Goal: Task Accomplishment & Management: Use online tool/utility

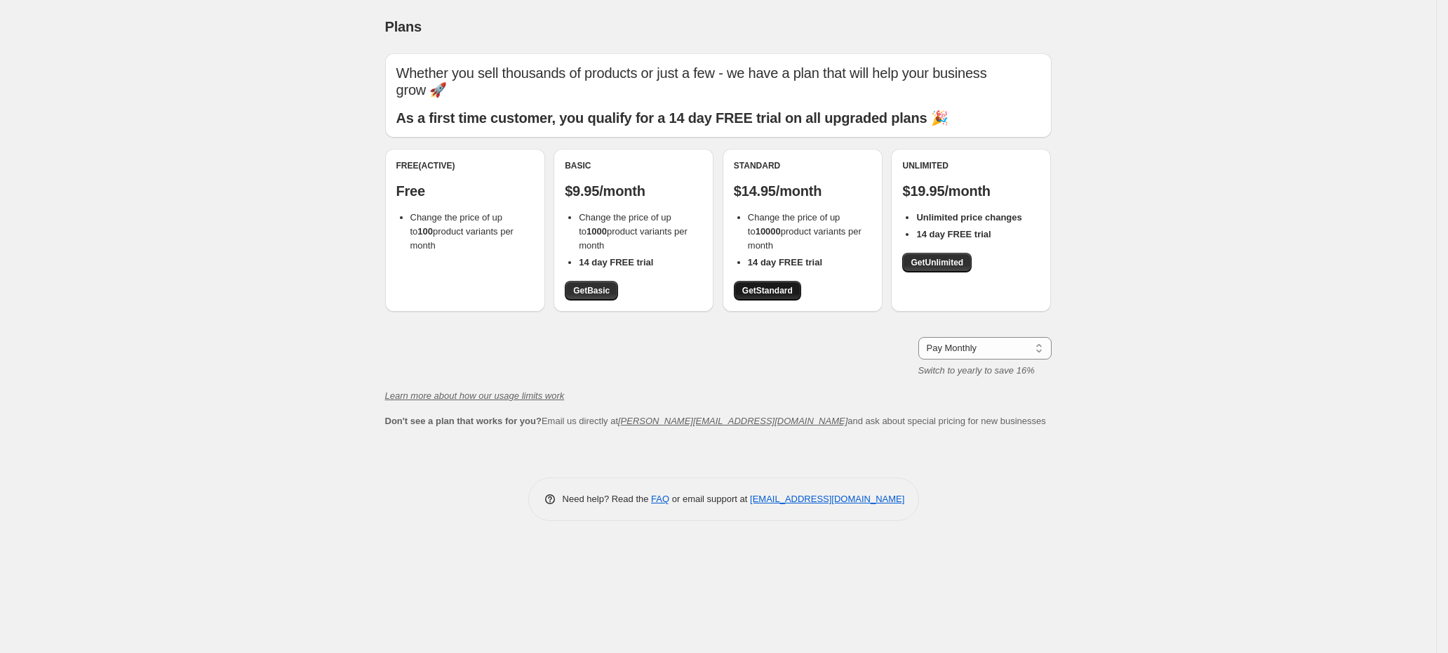
click at [777, 286] on span "Get Standard" at bounding box center [767, 290] width 51 height 11
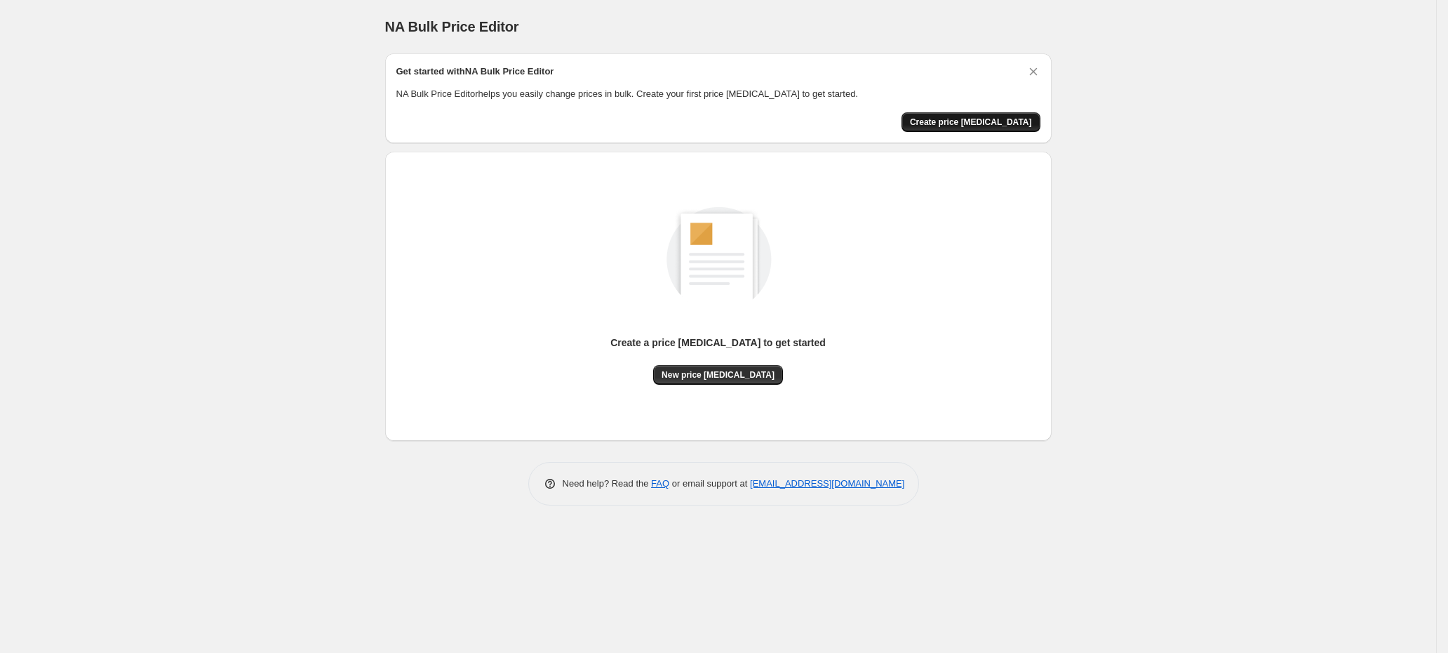
click at [996, 114] on button "Create price [MEDICAL_DATA]" at bounding box center [971, 122] width 139 height 20
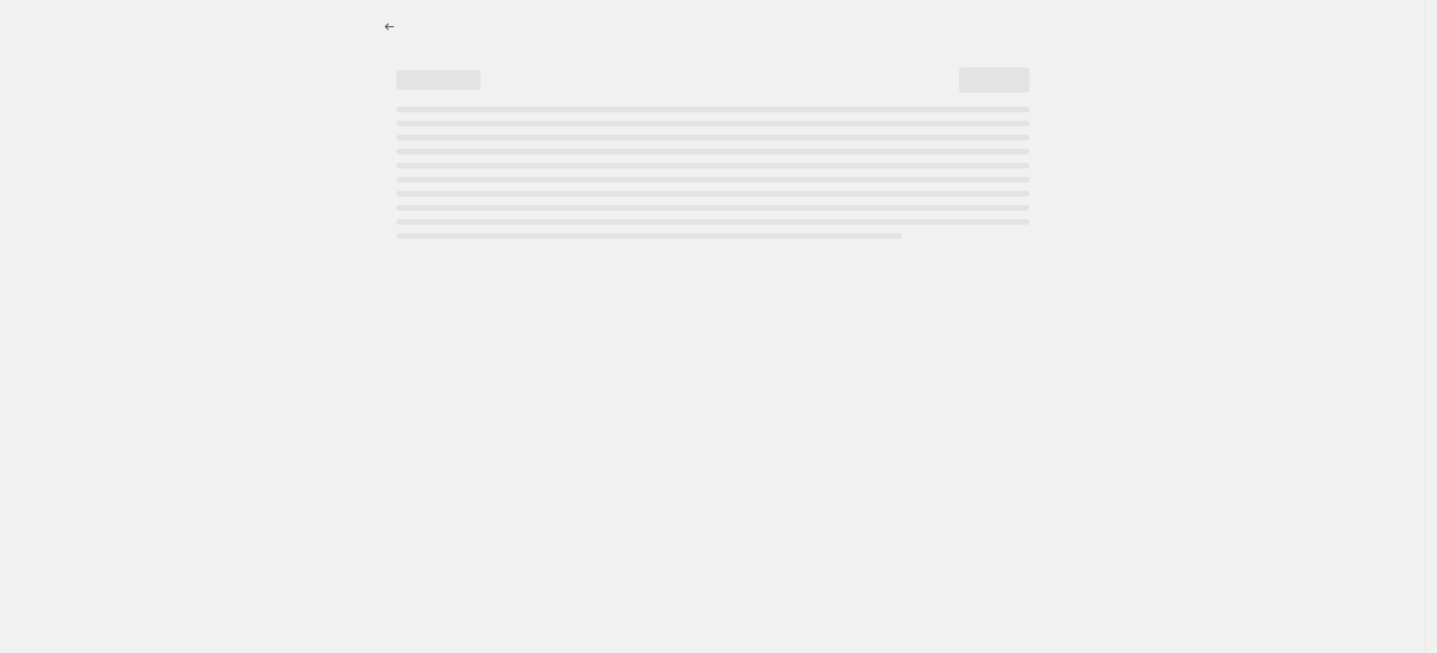
select select "percentage"
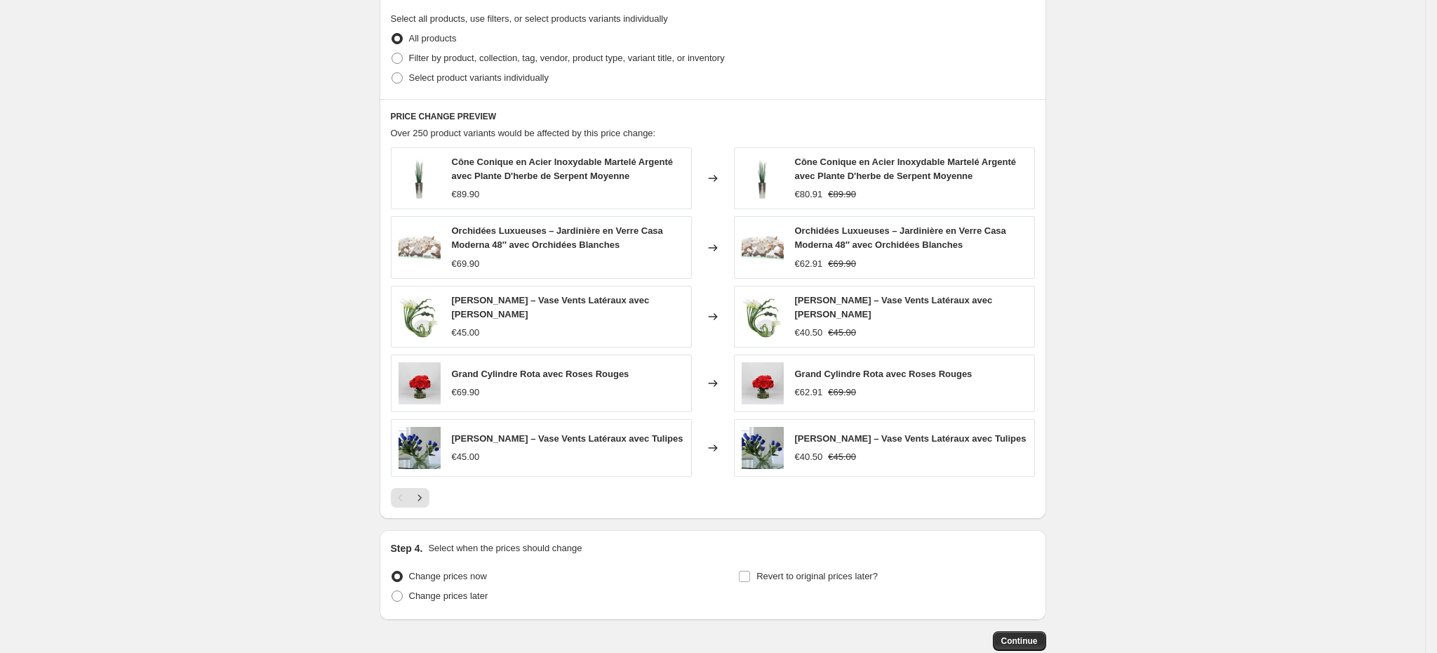
scroll to position [763, 0]
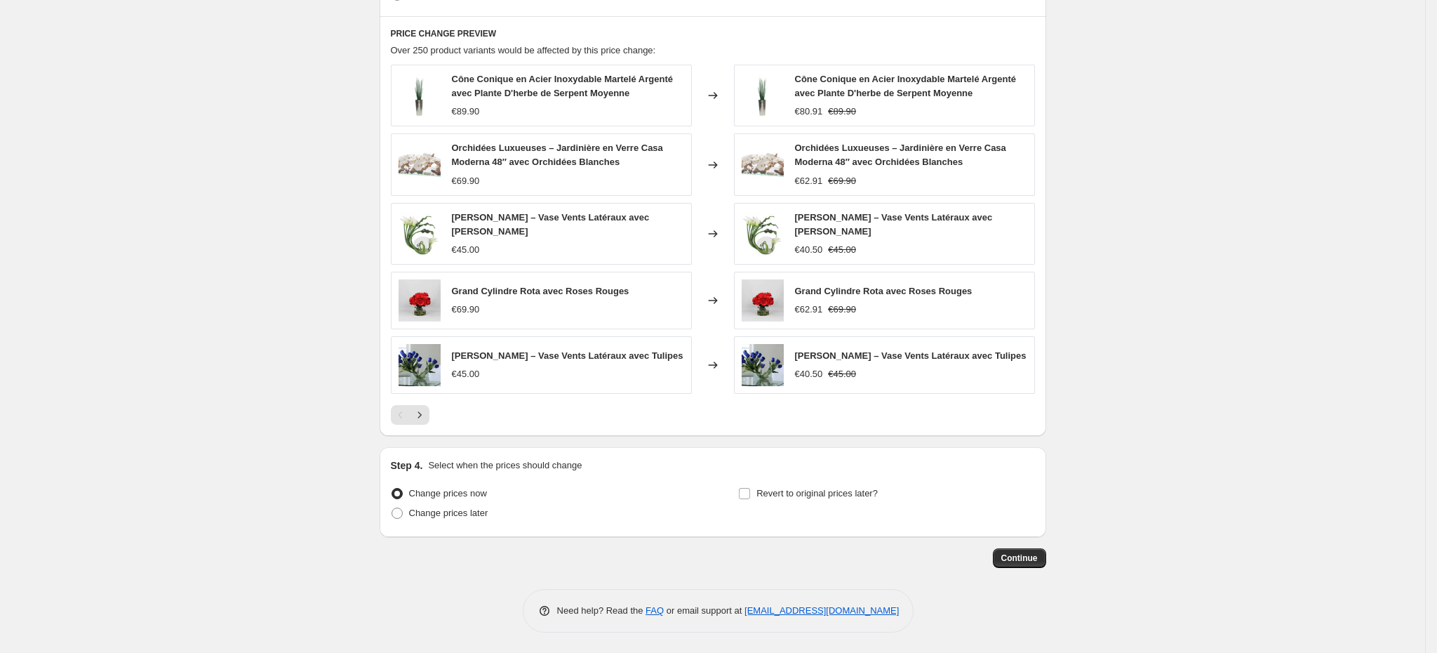
drag, startPoint x: 420, startPoint y: 413, endPoint x: 318, endPoint y: 394, distance: 103.5
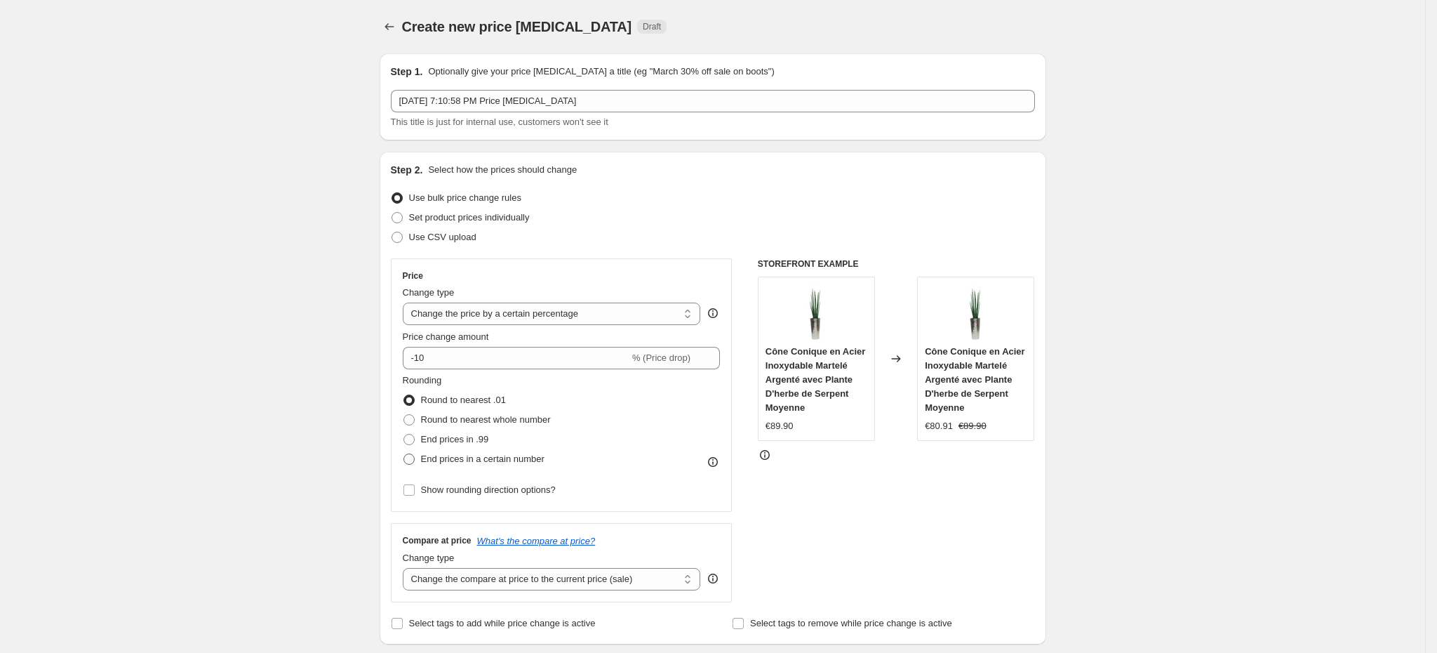
click at [415, 458] on span at bounding box center [409, 459] width 13 height 13
click at [404, 454] on input "End prices in a certain number" at bounding box center [403, 453] width 1 height 1
radio input "true"
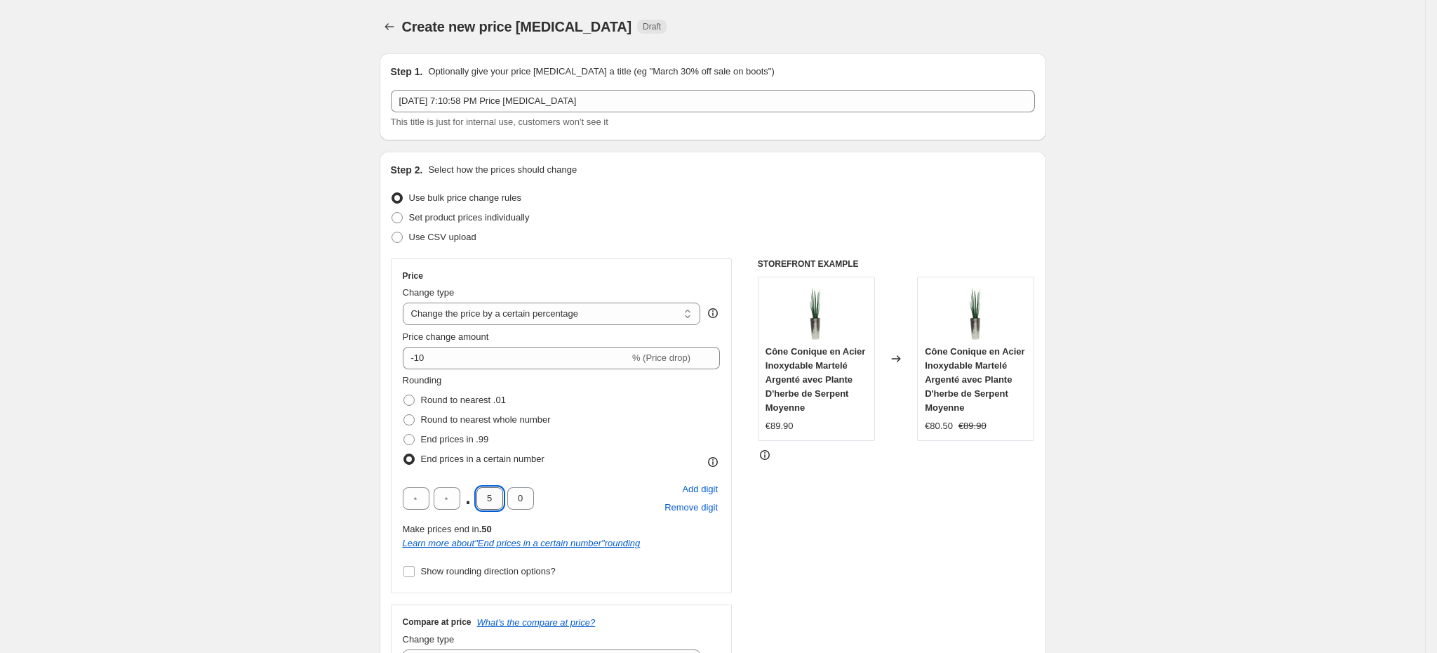
click at [495, 500] on input "5" at bounding box center [489, 498] width 27 height 22
type input "9"
click at [883, 542] on div "STOREFRONT EXAMPLE Cône Conique en Acier Inoxydable Martelé Argenté avec Plante…" at bounding box center [896, 470] width 277 height 425
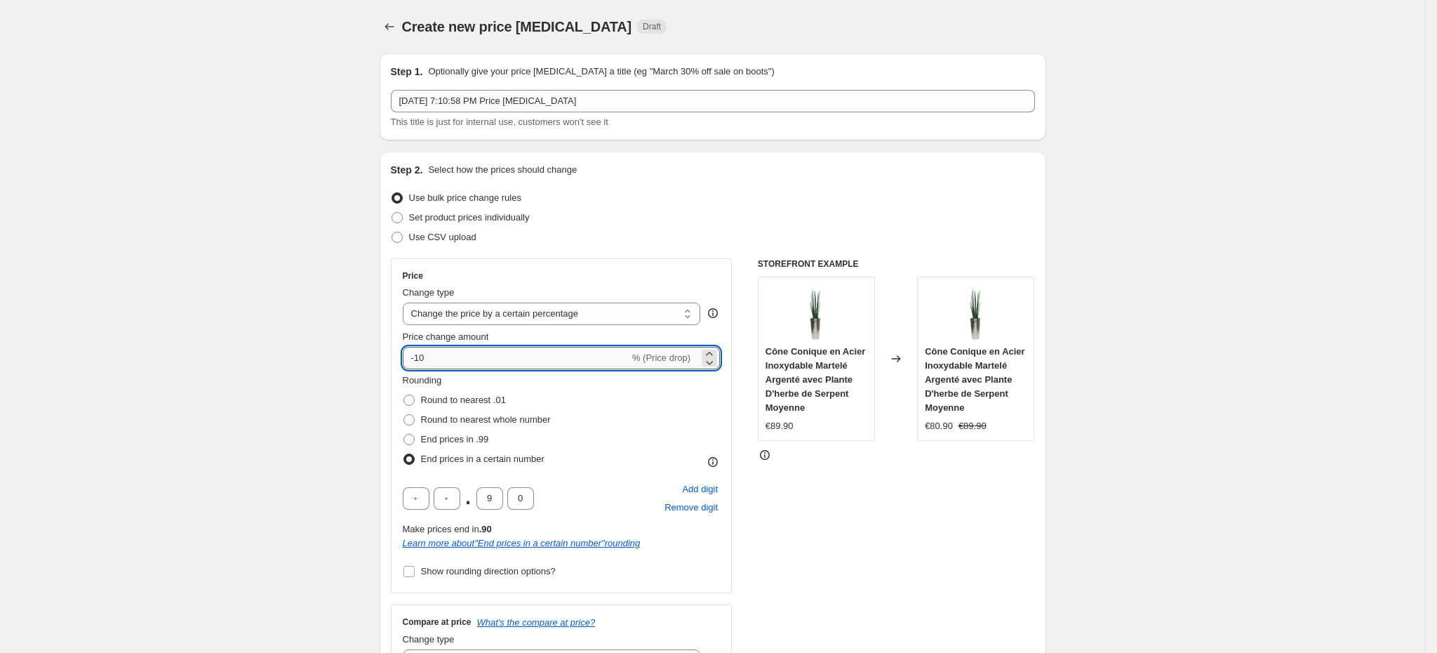
click at [487, 355] on input "-10" at bounding box center [516, 358] width 227 height 22
type input "-1"
type input "-30"
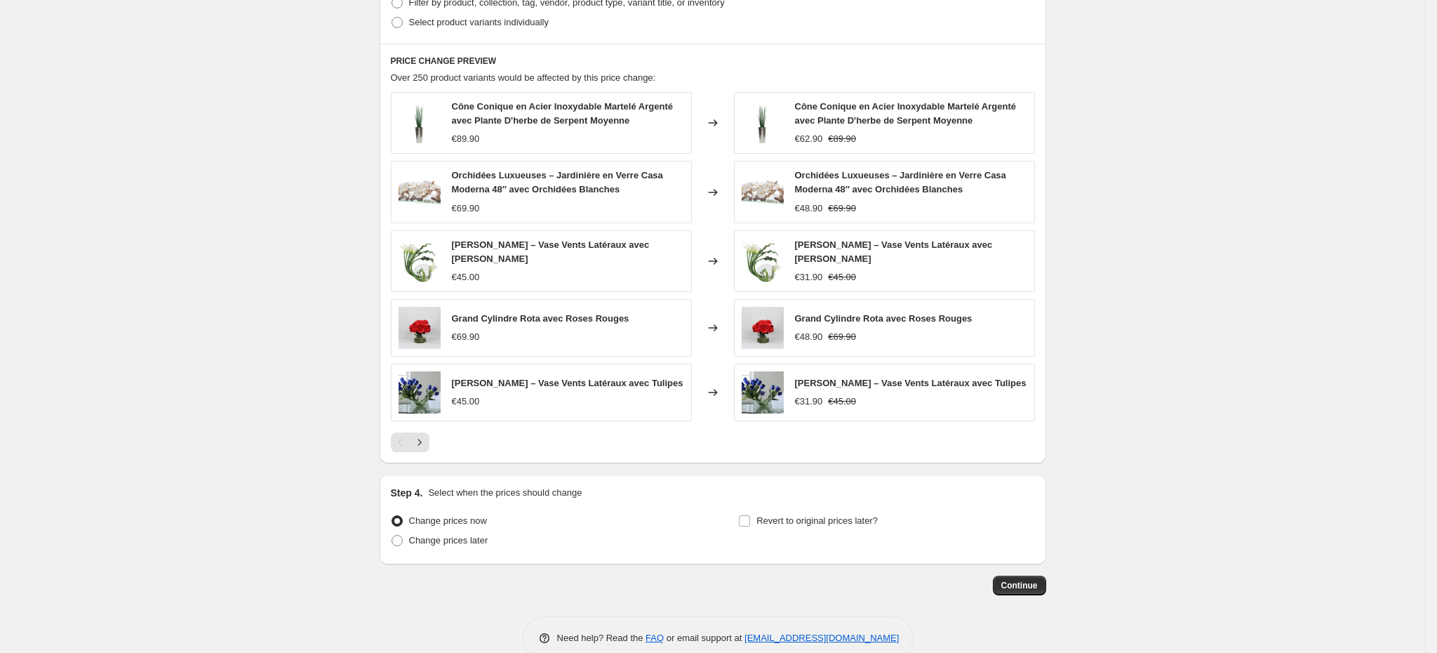
scroll to position [815, 0]
click at [424, 441] on icon "Next" at bounding box center [420, 443] width 14 height 14
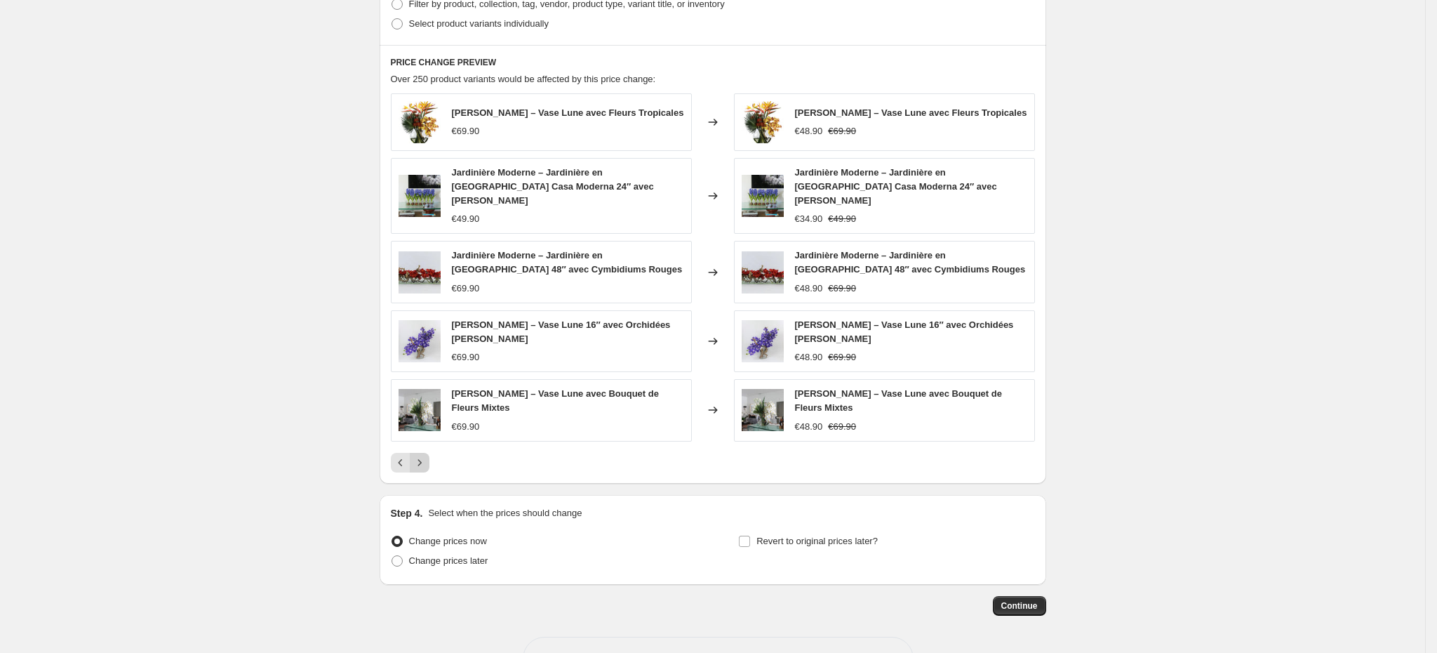
click at [424, 455] on icon "Next" at bounding box center [420, 462] width 14 height 14
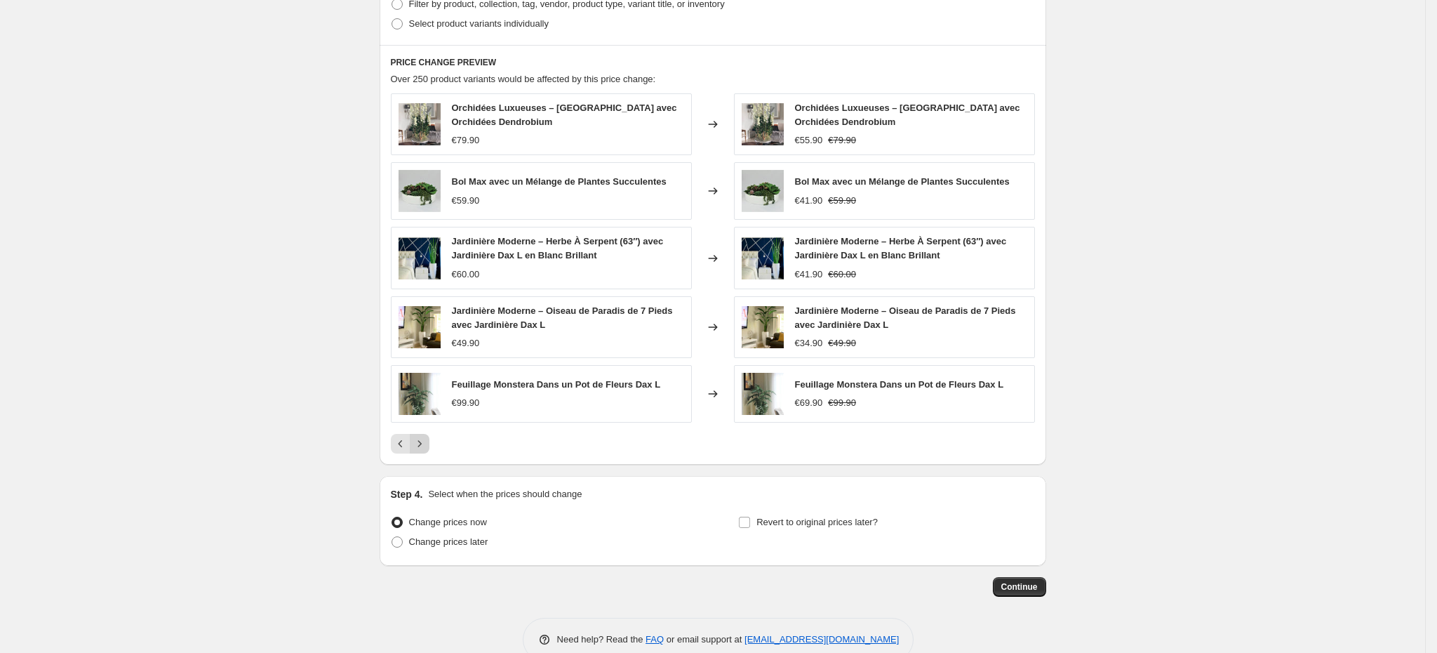
click at [424, 450] on icon "Next" at bounding box center [420, 443] width 14 height 14
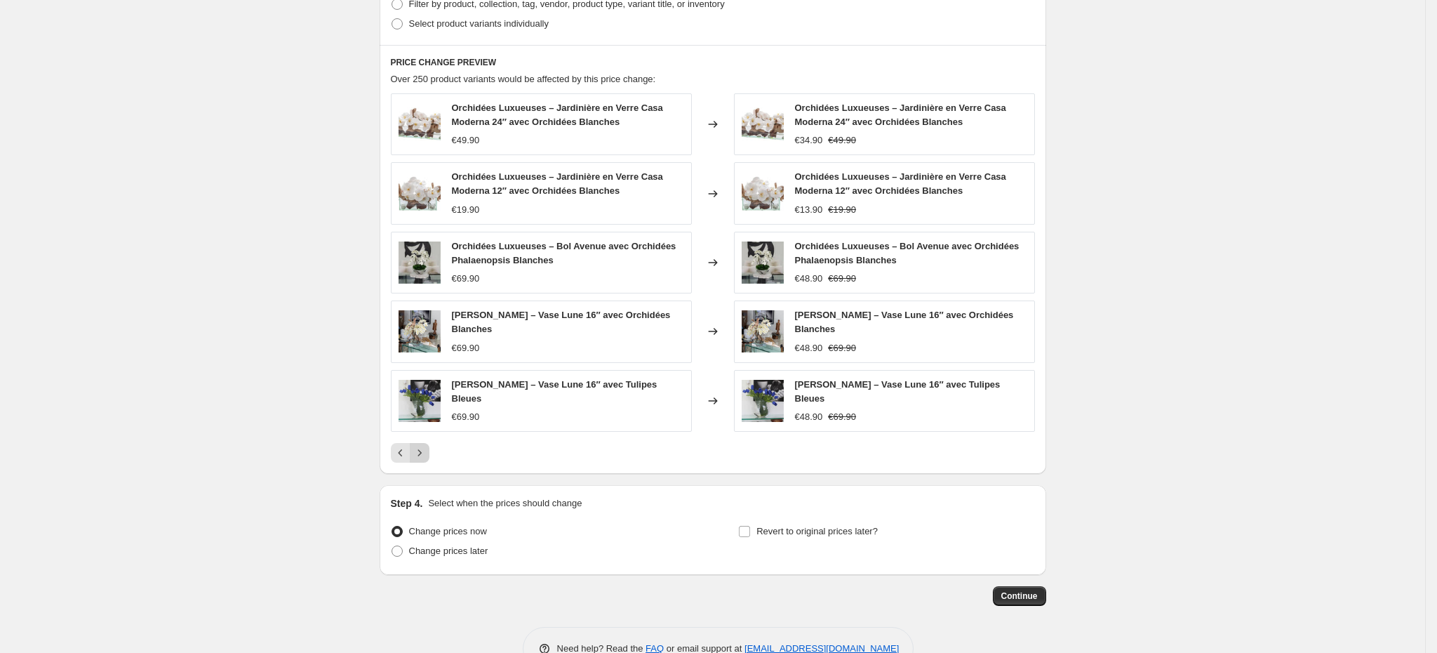
click at [424, 452] on icon "Next" at bounding box center [420, 453] width 14 height 14
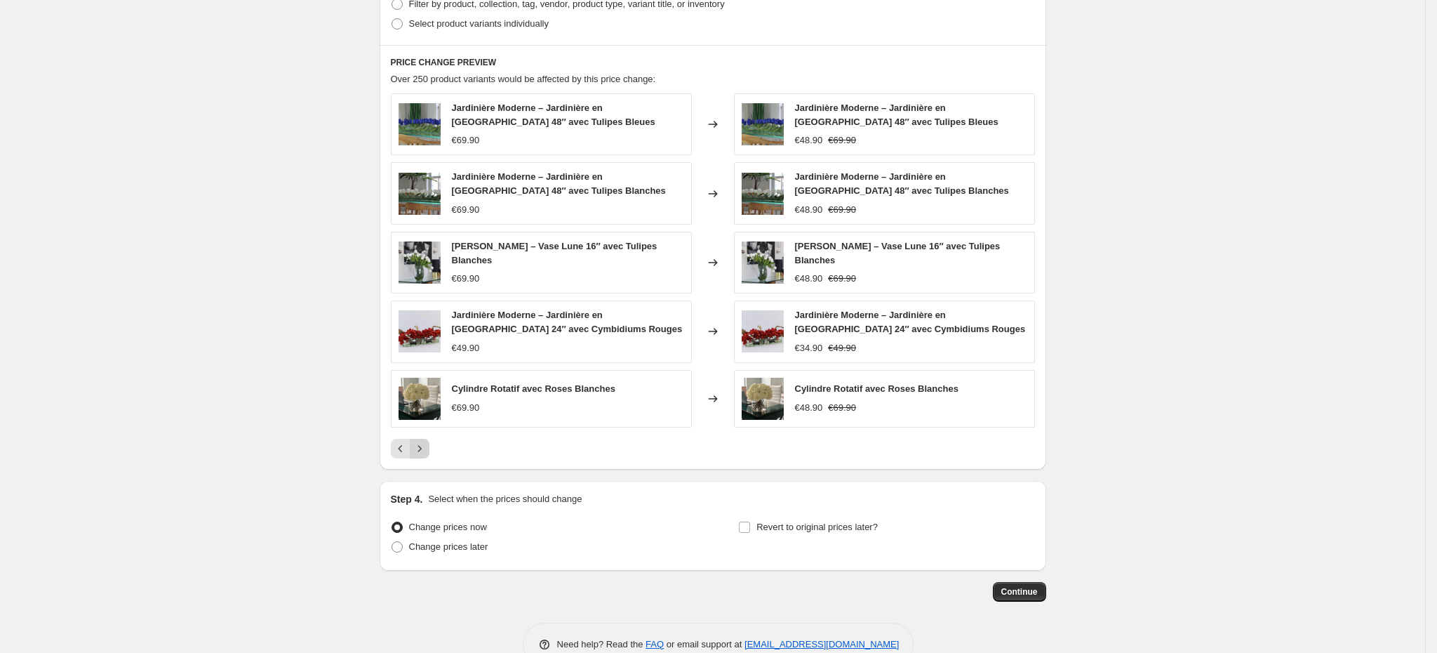
click at [424, 452] on icon "Next" at bounding box center [420, 448] width 14 height 14
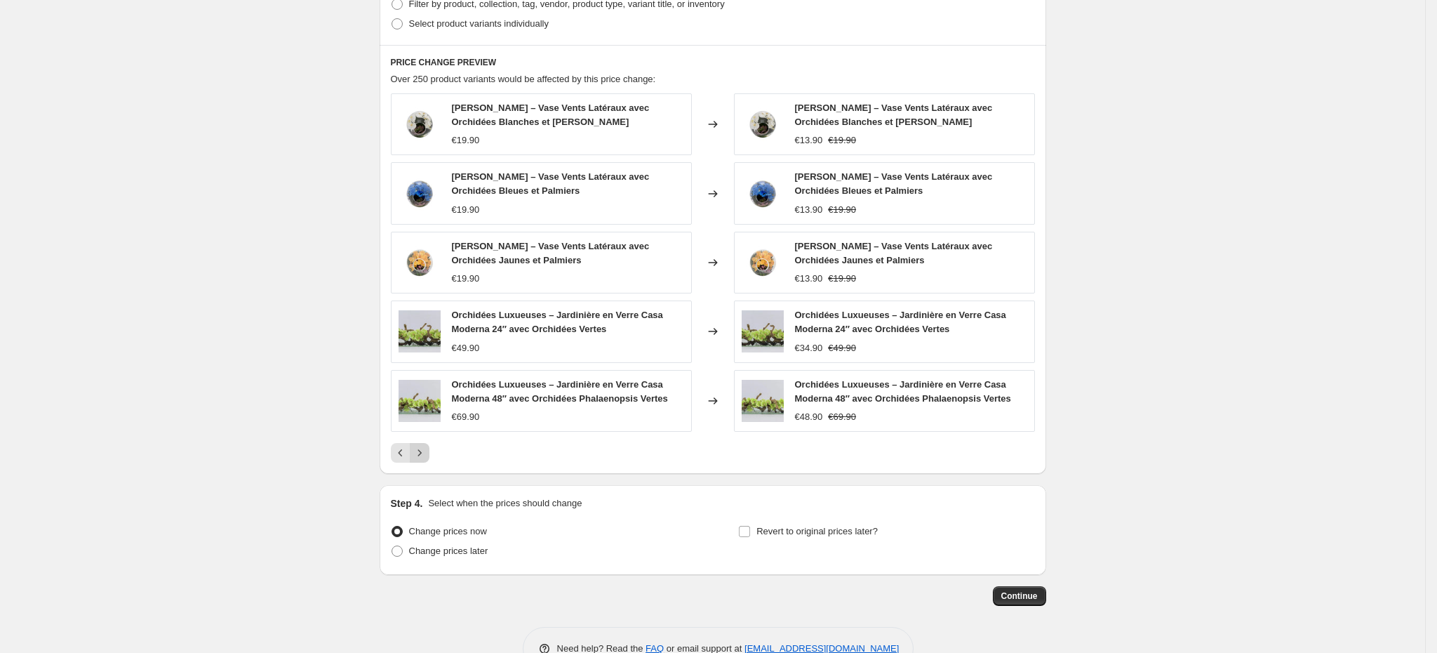
click at [424, 452] on icon "Next" at bounding box center [420, 453] width 14 height 14
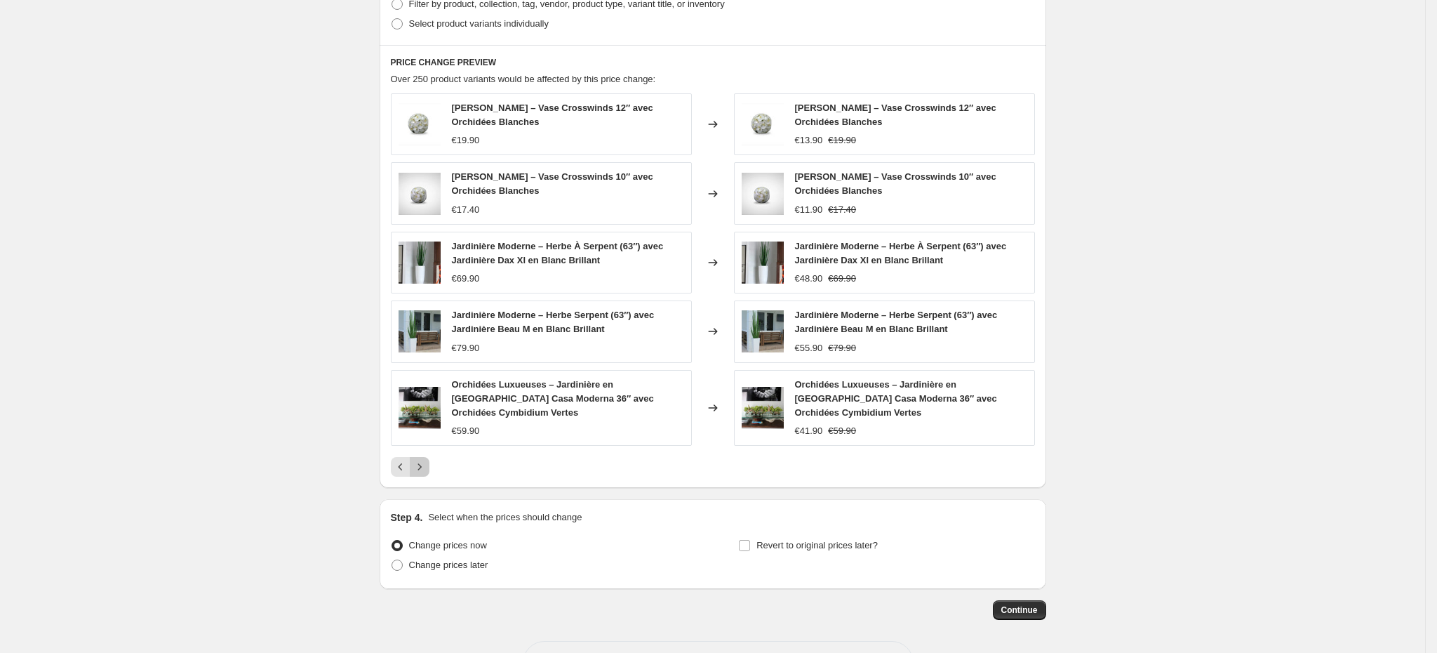
click at [424, 460] on icon "Next" at bounding box center [420, 467] width 14 height 14
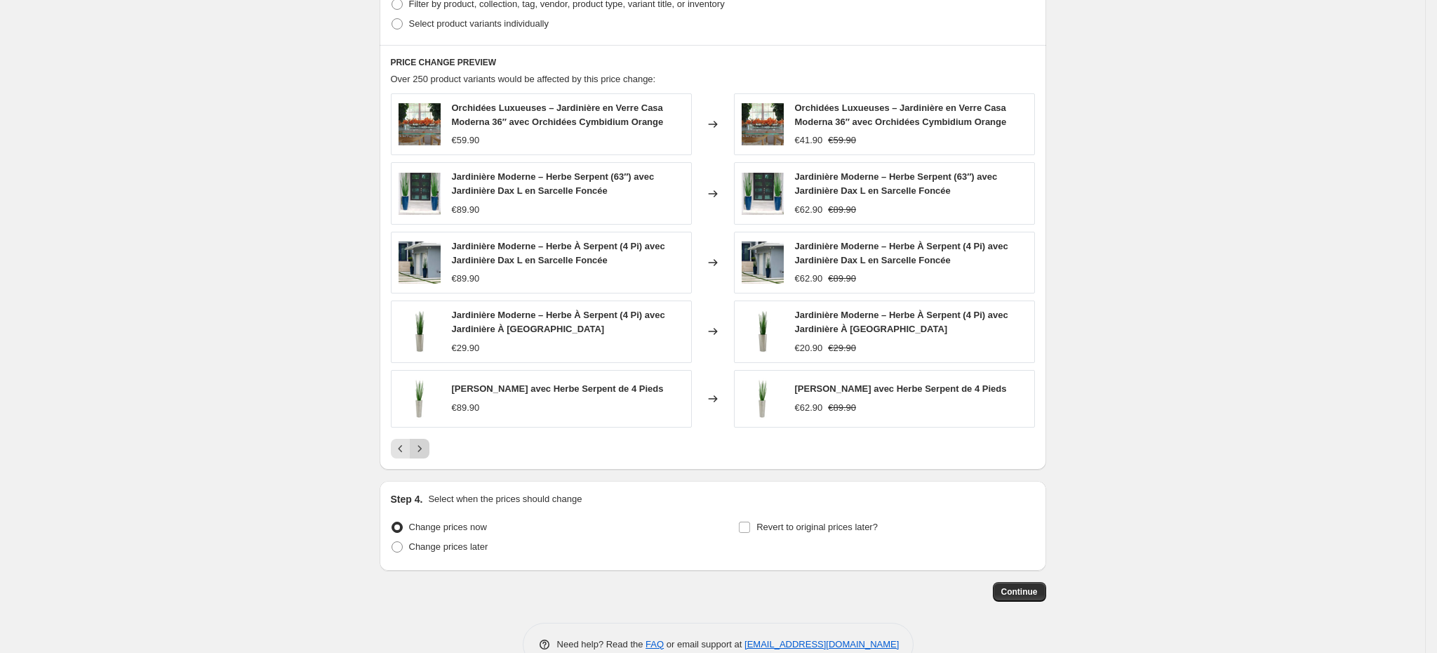
click at [424, 454] on icon "Next" at bounding box center [420, 448] width 14 height 14
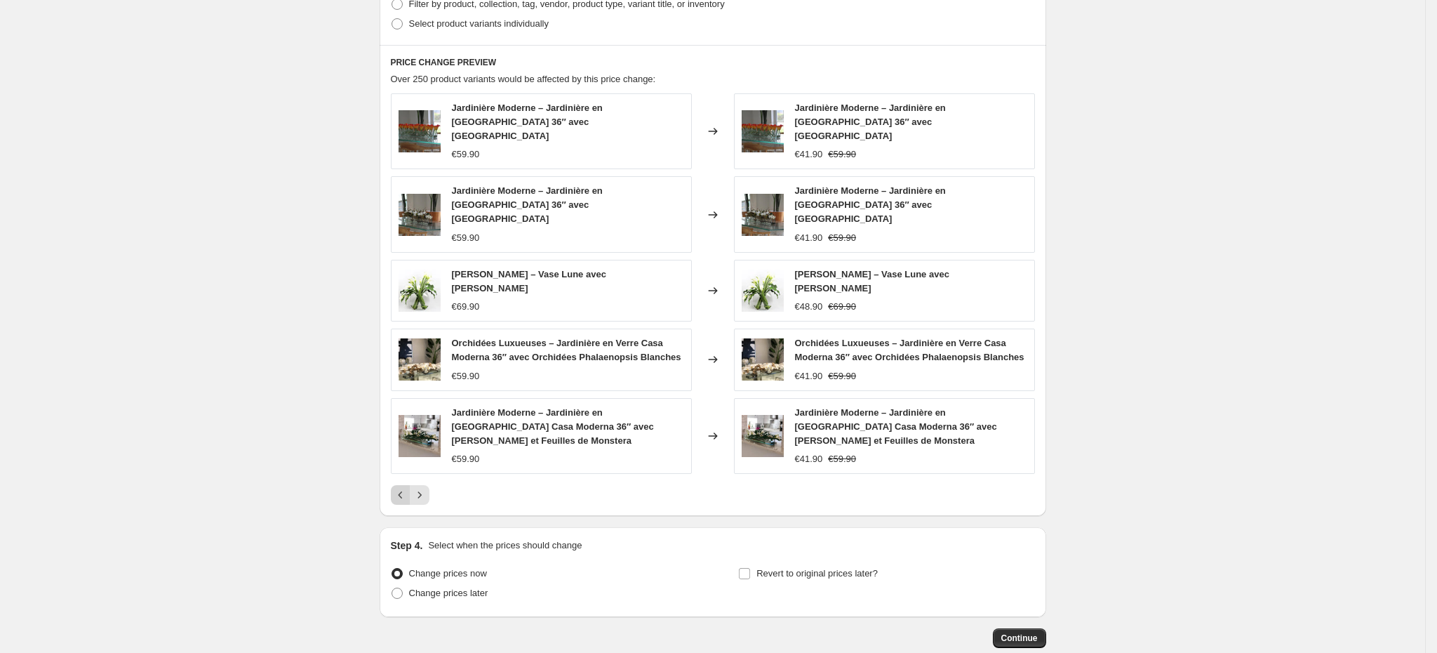
click at [401, 488] on icon "Previous" at bounding box center [401, 495] width 14 height 14
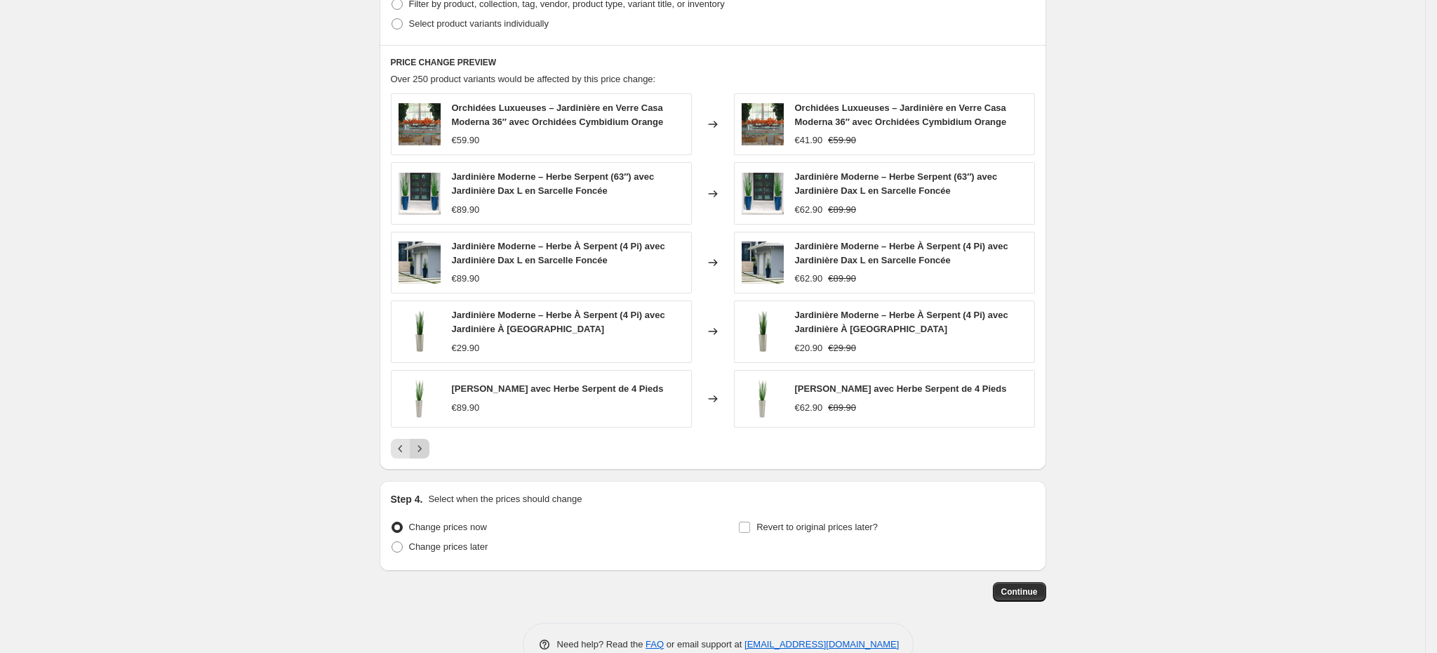
click at [416, 455] on button "Next" at bounding box center [420, 449] width 20 height 20
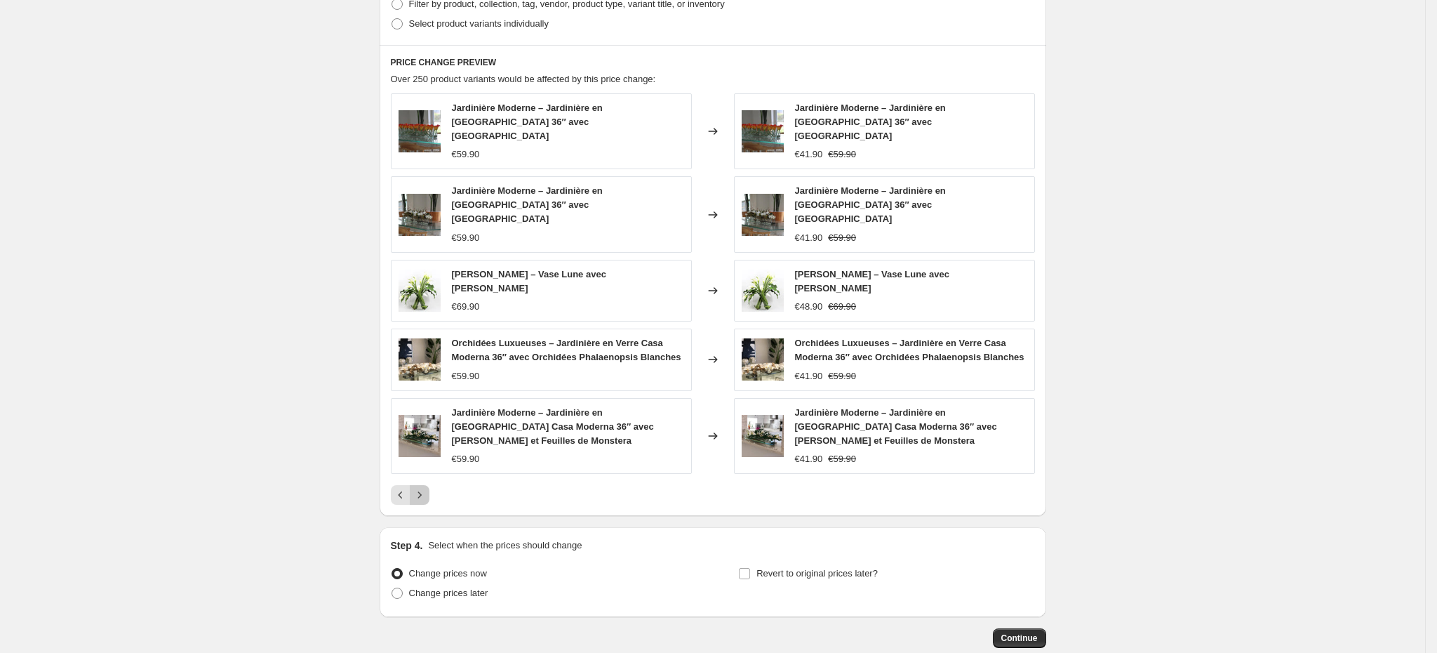
click at [425, 488] on icon "Next" at bounding box center [420, 495] width 14 height 14
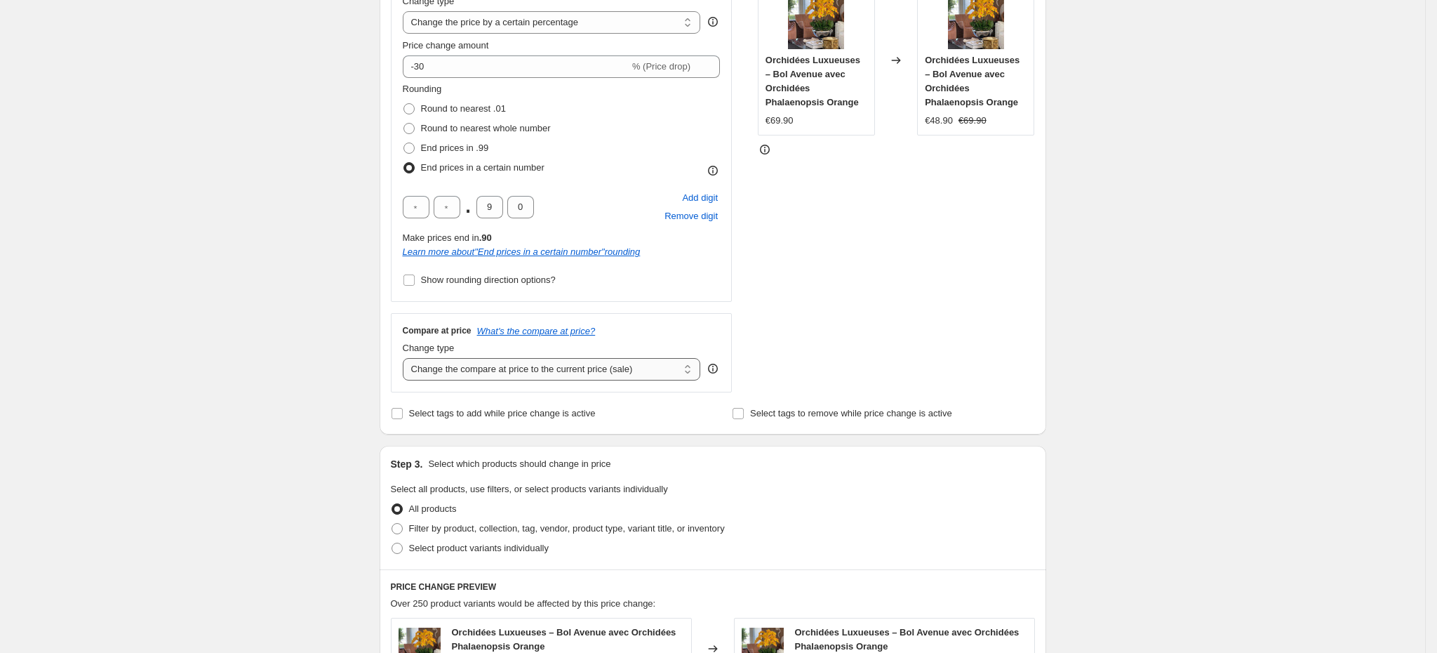
scroll to position [289, 0]
click at [552, 372] on select "Change the compare at price to the current price (sale) Change the compare at p…" at bounding box center [552, 371] width 298 height 22
select select "percentage"
click at [408, 361] on select "Change the compare at price to the current price (sale) Change the compare at p…" at bounding box center [552, 371] width 298 height 22
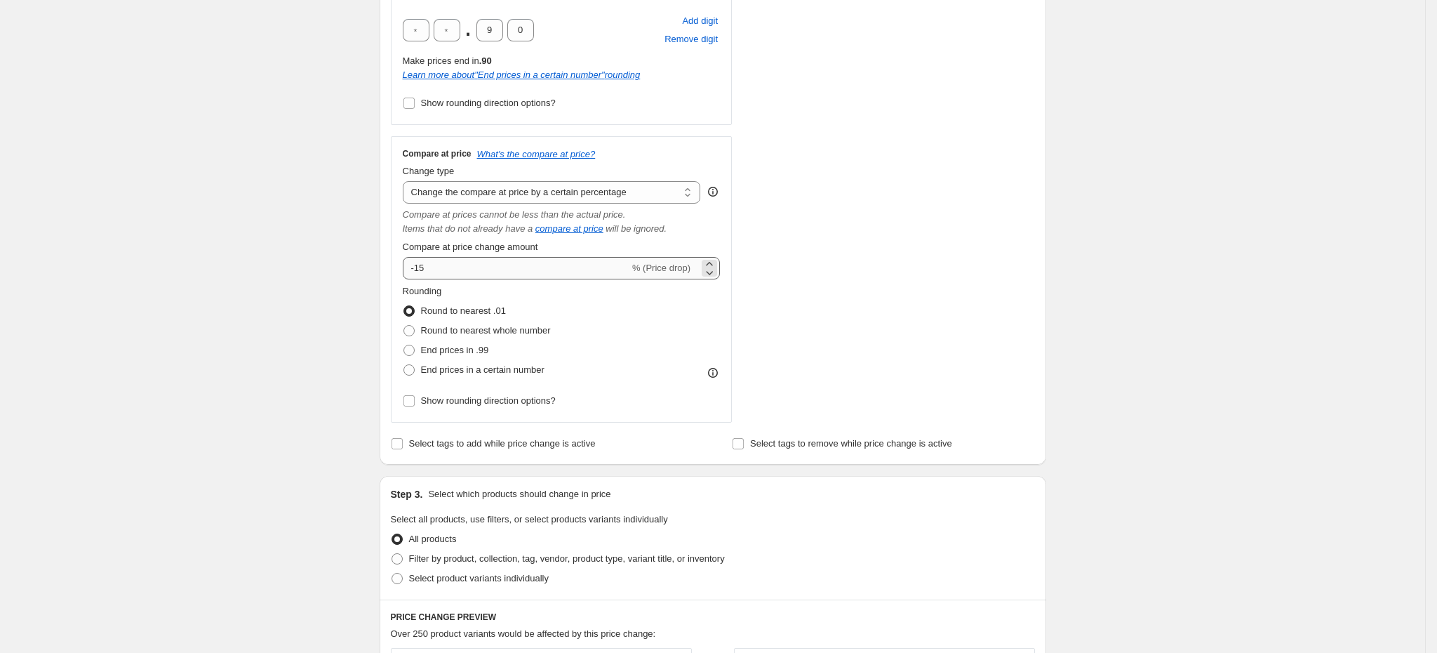
scroll to position [534, 0]
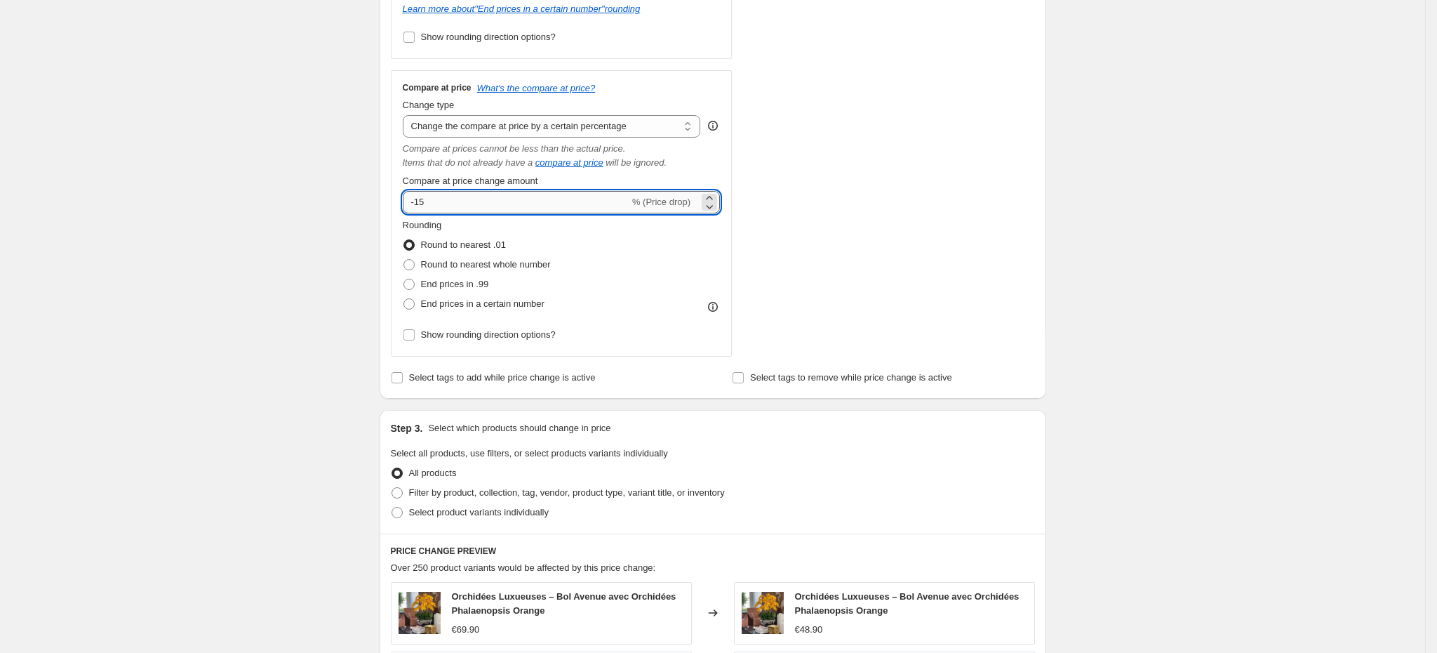
click at [457, 201] on input "-15" at bounding box center [516, 202] width 227 height 22
type input "-1"
type input "100"
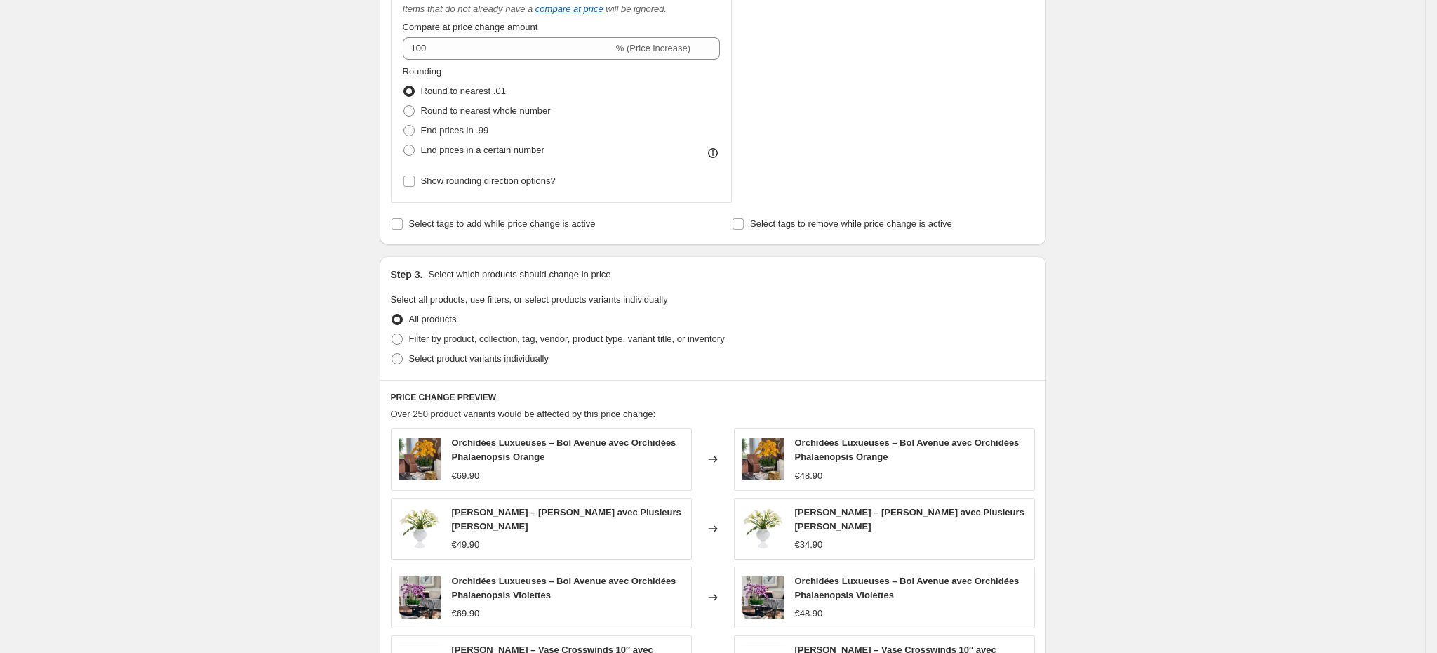
scroll to position [576, 0]
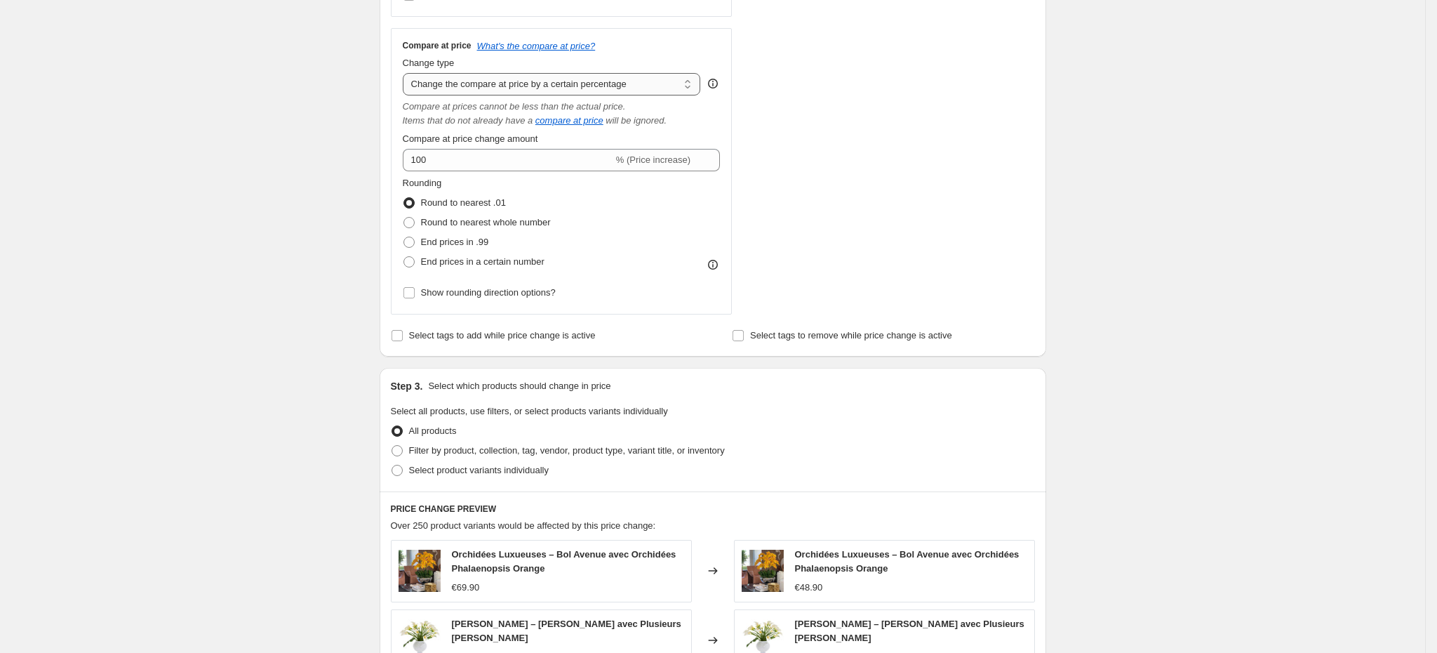
click at [569, 84] on select "Change the compare at price to the current price (sale) Change the compare at p…" at bounding box center [552, 84] width 298 height 22
select select "by"
click at [408, 74] on select "Change the compare at price to the current price (sale) Change the compare at p…" at bounding box center [552, 84] width 298 height 22
type input "-10.00"
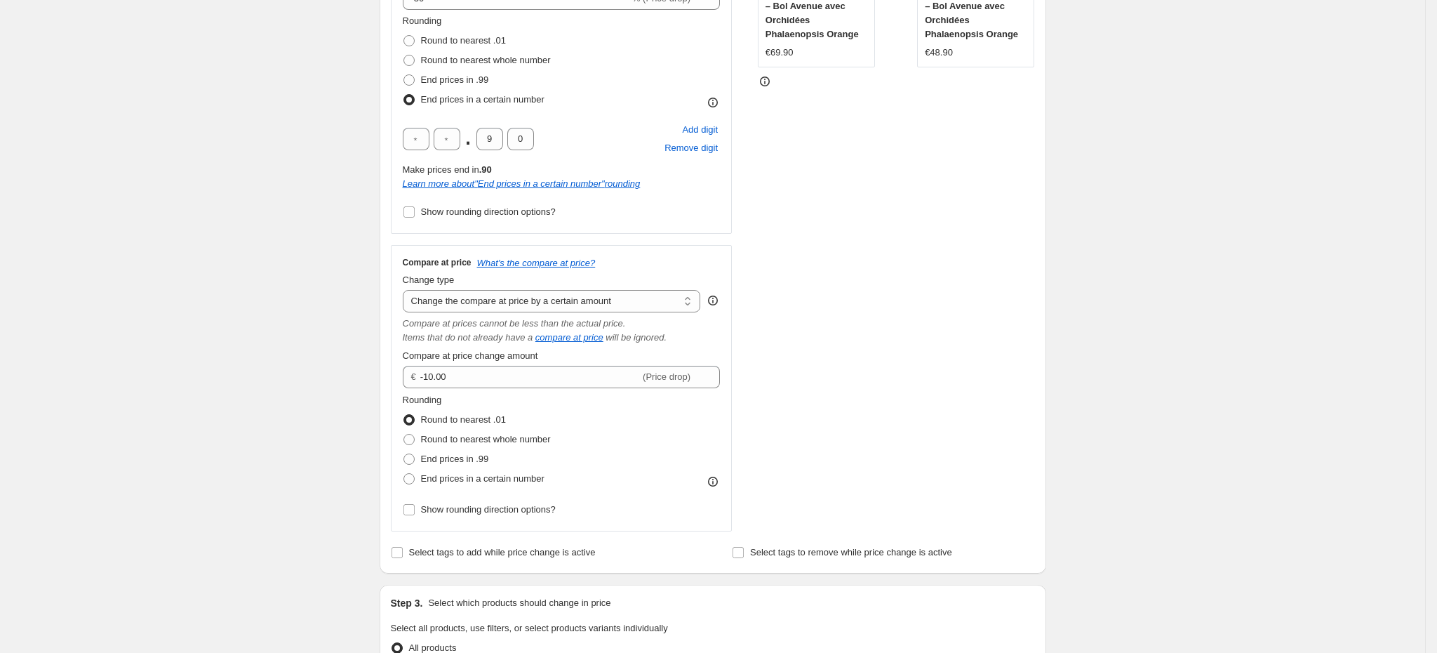
scroll to position [348, 0]
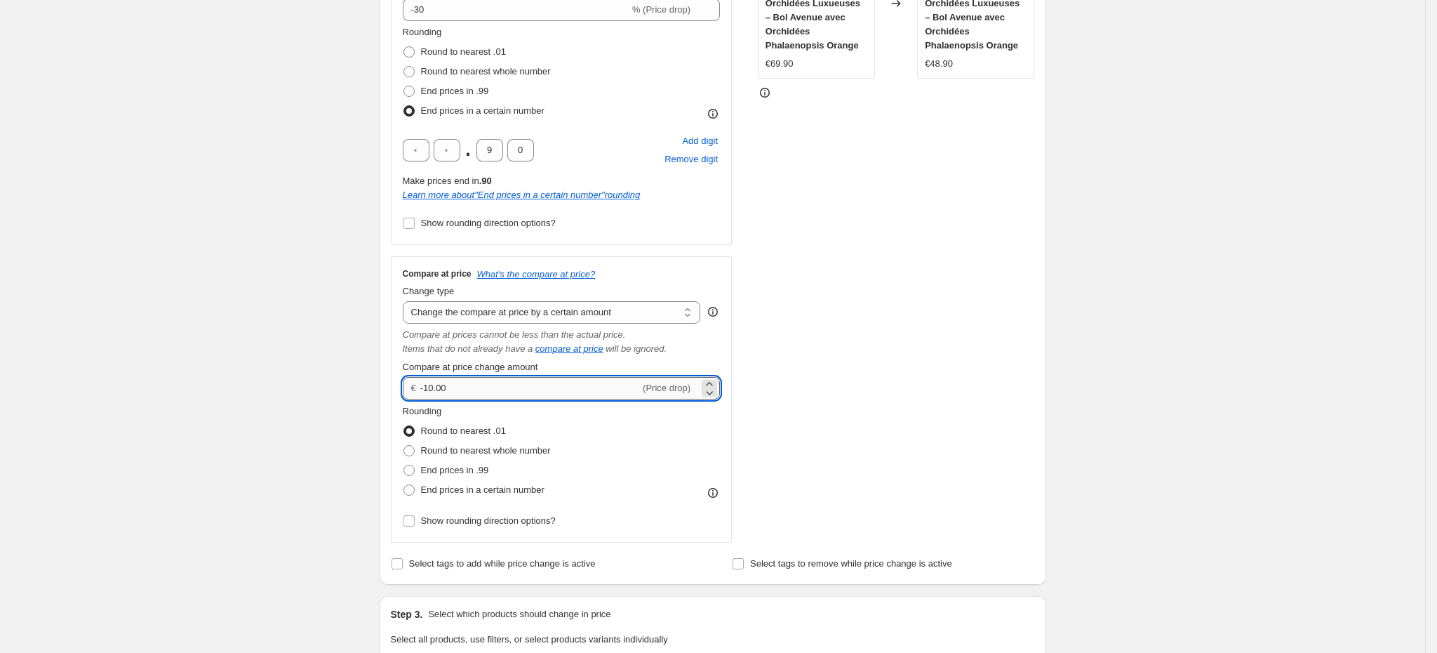
click at [582, 378] on input "-10.00" at bounding box center [530, 388] width 220 height 22
click at [584, 319] on select "Change the compare at price to the current price (sale) Change the compare at p…" at bounding box center [552, 312] width 298 height 22
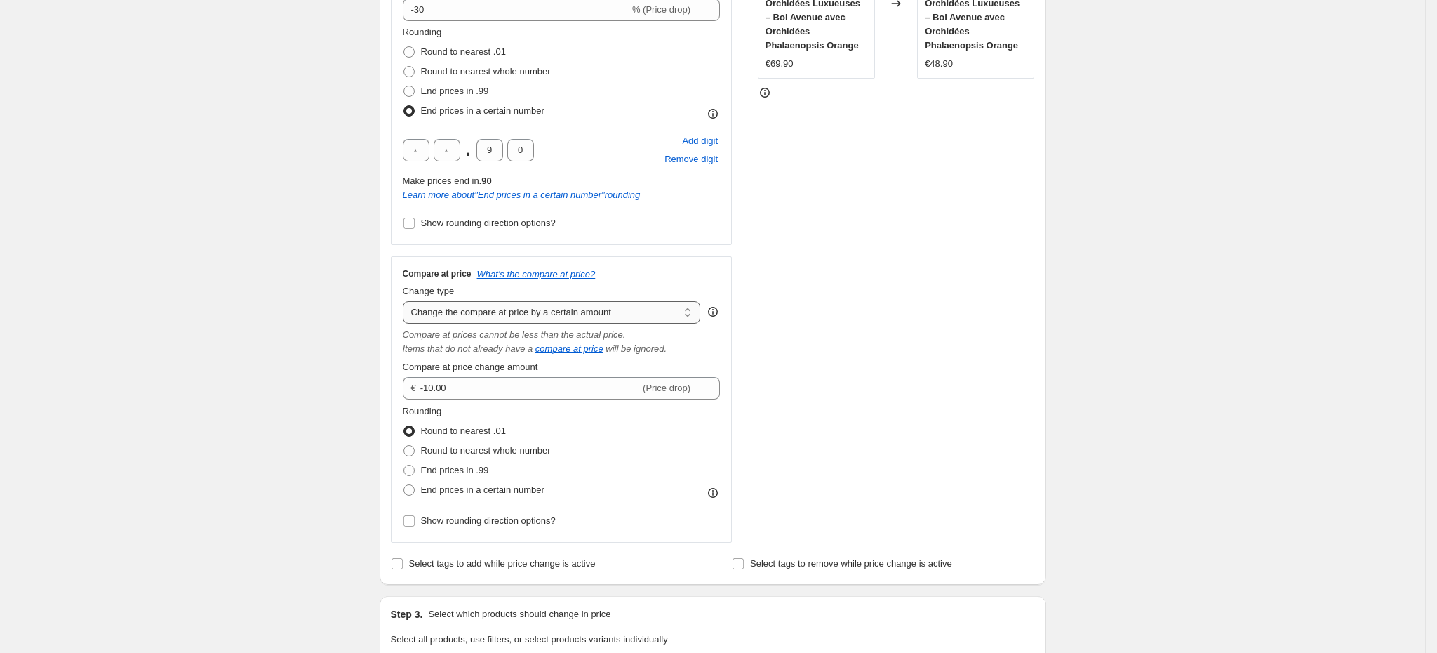
select select "percentage"
click at [408, 302] on select "Change the compare at price to the current price (sale) Change the compare at p…" at bounding box center [552, 312] width 298 height 22
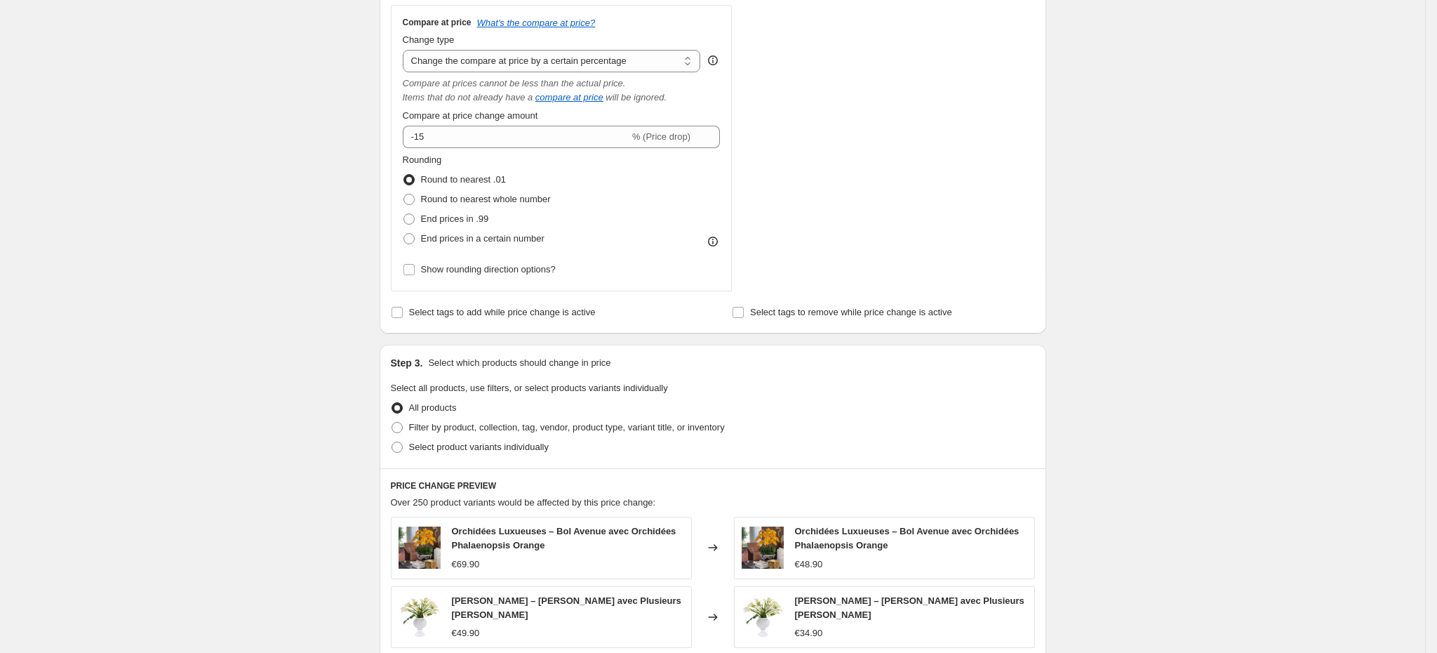
scroll to position [549, 0]
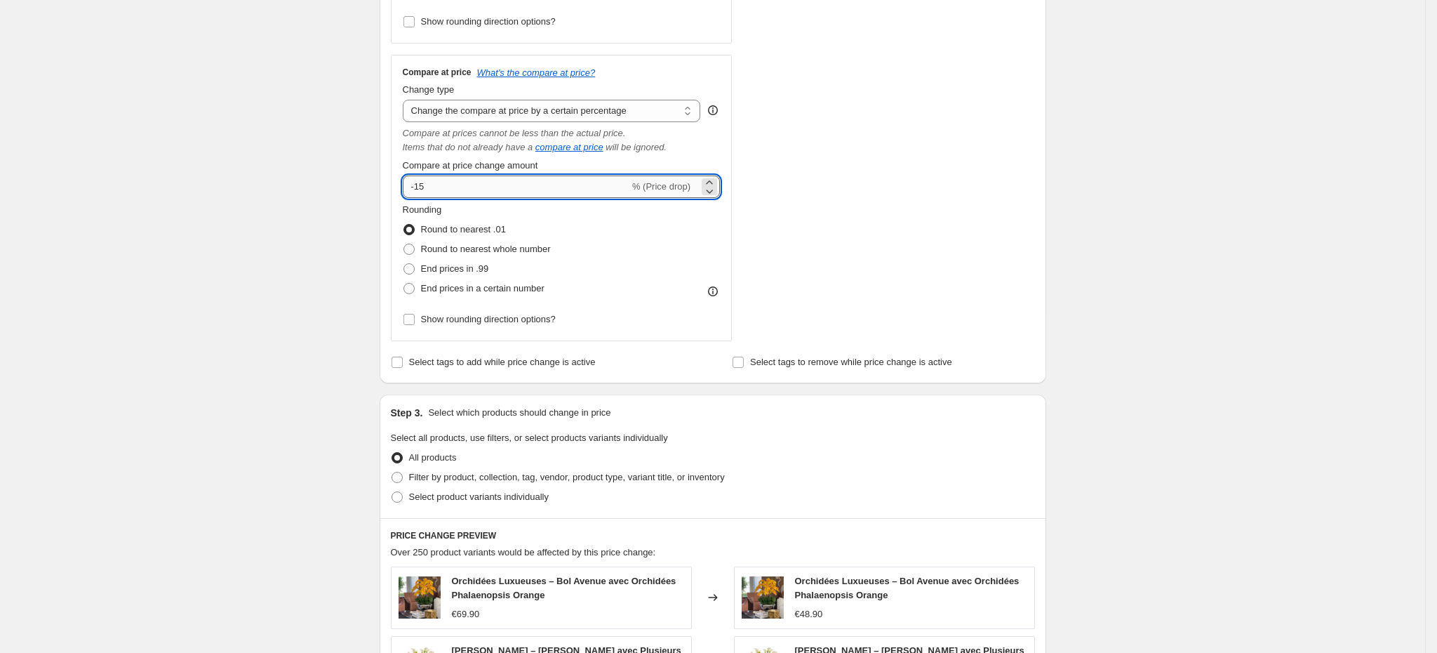
click at [462, 192] on input "-15" at bounding box center [516, 186] width 227 height 22
type input "-1"
type input "0"
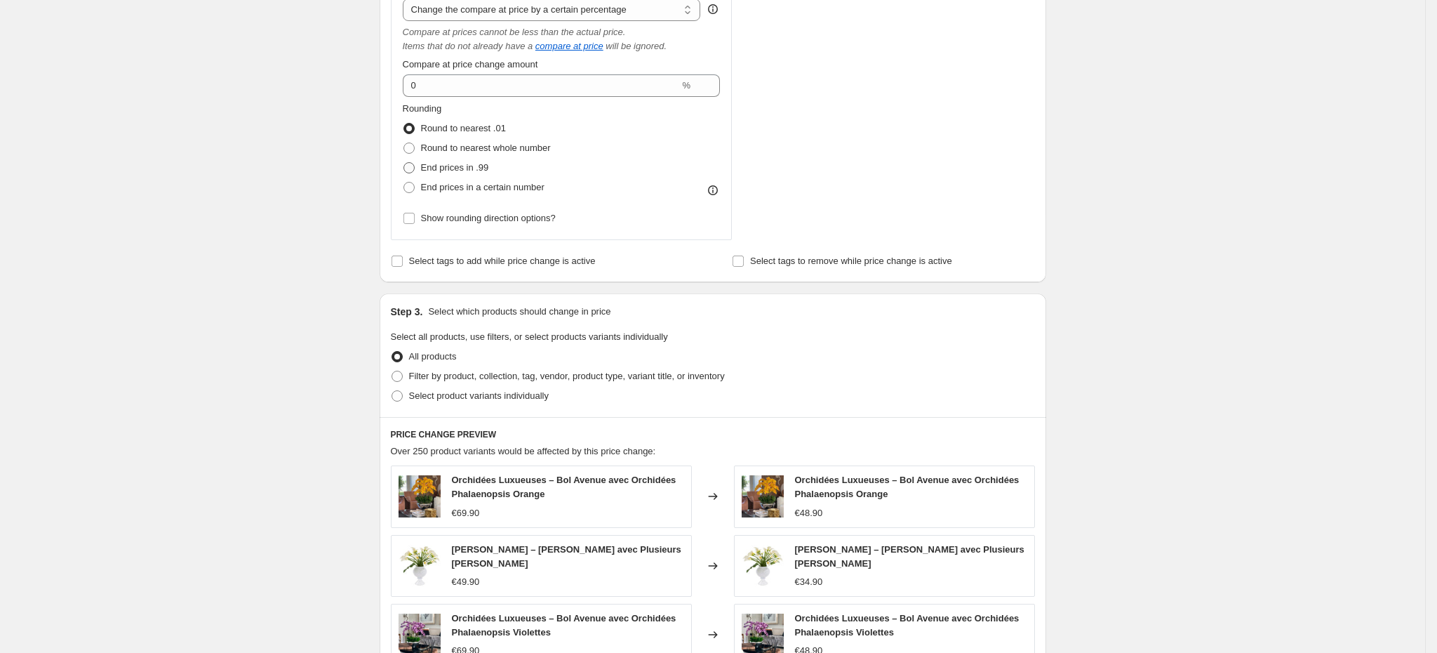
scroll to position [648, 0]
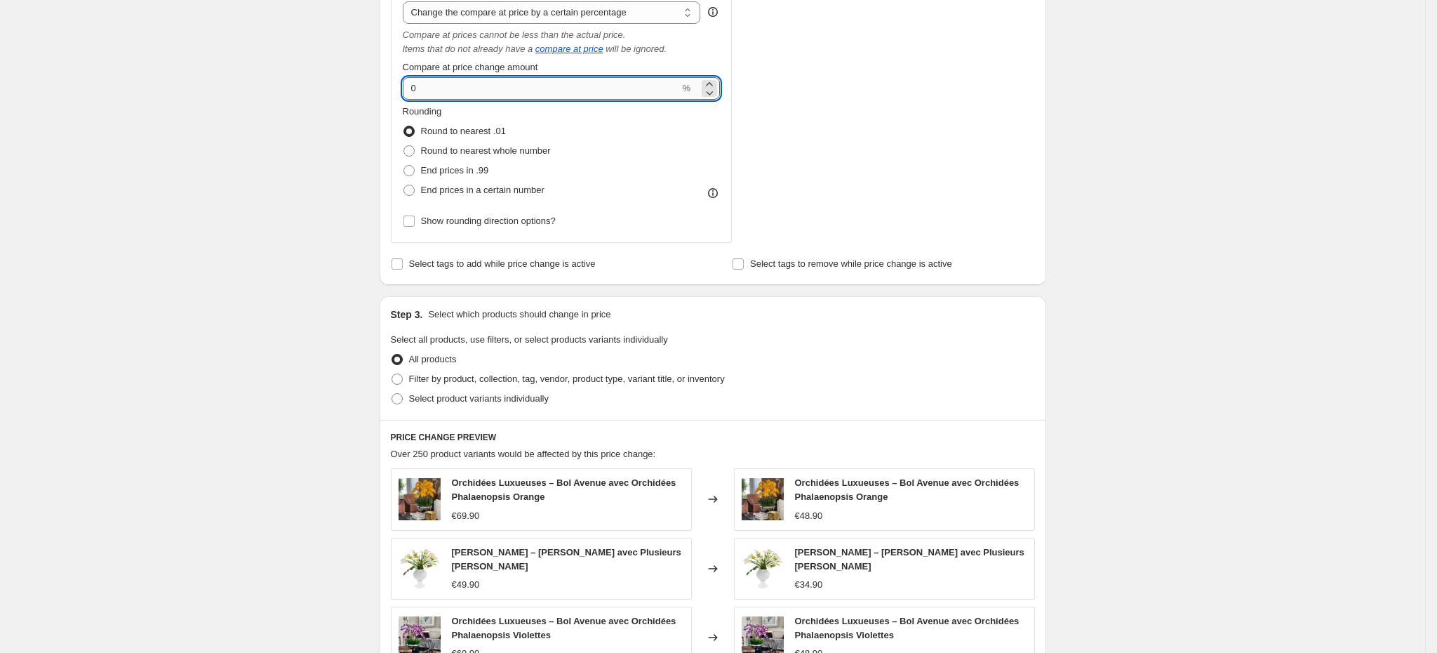
click at [448, 81] on input "0" at bounding box center [541, 88] width 277 height 22
type input "-1"
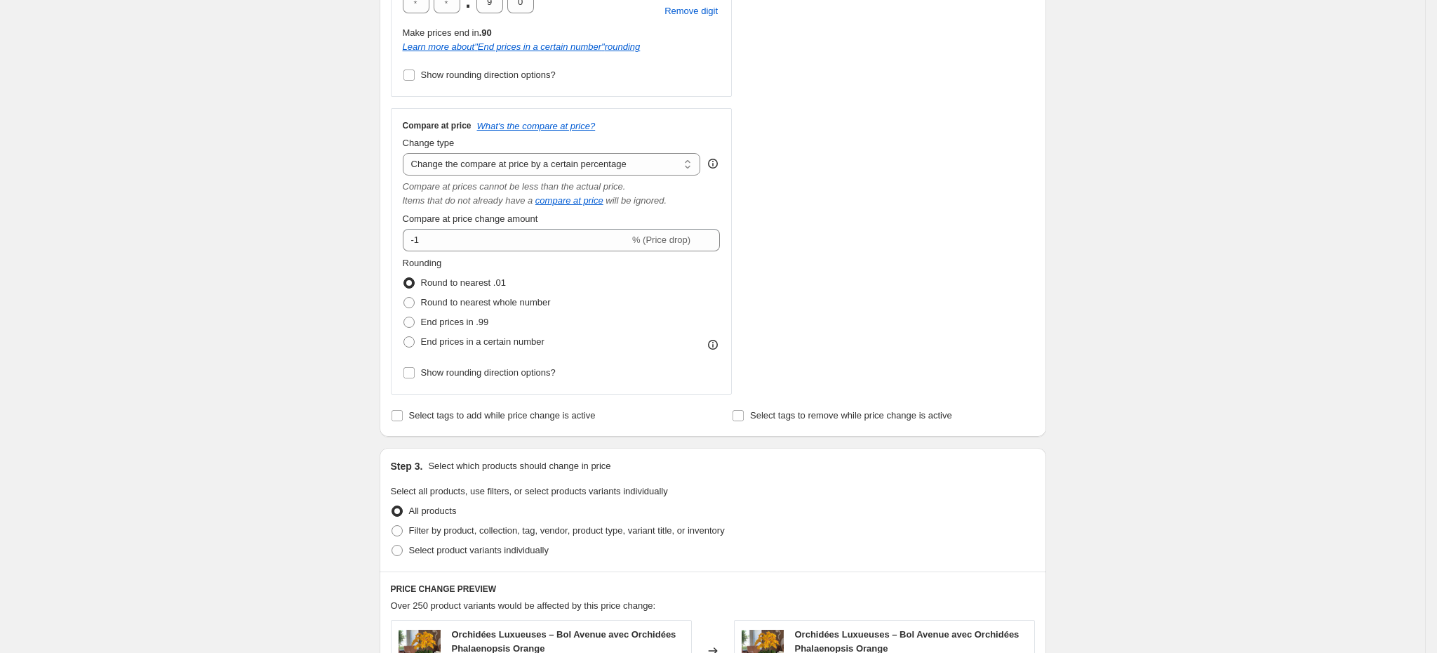
scroll to position [516, 0]
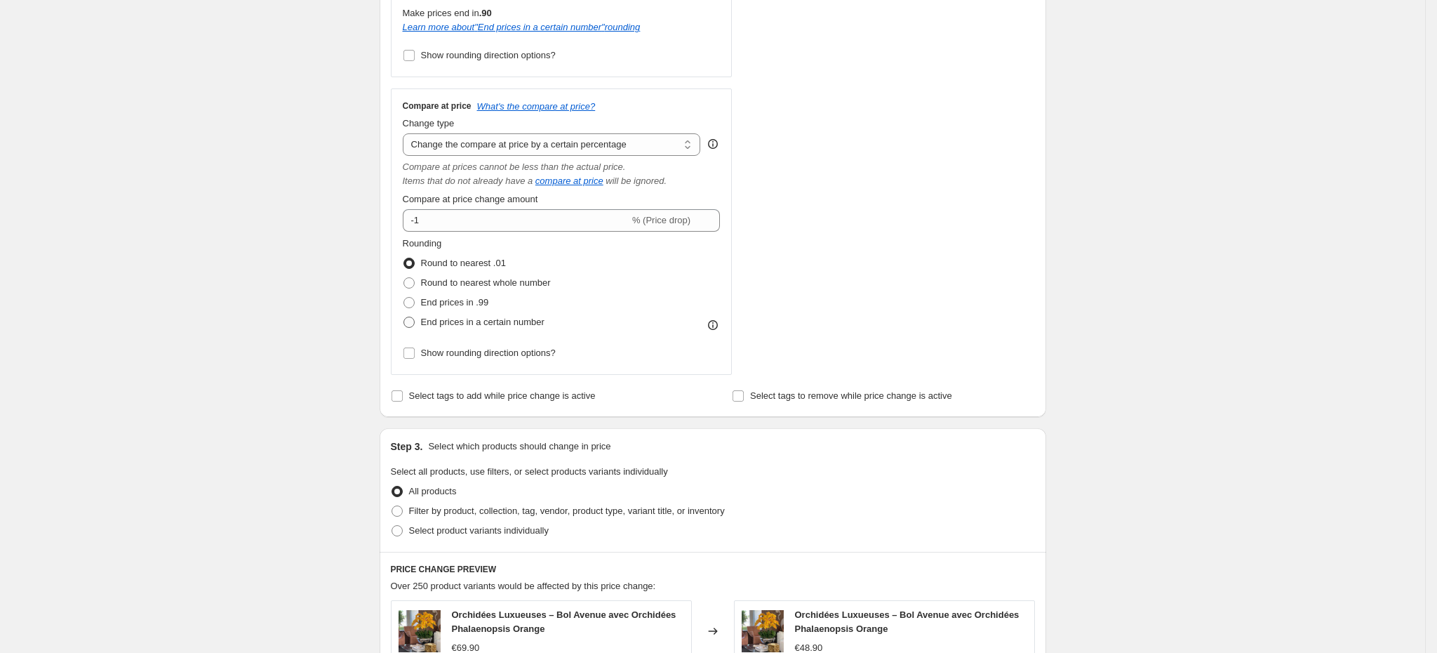
click at [415, 321] on span at bounding box center [409, 322] width 13 height 13
click at [404, 317] on input "End prices in a certain number" at bounding box center [403, 316] width 1 height 1
radio input "true"
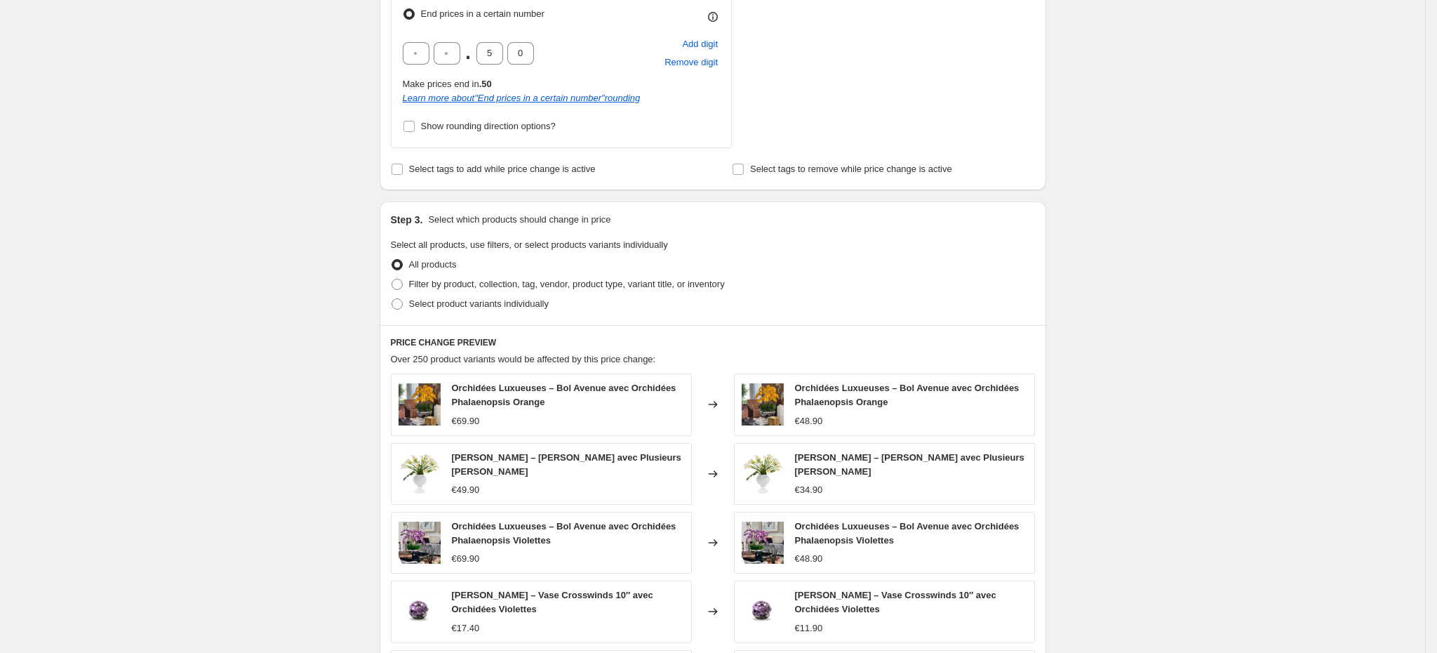
scroll to position [729, 0]
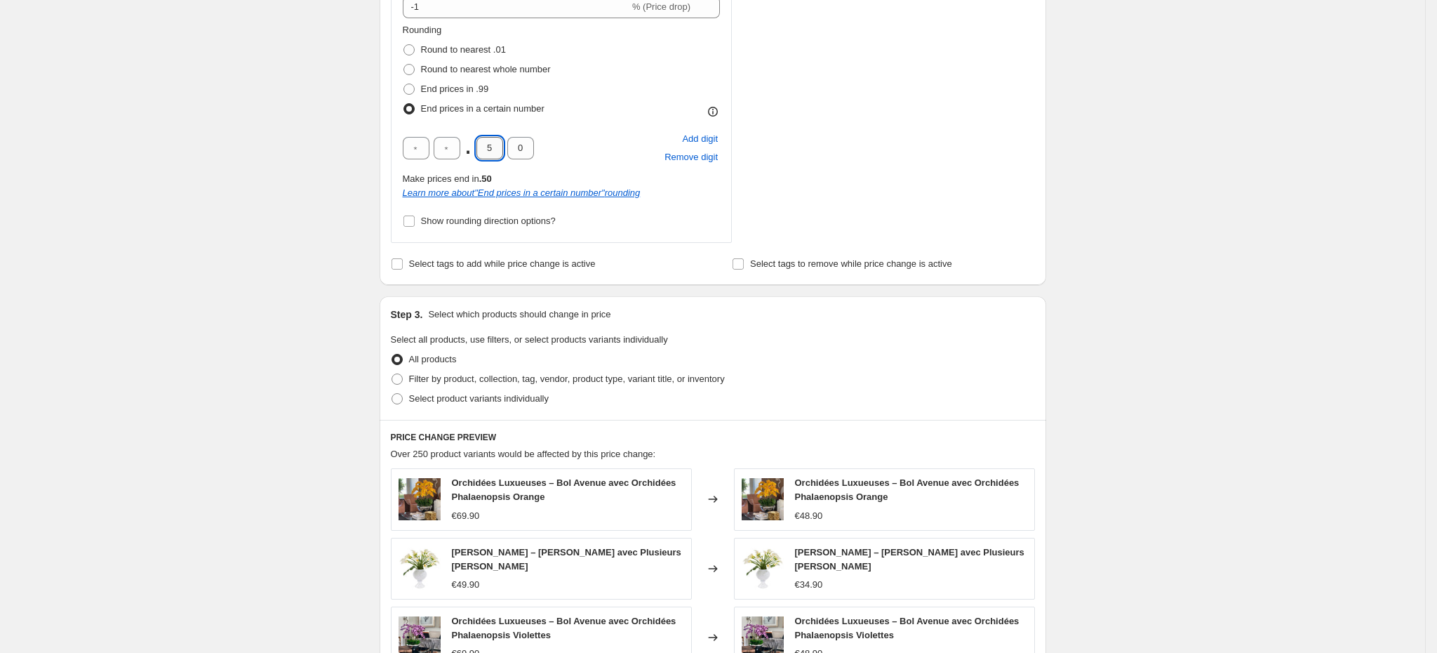
click at [495, 146] on input "5" at bounding box center [489, 148] width 27 height 22
type input "9"
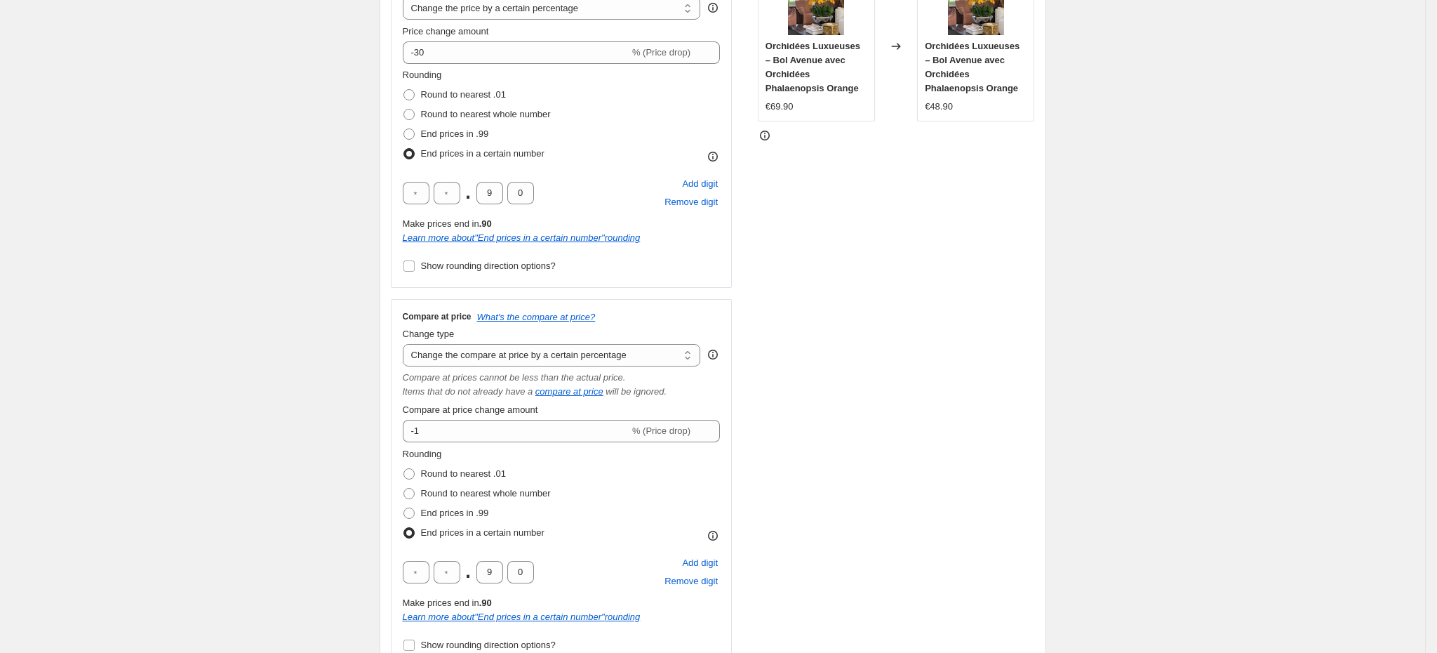
scroll to position [185, 0]
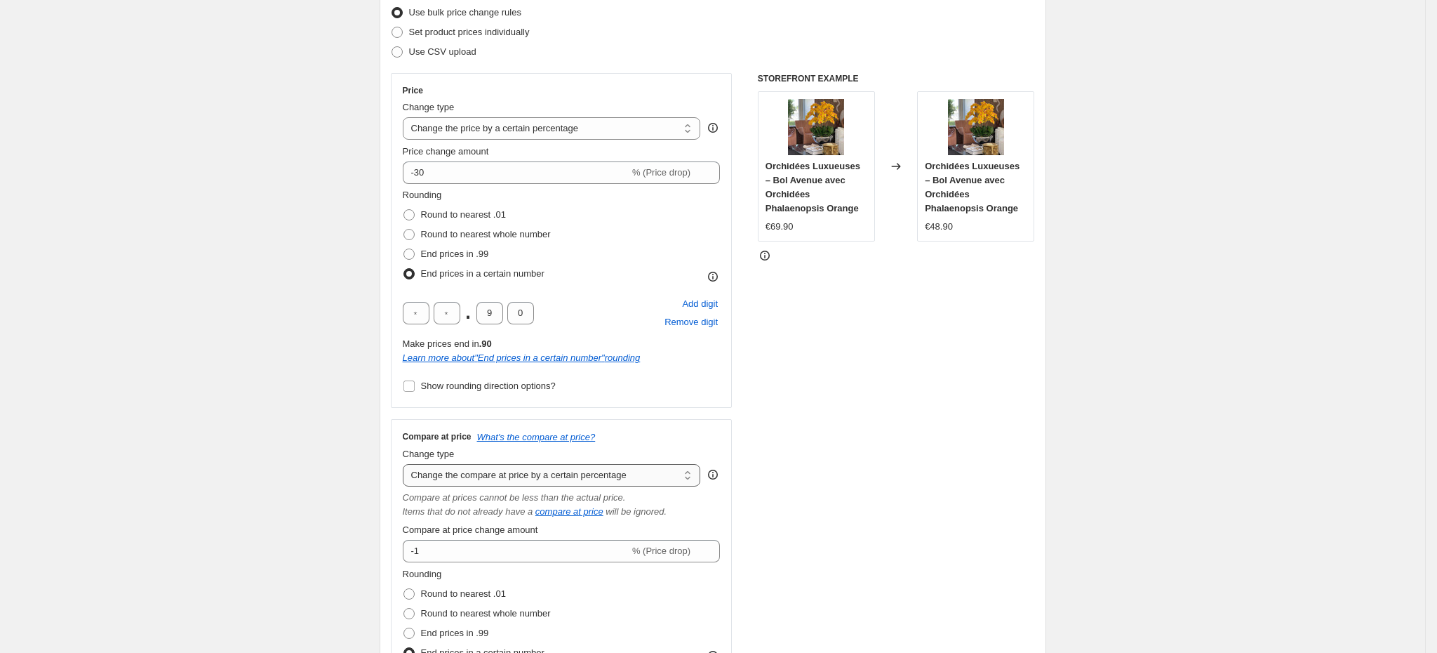
click at [576, 474] on select "Change the compare at price to the current price (sale) Change the compare at p…" at bounding box center [552, 475] width 298 height 22
click at [408, 465] on select "Change the compare at price to the current price (sale) Change the compare at p…" at bounding box center [552, 475] width 298 height 22
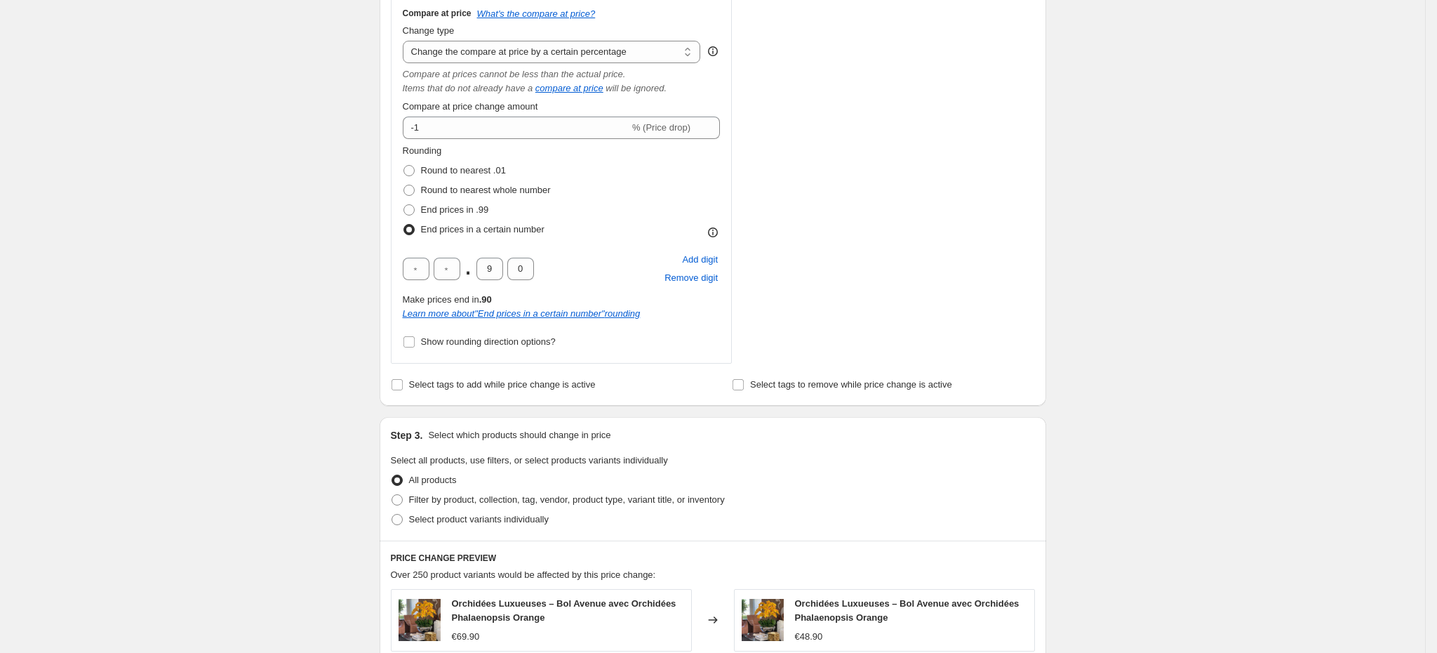
scroll to position [608, 0]
click at [576, 142] on div "Compare at price What's the compare at price? Change type Change the compare at…" at bounding box center [562, 180] width 318 height 344
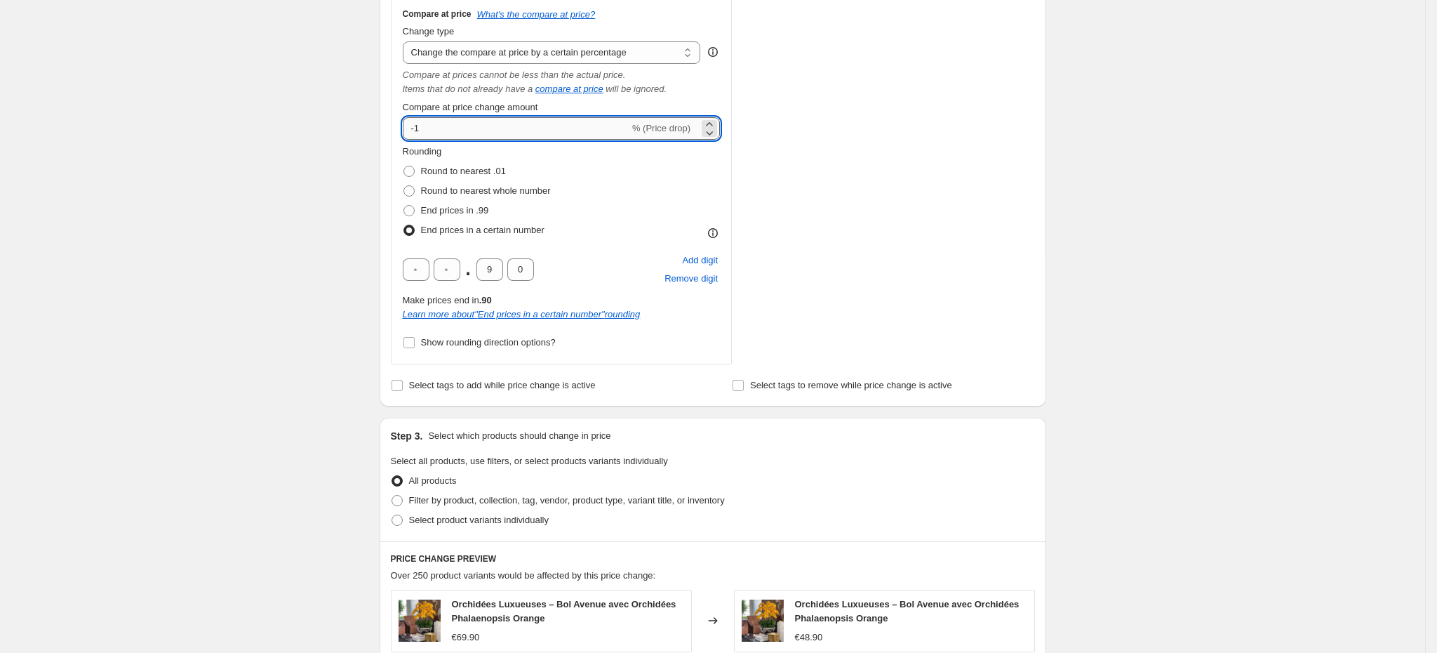
click at [549, 130] on input "-1" at bounding box center [516, 128] width 227 height 22
type input "-79"
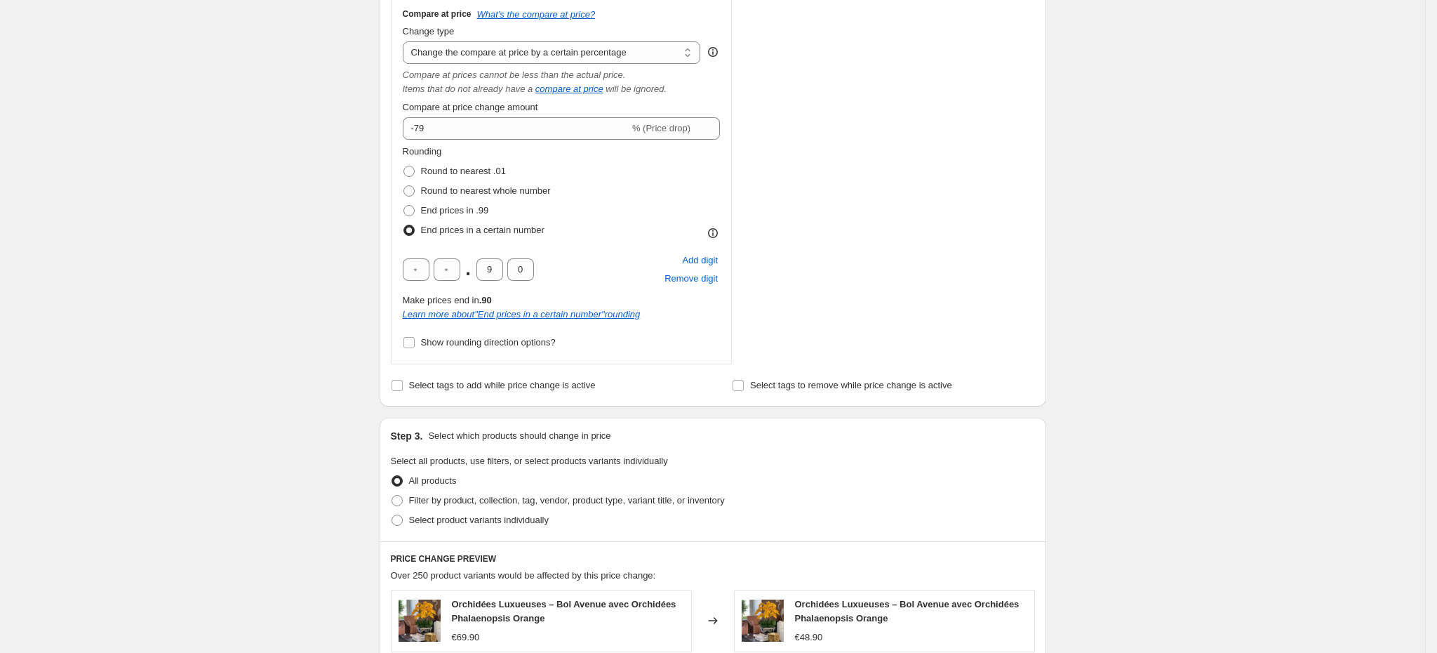
click at [909, 255] on div "STOREFRONT EXAMPLE Orchidées Luxueuses – Bol Avenue avec Orchidées Phalaenopsis…" at bounding box center [896, 8] width 277 height 714
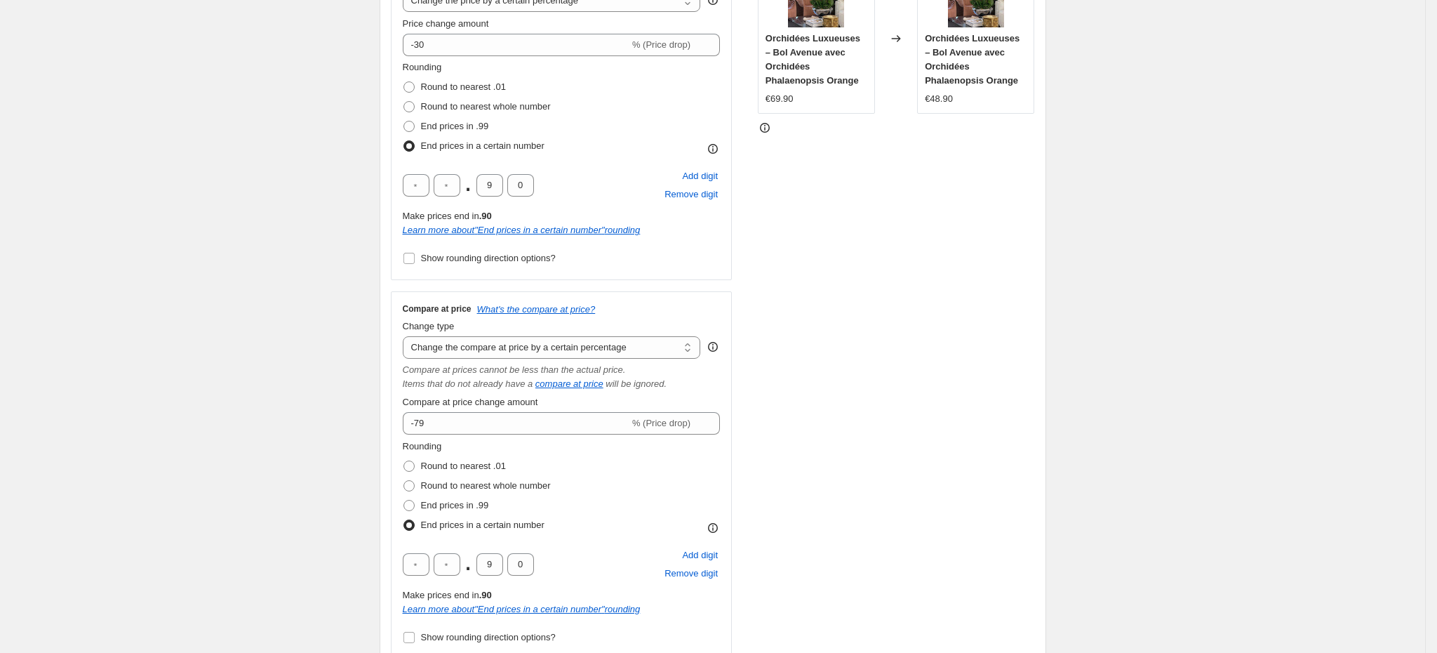
scroll to position [310, 0]
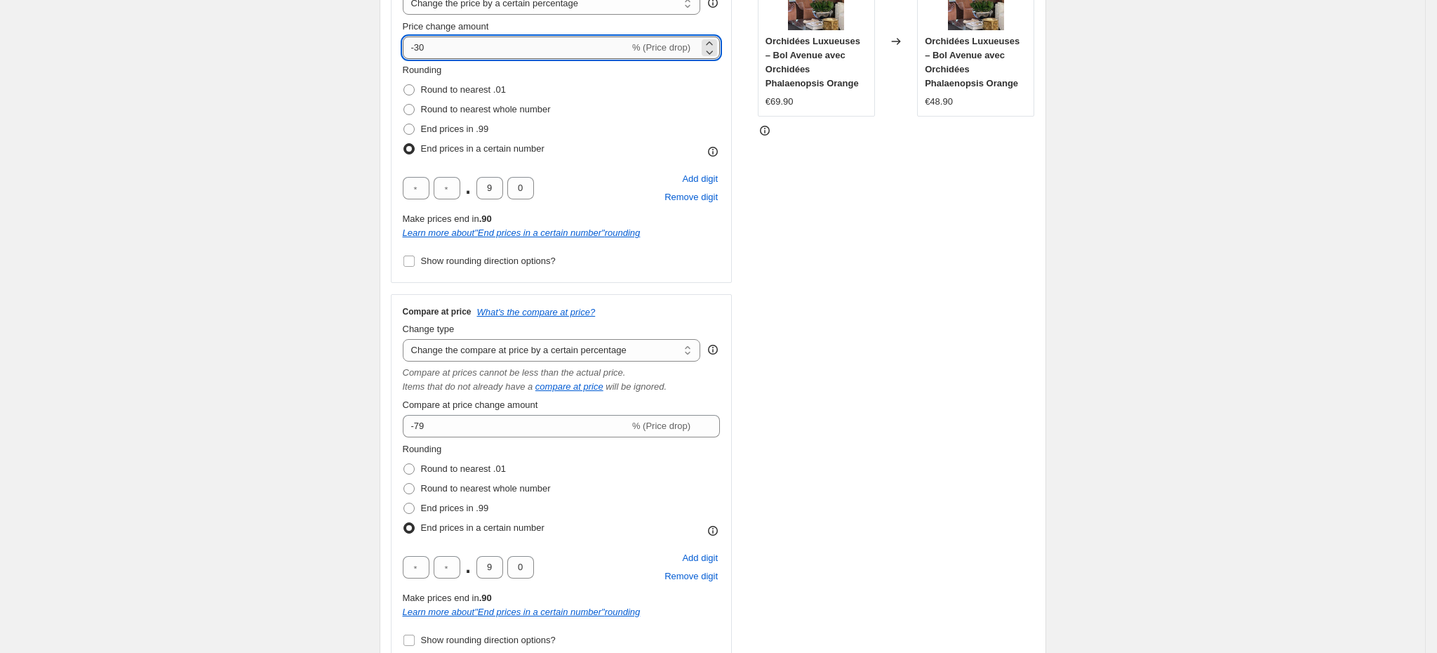
click at [473, 46] on input "-30" at bounding box center [516, 47] width 227 height 22
type input "-3"
type input "0"
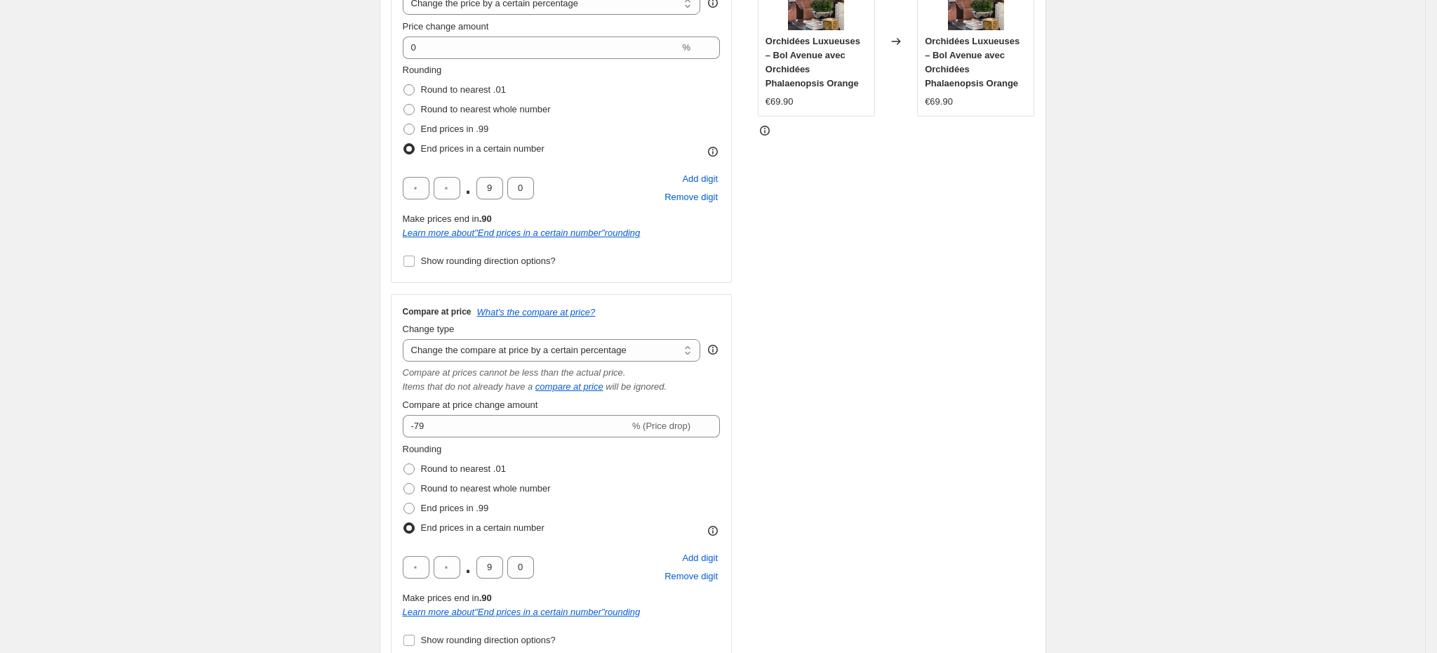
click at [1058, 461] on div "Create new price [MEDICAL_DATA]. This page is ready Create new price [MEDICAL_D…" at bounding box center [713, 587] width 700 height 1795
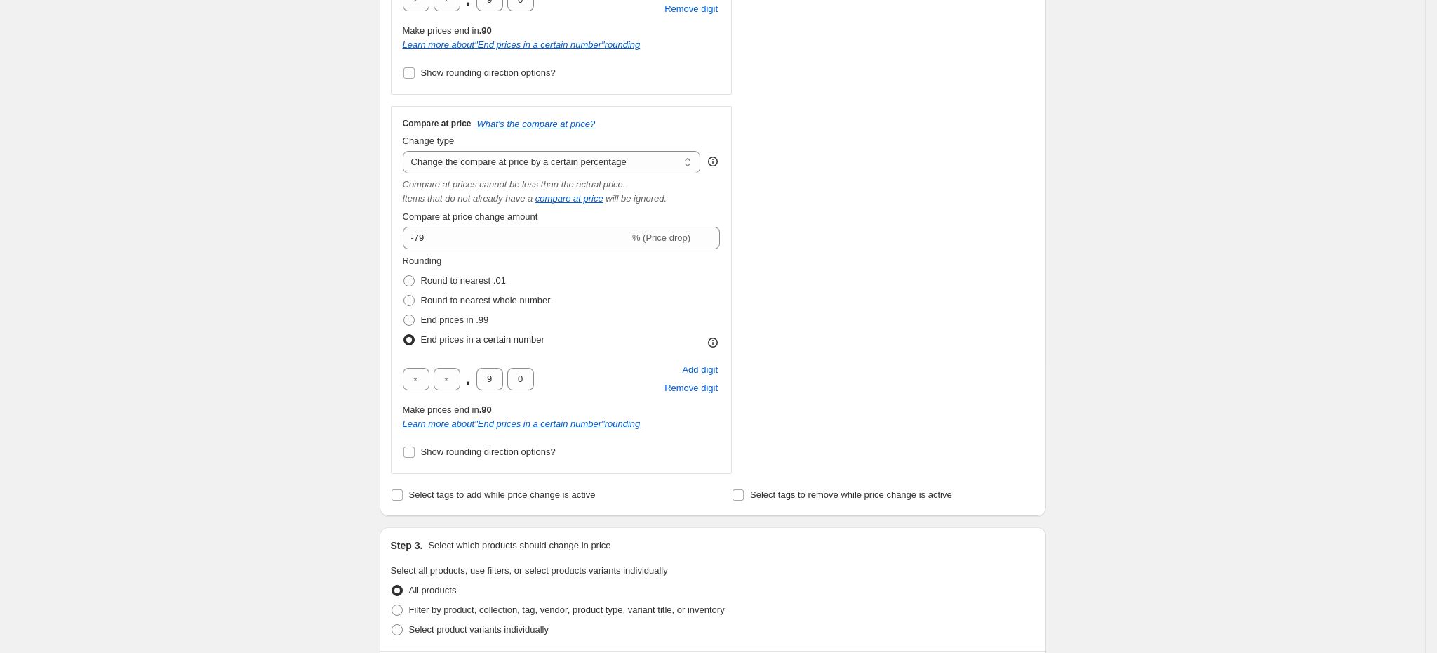
scroll to position [495, 0]
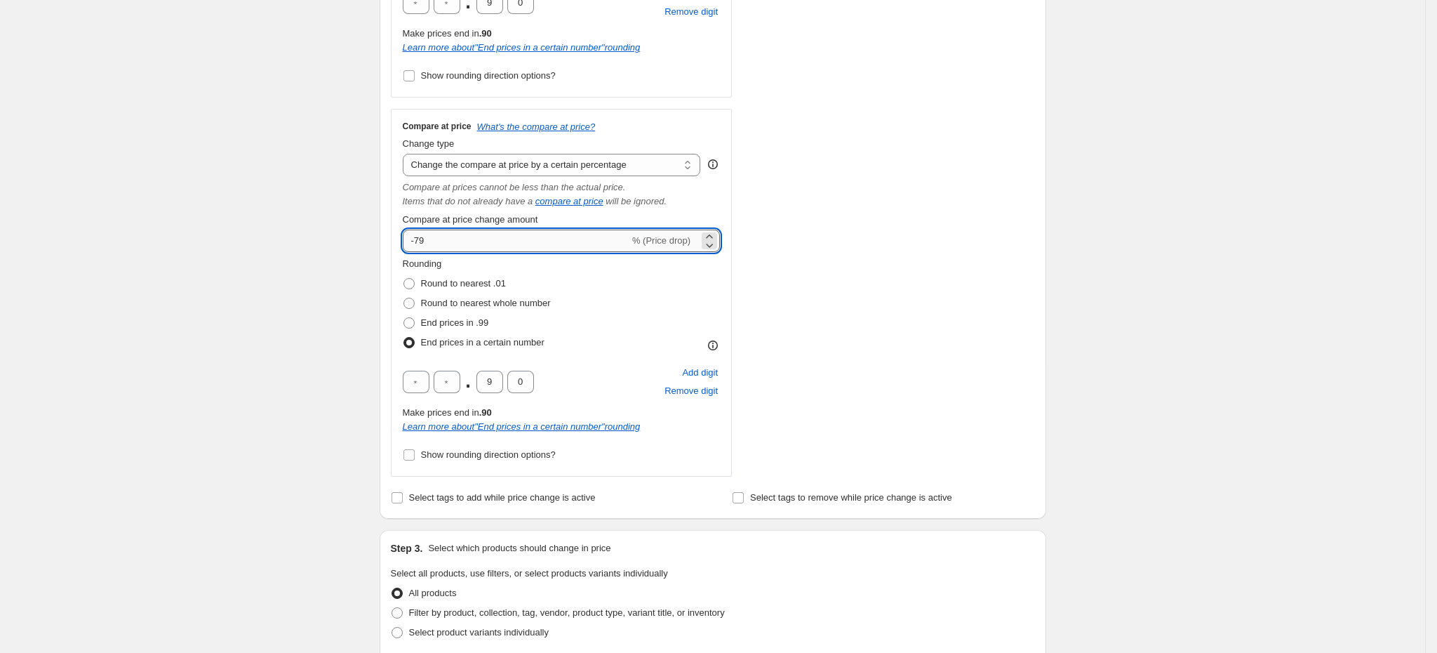
click at [496, 232] on input "-79" at bounding box center [516, 240] width 227 height 22
type input "-7"
type input "0"
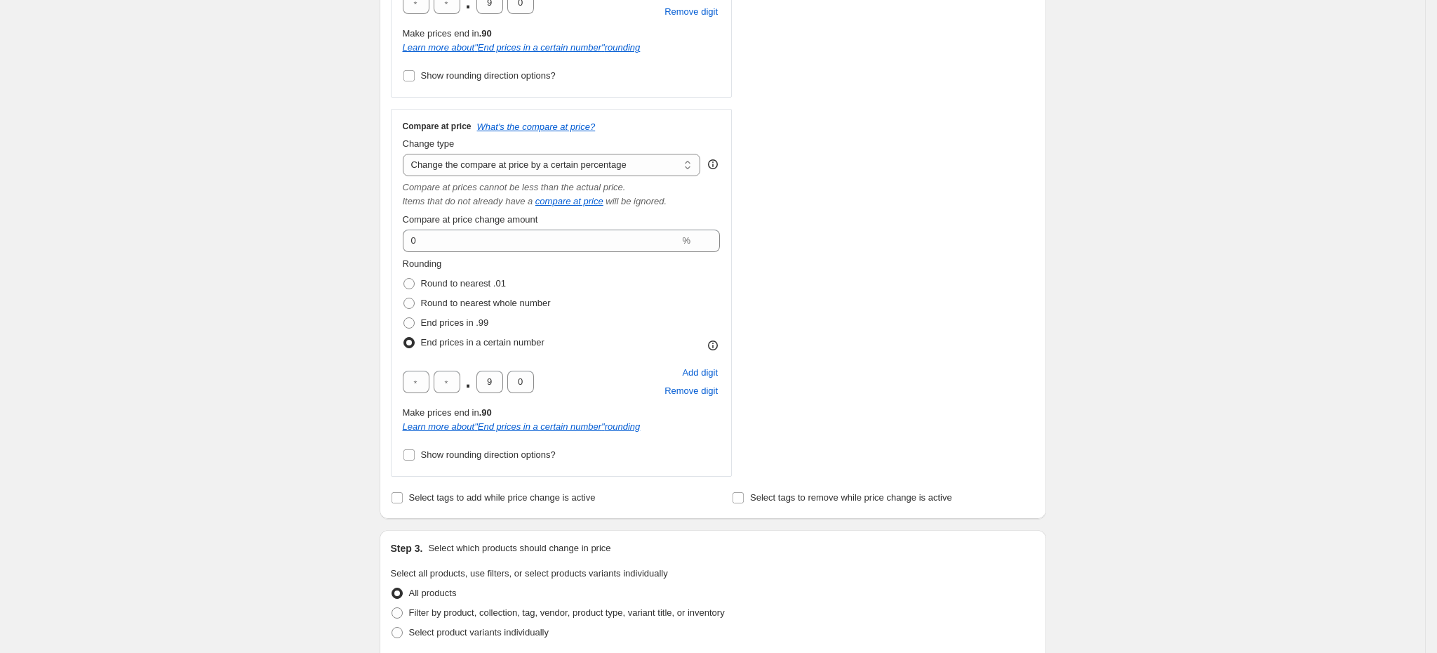
click at [667, 324] on div "Rounding Round to nearest .01 Round to nearest whole number End prices in .99 E…" at bounding box center [562, 304] width 318 height 95
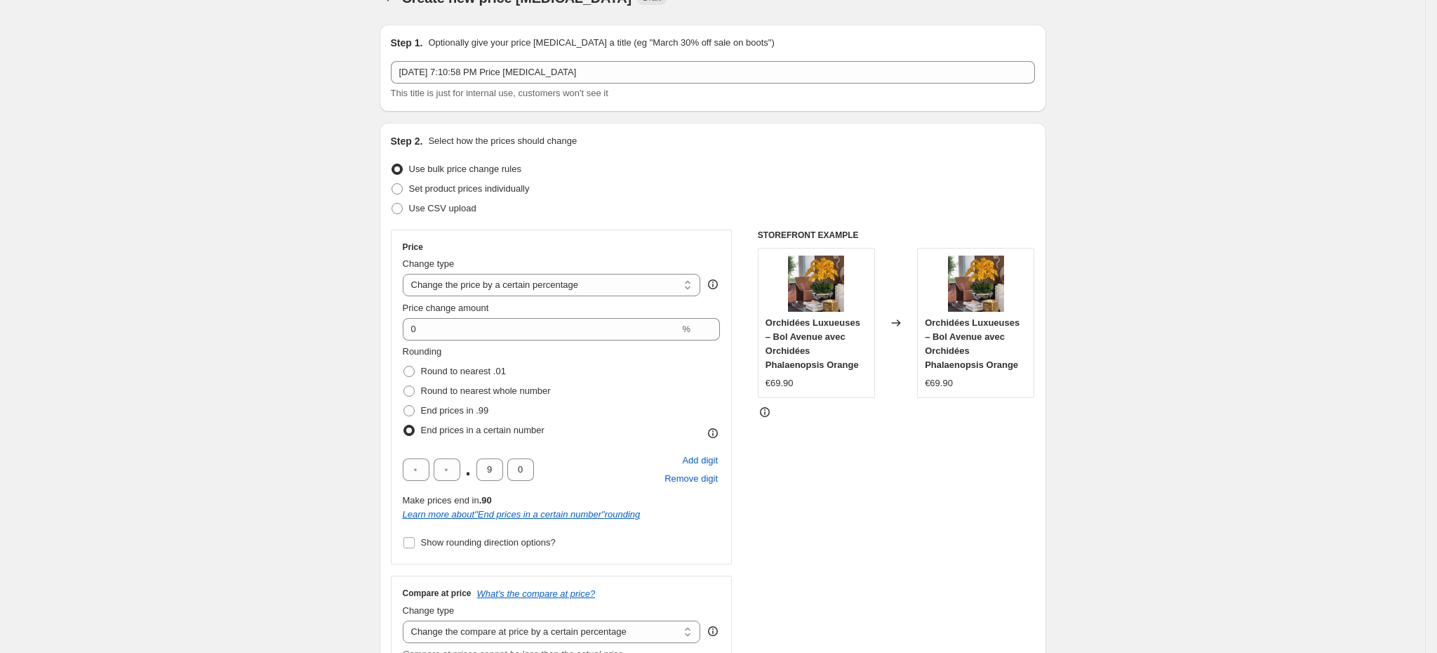
scroll to position [26, 0]
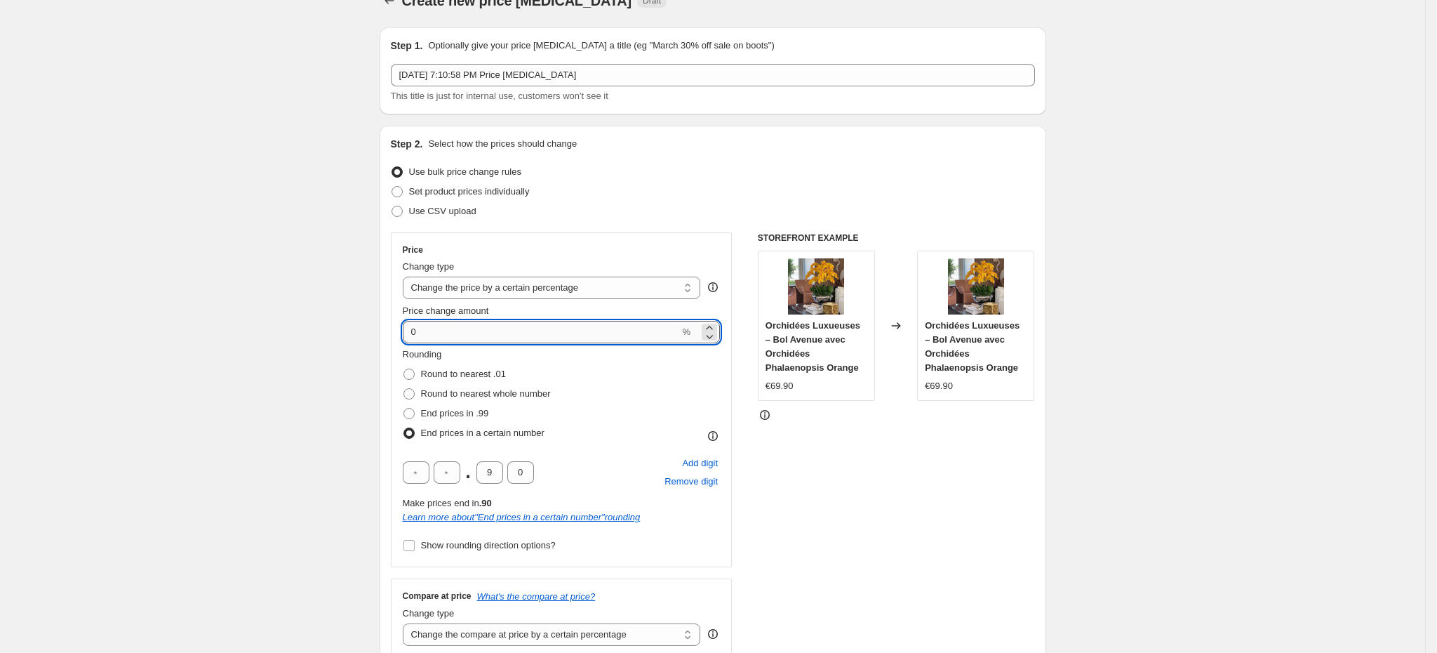
click at [544, 332] on input "0" at bounding box center [541, 332] width 277 height 22
type input "0"
type input "-50"
click at [868, 519] on div "STOREFRONT EXAMPLE Orchidées Luxueuses – Bol Avenue avec Orchidées Phalaenopsis…" at bounding box center [896, 589] width 277 height 714
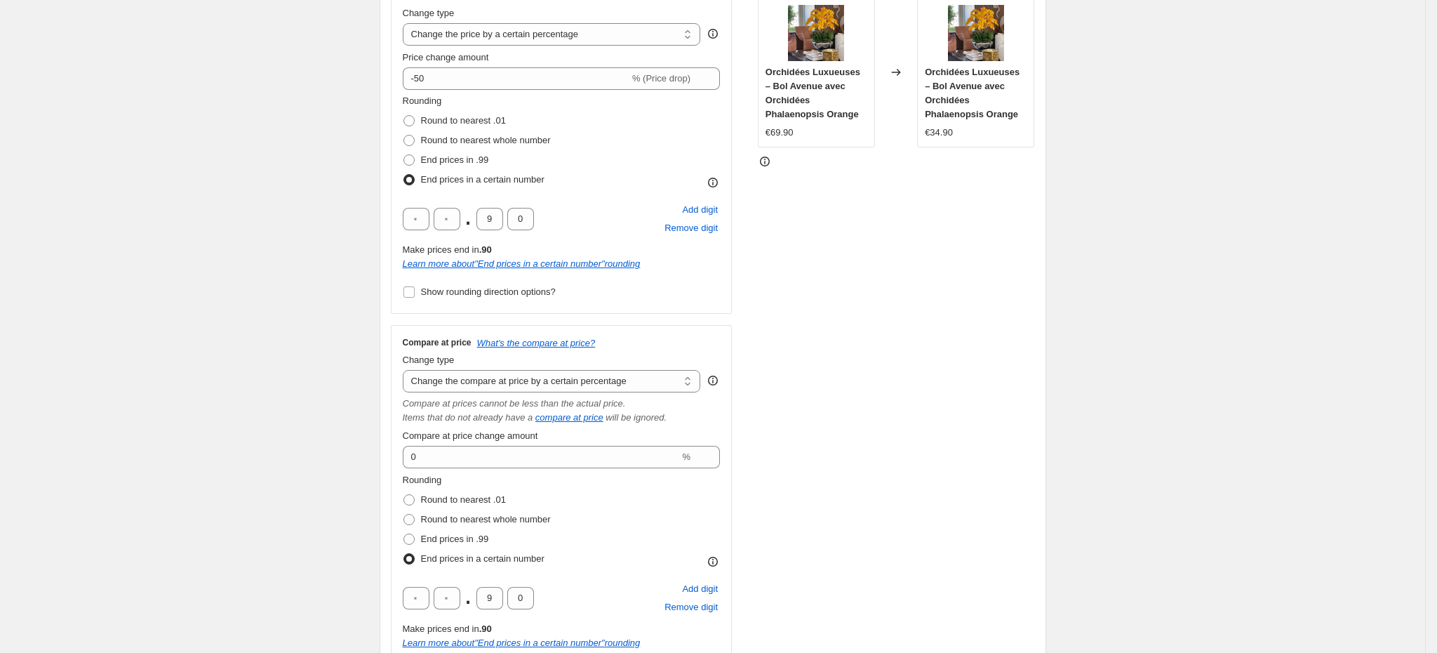
scroll to position [272, 0]
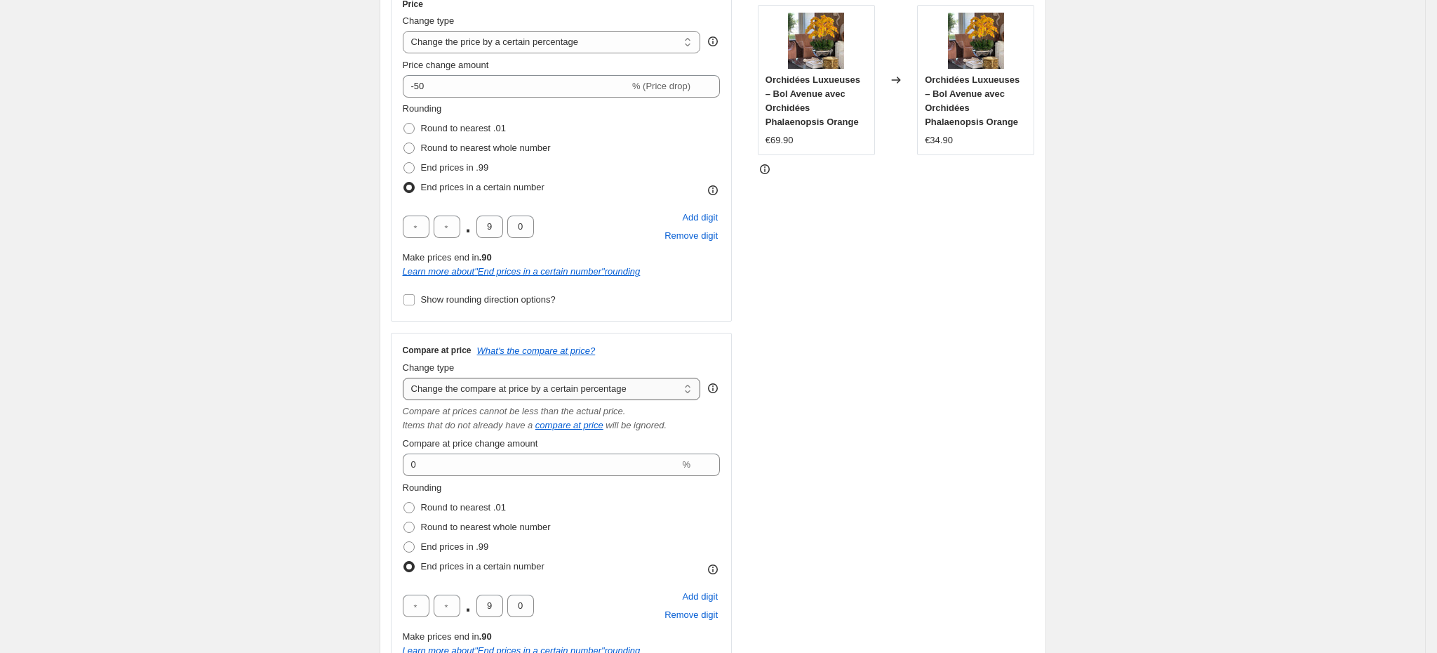
click at [596, 391] on select "Change the compare at price to the current price (sale) Change the compare at p…" at bounding box center [552, 389] width 298 height 22
click at [408, 378] on select "Change the compare at price to the current price (sale) Change the compare at p…" at bounding box center [552, 389] width 298 height 22
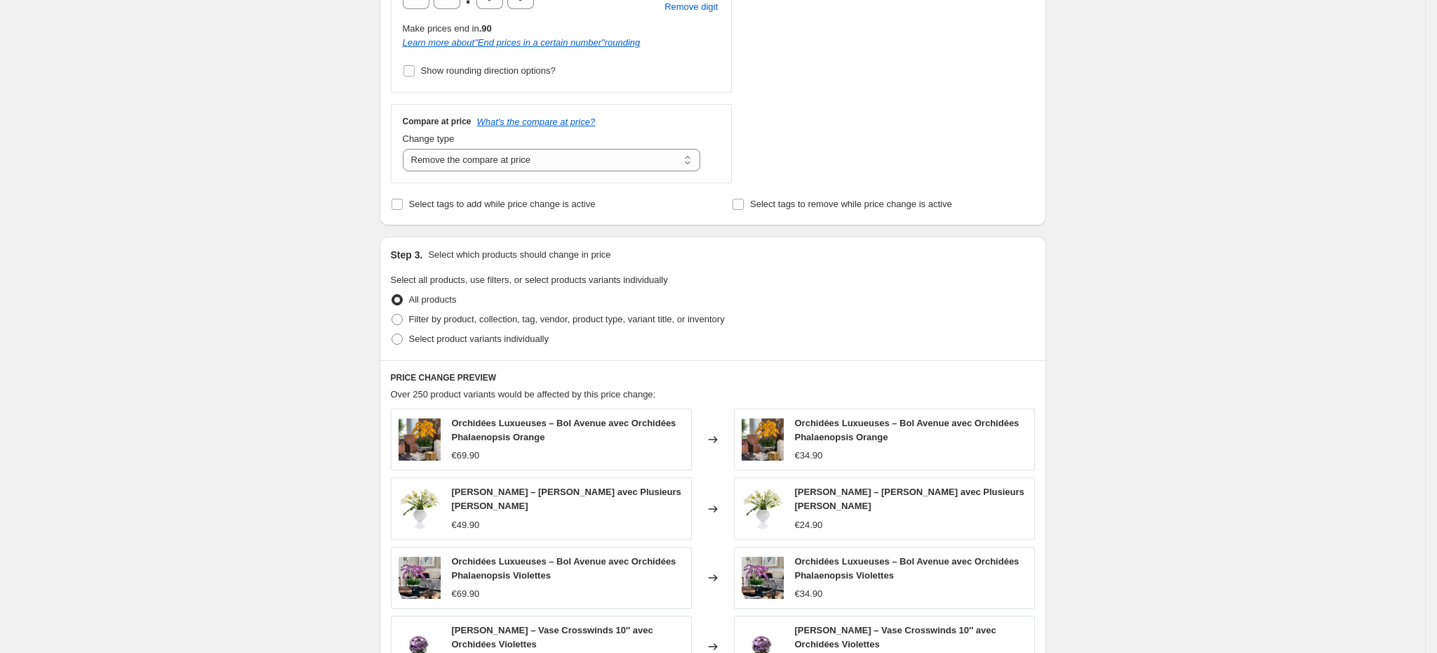
scroll to position [500, 0]
click at [550, 160] on select "Change the compare at price to the current price (sale) Change the compare at p…" at bounding box center [552, 160] width 298 height 22
click at [408, 150] on select "Change the compare at price to the current price (sale) Change the compare at p…" at bounding box center [552, 160] width 298 height 22
click at [526, 157] on select "Change the compare at price to the current price (sale) Change the compare at p…" at bounding box center [552, 160] width 298 height 22
select select "pp"
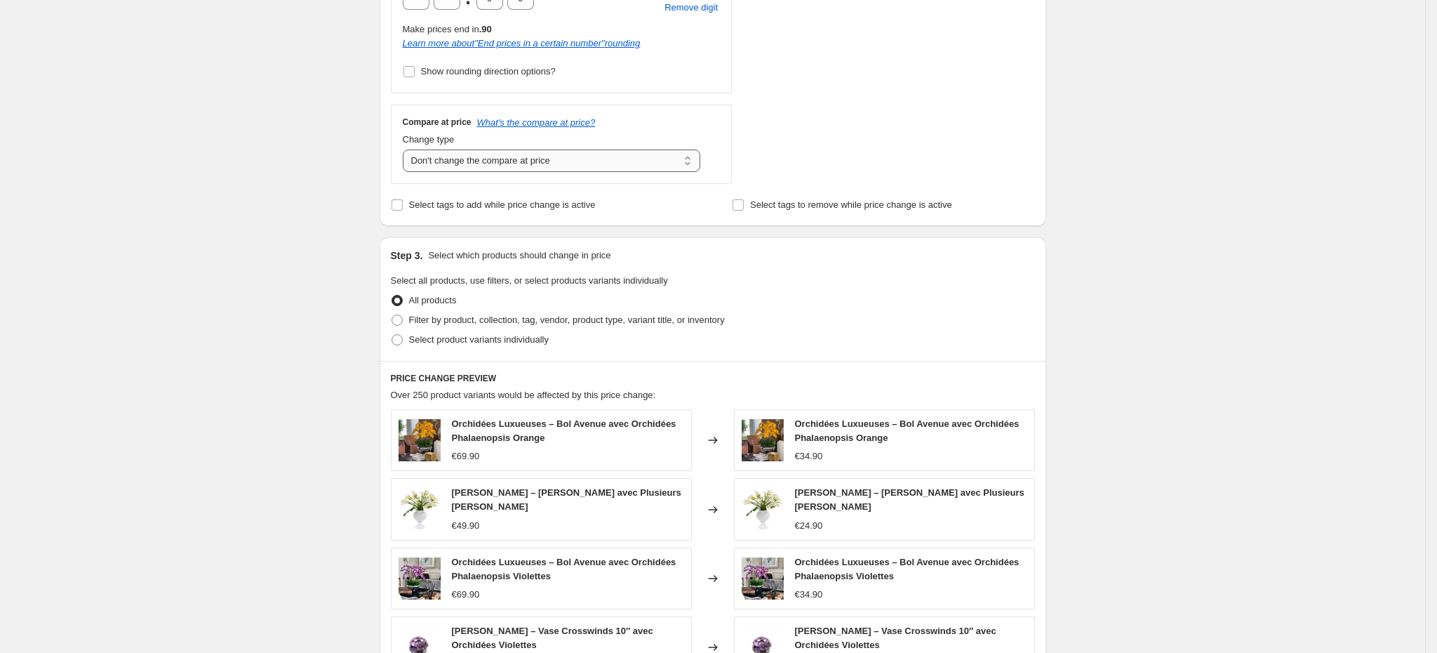
click at [408, 150] on select "Change the compare at price to the current price (sale) Change the compare at p…" at bounding box center [552, 160] width 298 height 22
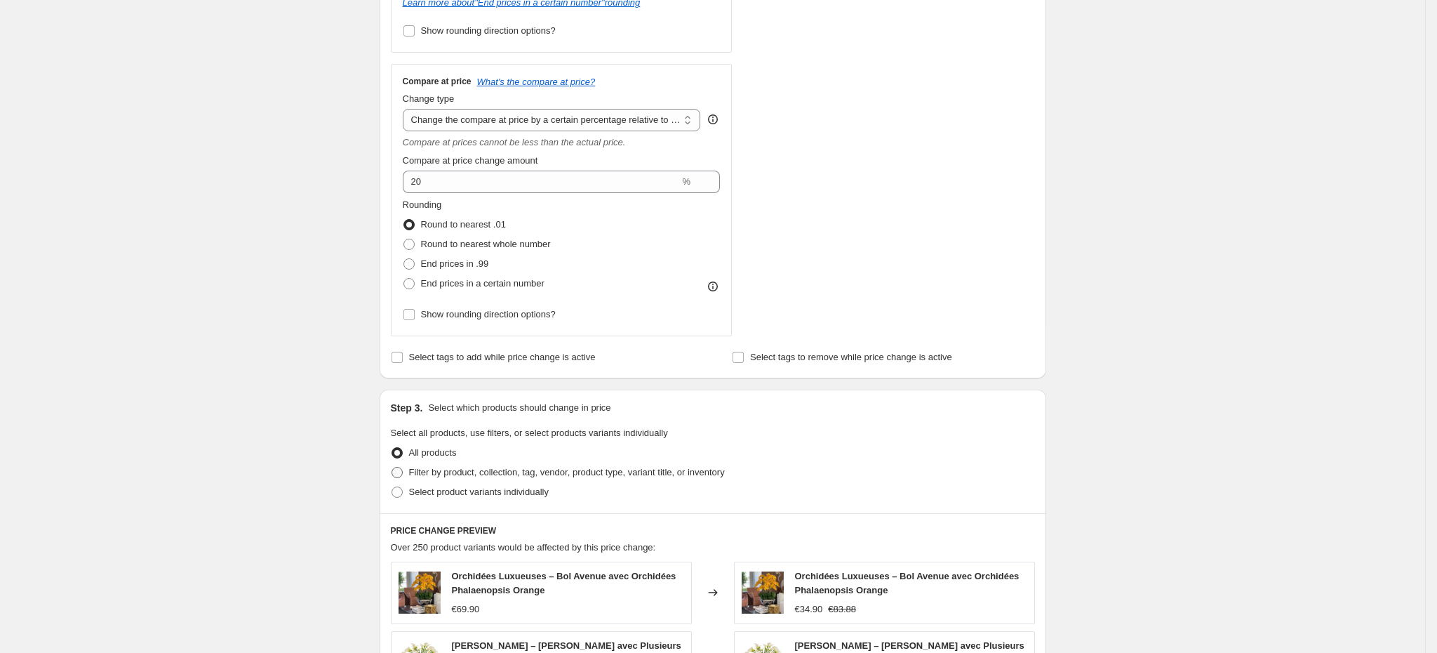
scroll to position [514, 0]
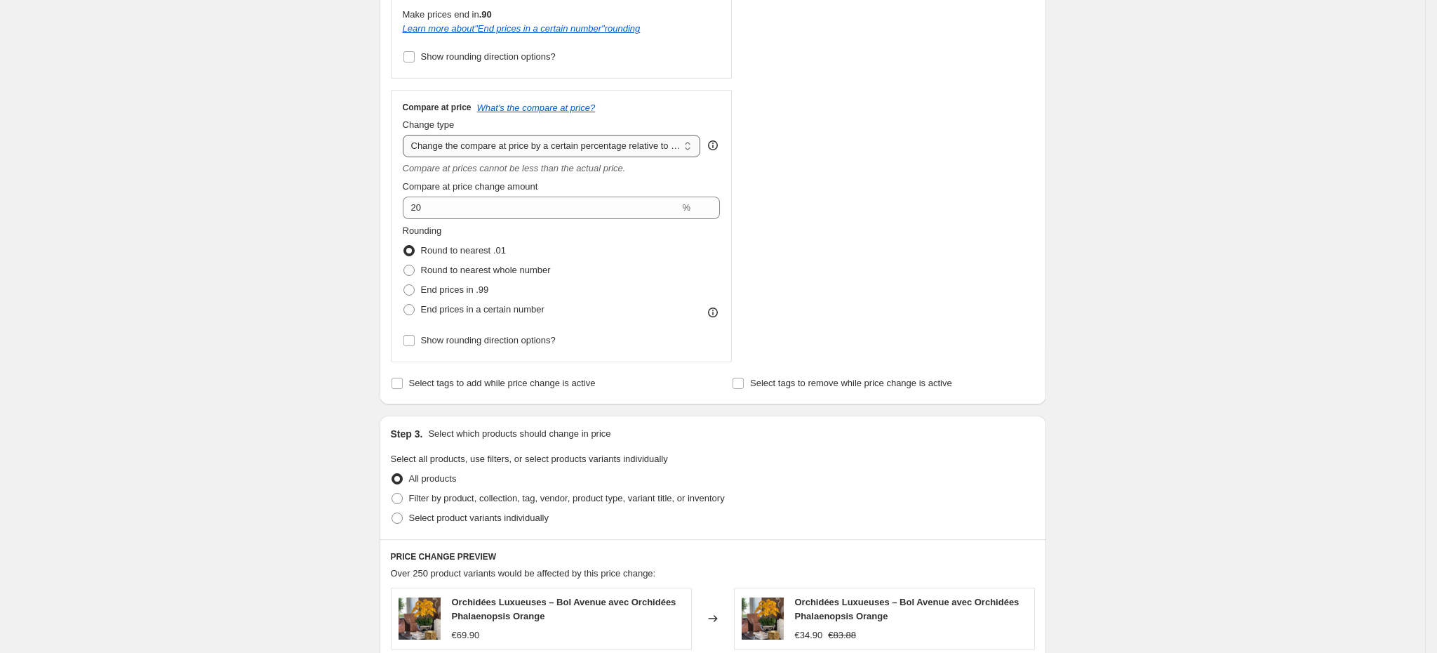
click at [659, 154] on select "Change the compare at price to the current price (sale) Change the compare at p…" at bounding box center [552, 146] width 298 height 22
click at [408, 135] on select "Change the compare at price to the current price (sale) Change the compare at p…" at bounding box center [552, 146] width 298 height 22
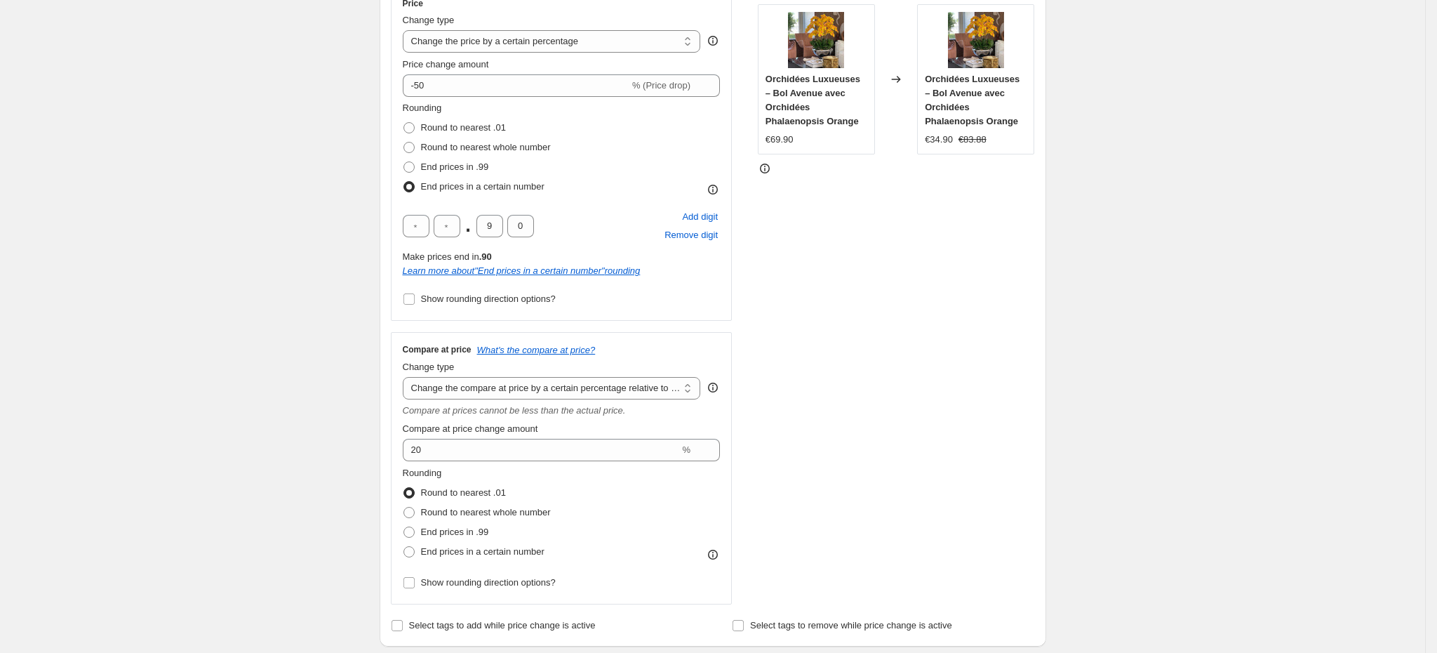
scroll to position [276, 0]
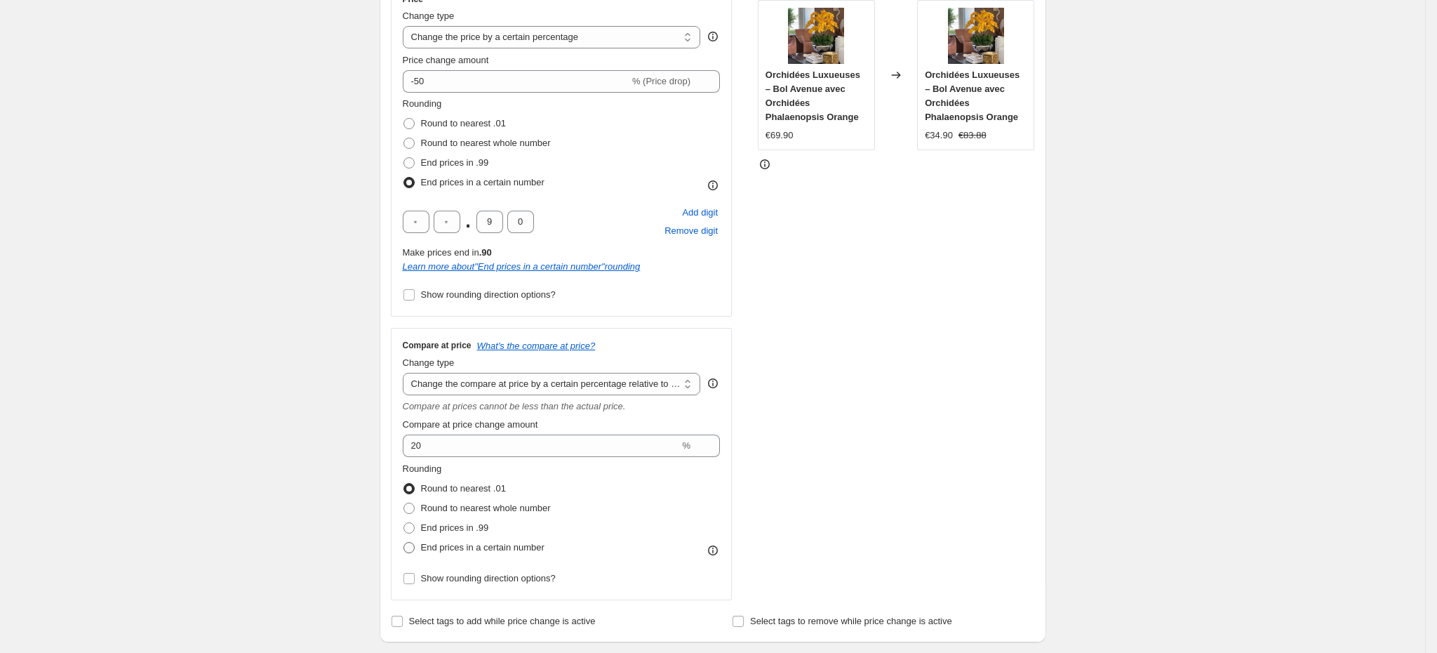
click at [415, 551] on span at bounding box center [408, 547] width 11 height 11
click at [404, 542] on input "End prices in a certain number" at bounding box center [403, 542] width 1 height 1
radio input "true"
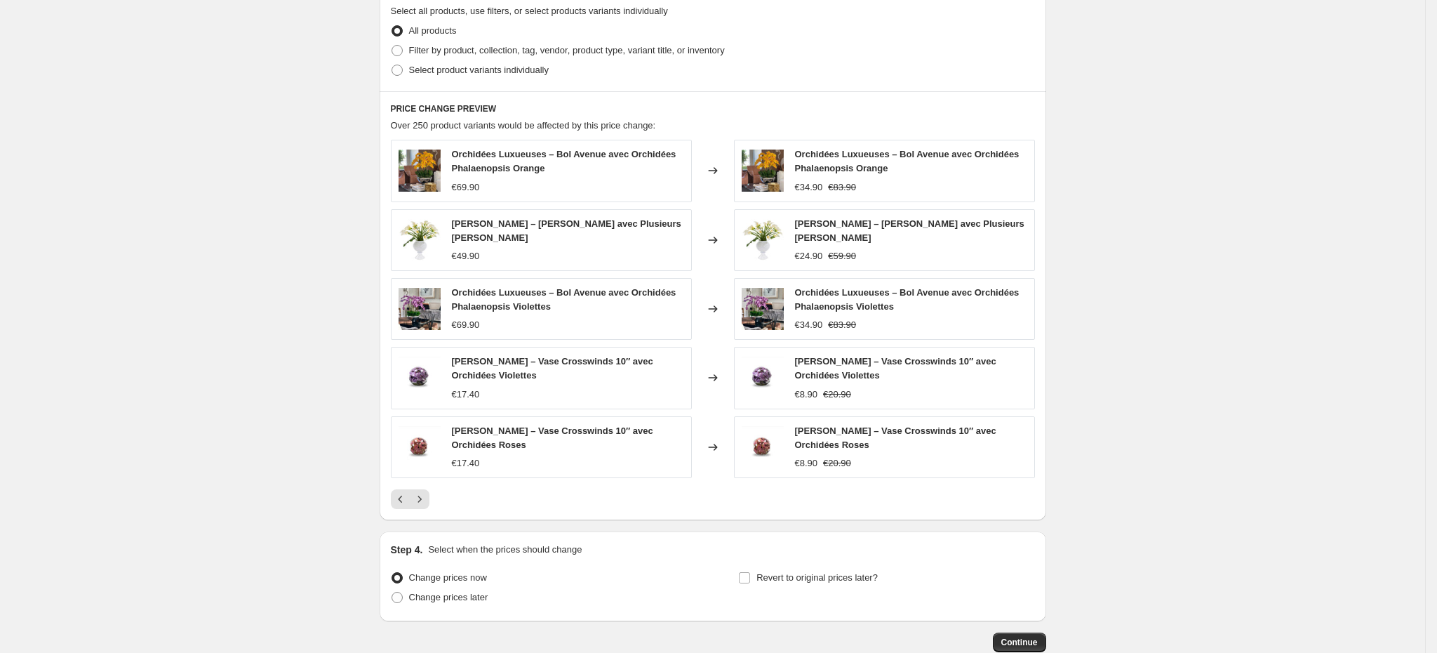
scroll to position [1046, 0]
click at [427, 500] on icon "Next" at bounding box center [420, 497] width 14 height 14
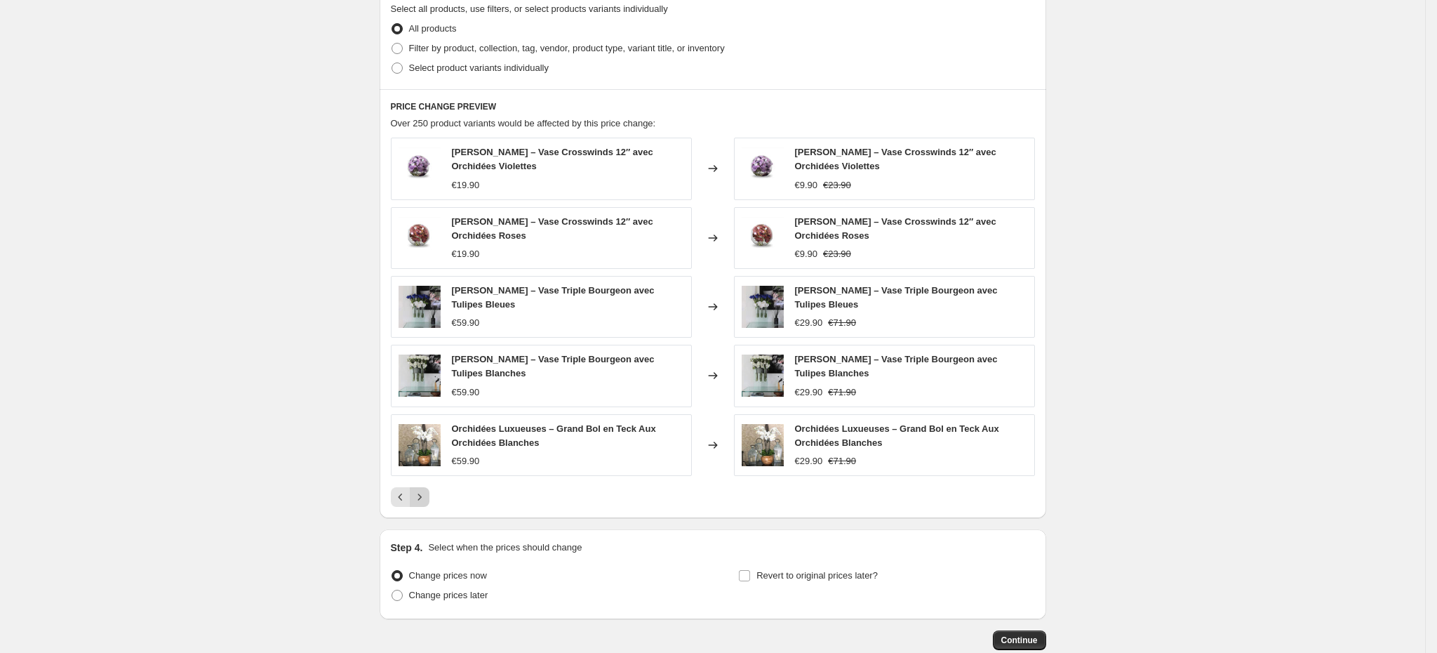
click at [427, 500] on icon "Next" at bounding box center [420, 497] width 14 height 14
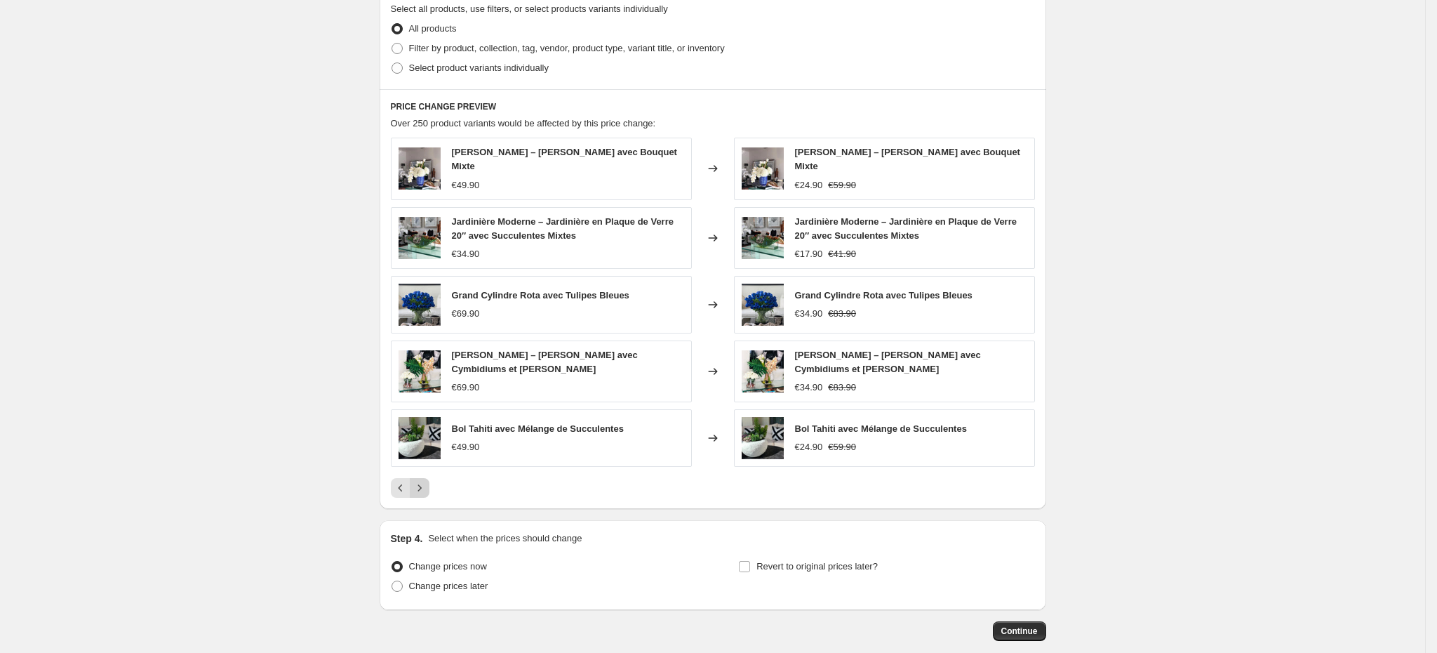
click at [427, 500] on div "PRICE CHANGE PREVIEW Over 250 product variants would be affected by this price …" at bounding box center [713, 299] width 667 height 420
click at [427, 484] on icon "Next" at bounding box center [420, 488] width 14 height 14
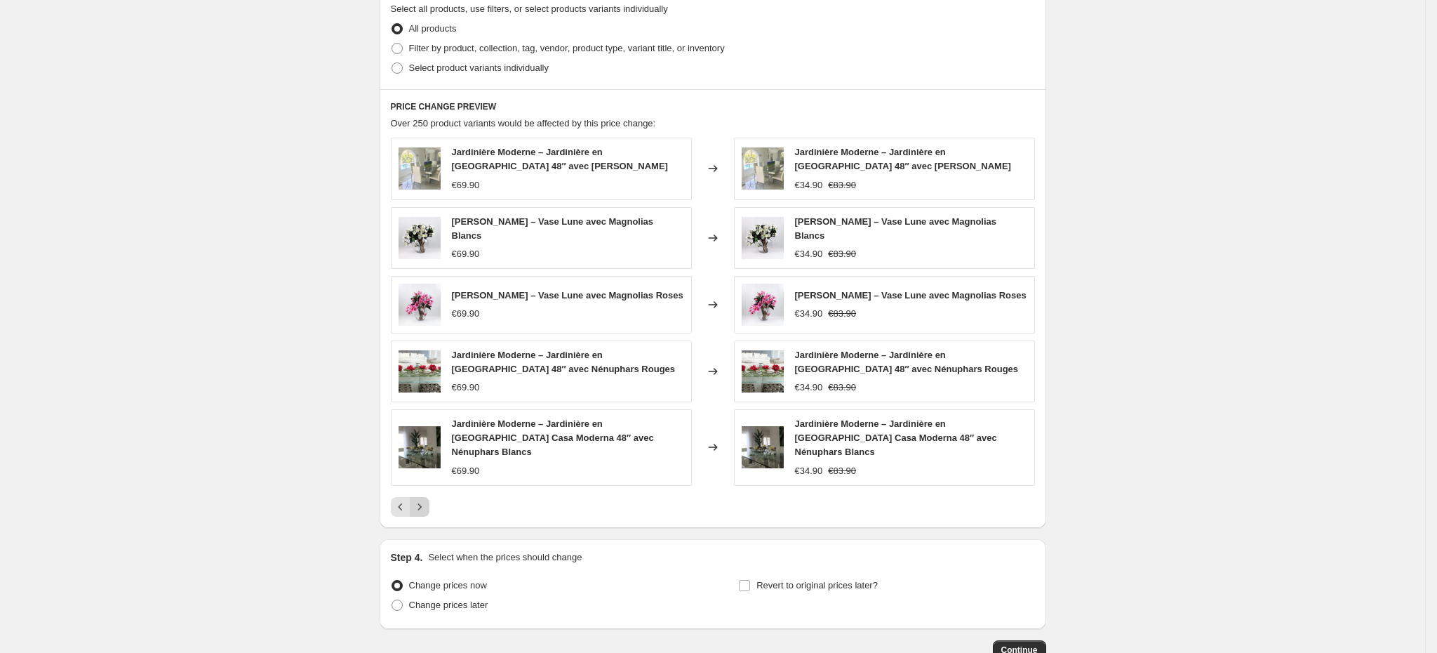
click at [427, 500] on icon "Next" at bounding box center [420, 507] width 14 height 14
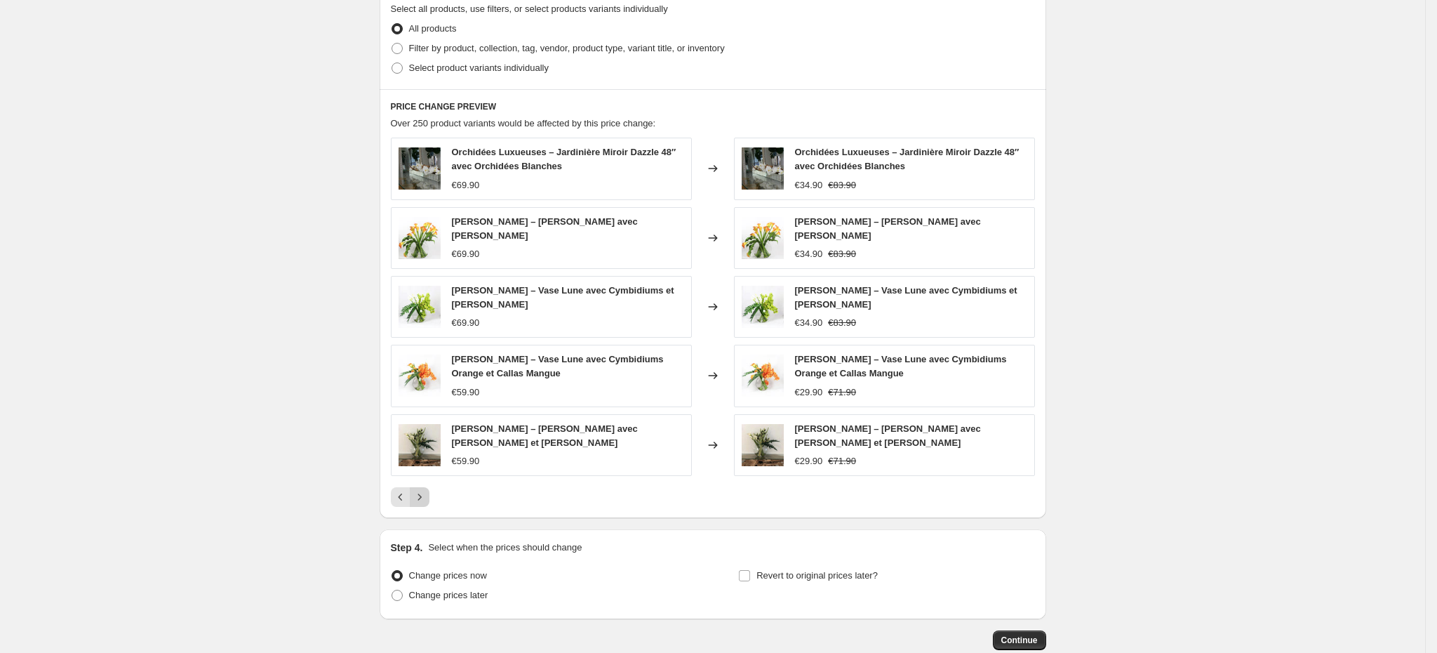
click at [427, 487] on button "Next" at bounding box center [420, 497] width 20 height 20
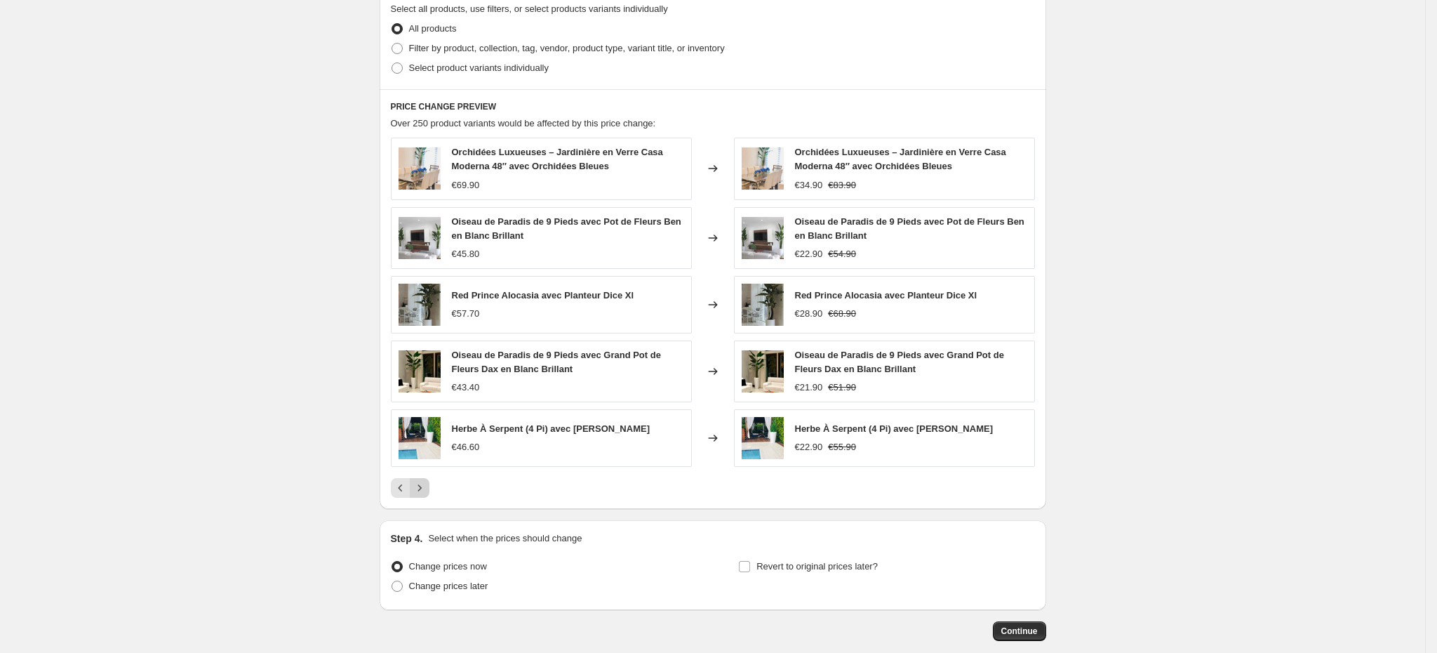
click at [427, 487] on icon "Next" at bounding box center [420, 488] width 14 height 14
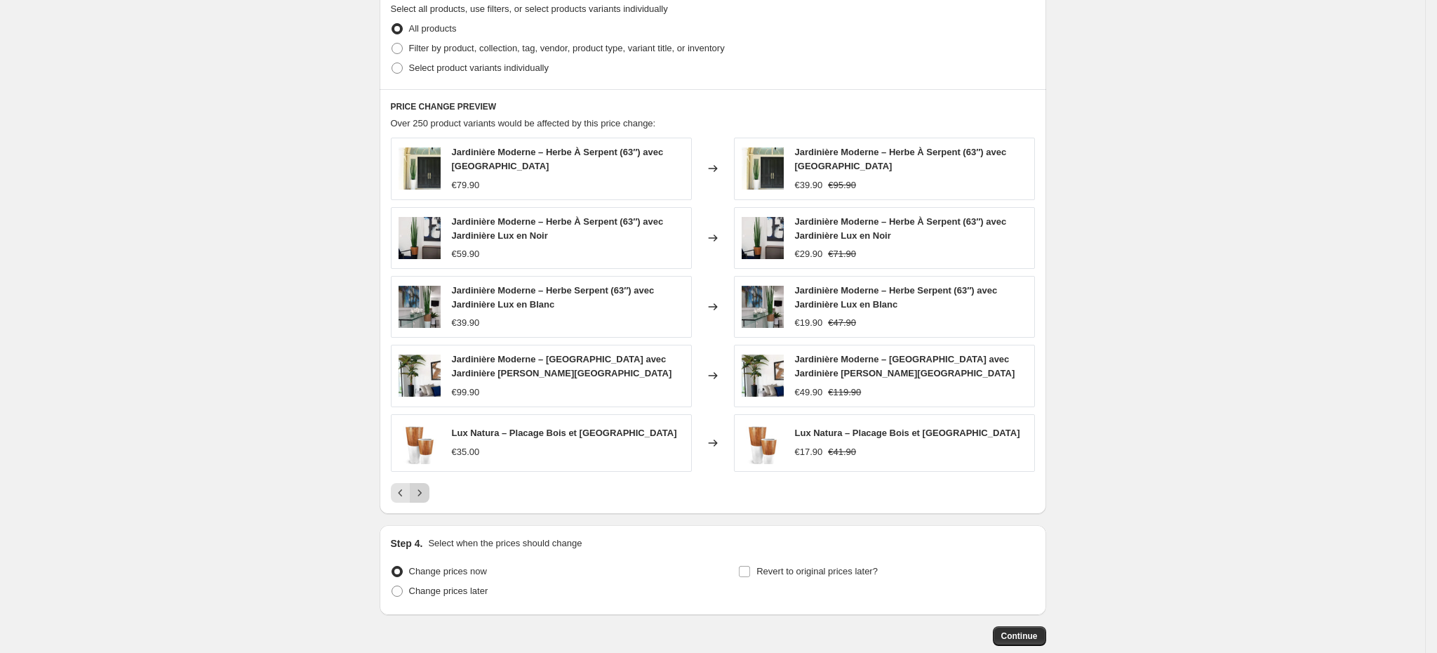
click at [427, 487] on button "Next" at bounding box center [420, 493] width 20 height 20
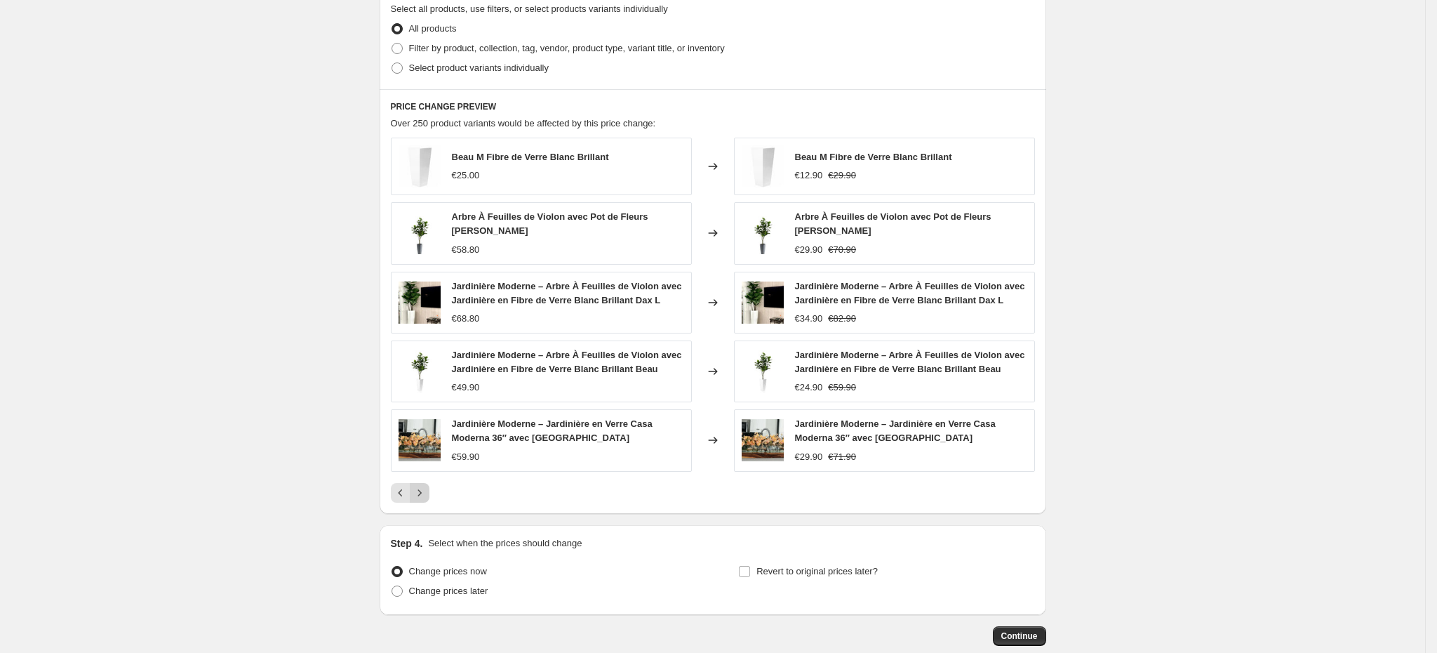
click at [427, 487] on button "Next" at bounding box center [420, 493] width 20 height 20
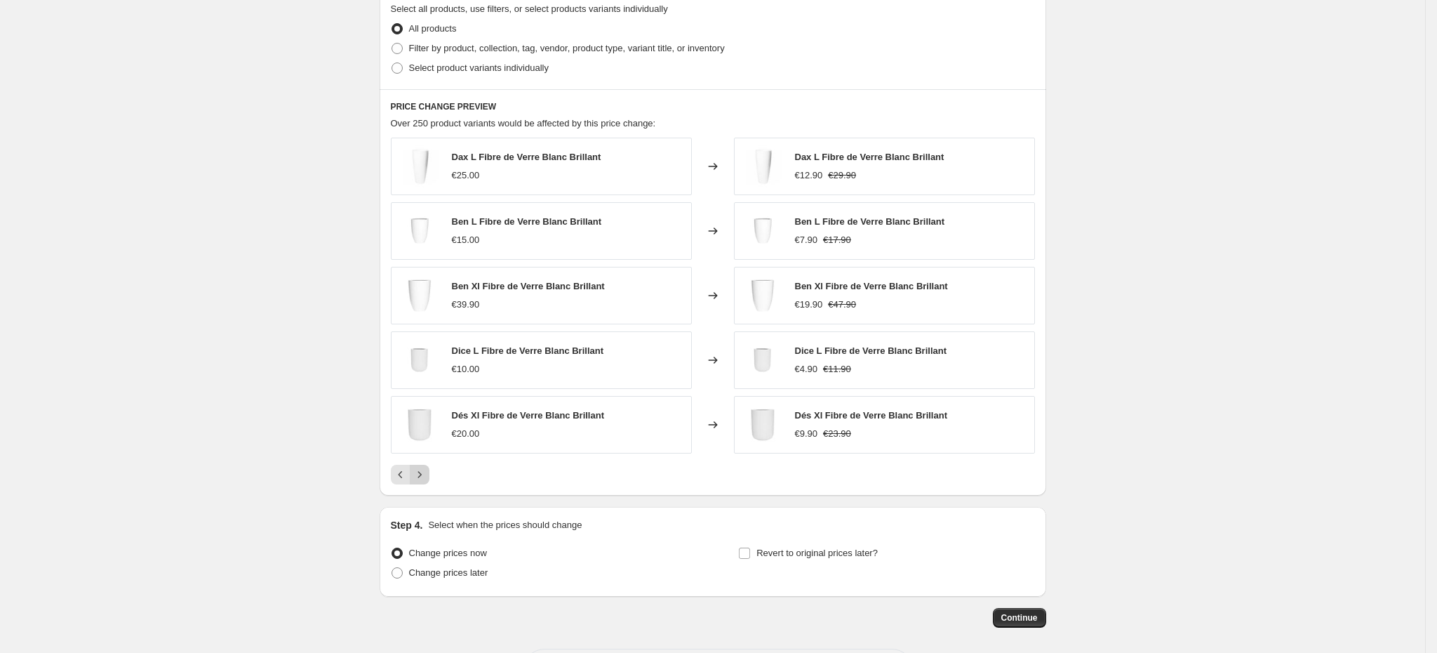
click at [427, 484] on button "Next" at bounding box center [420, 475] width 20 height 20
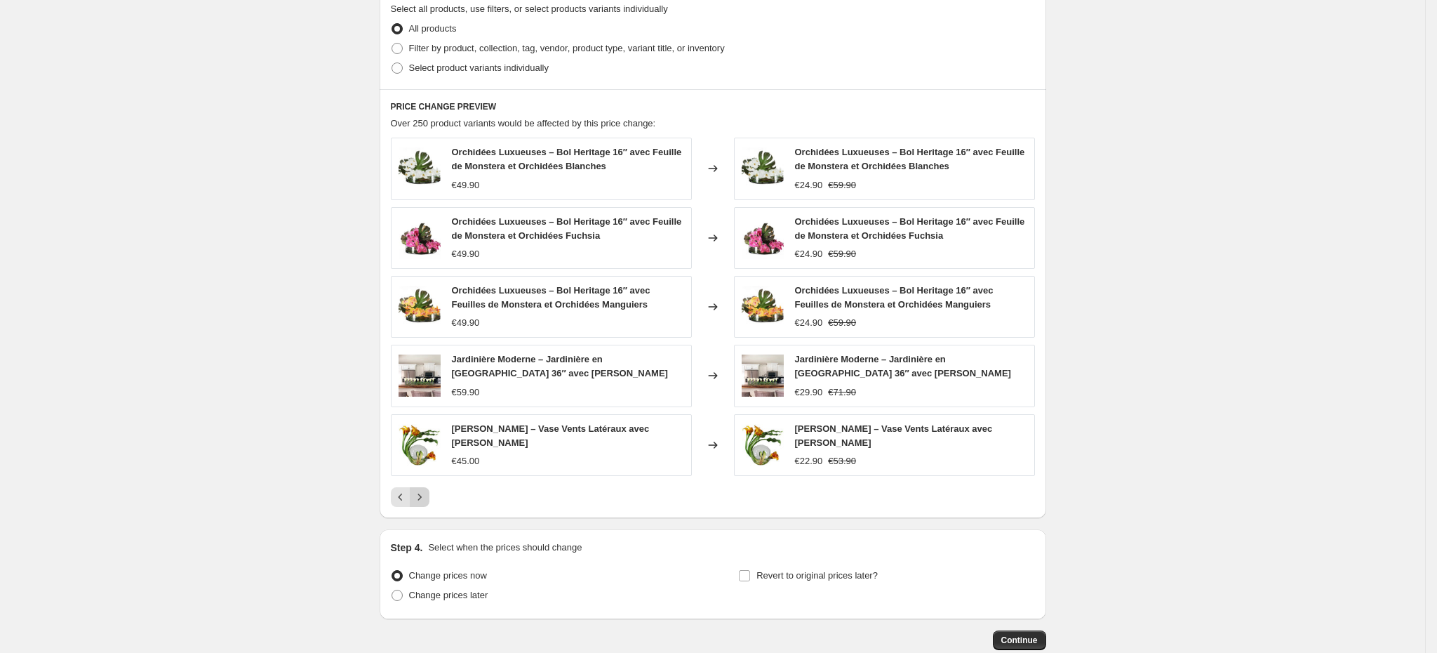
click at [427, 501] on icon "Next" at bounding box center [420, 497] width 14 height 14
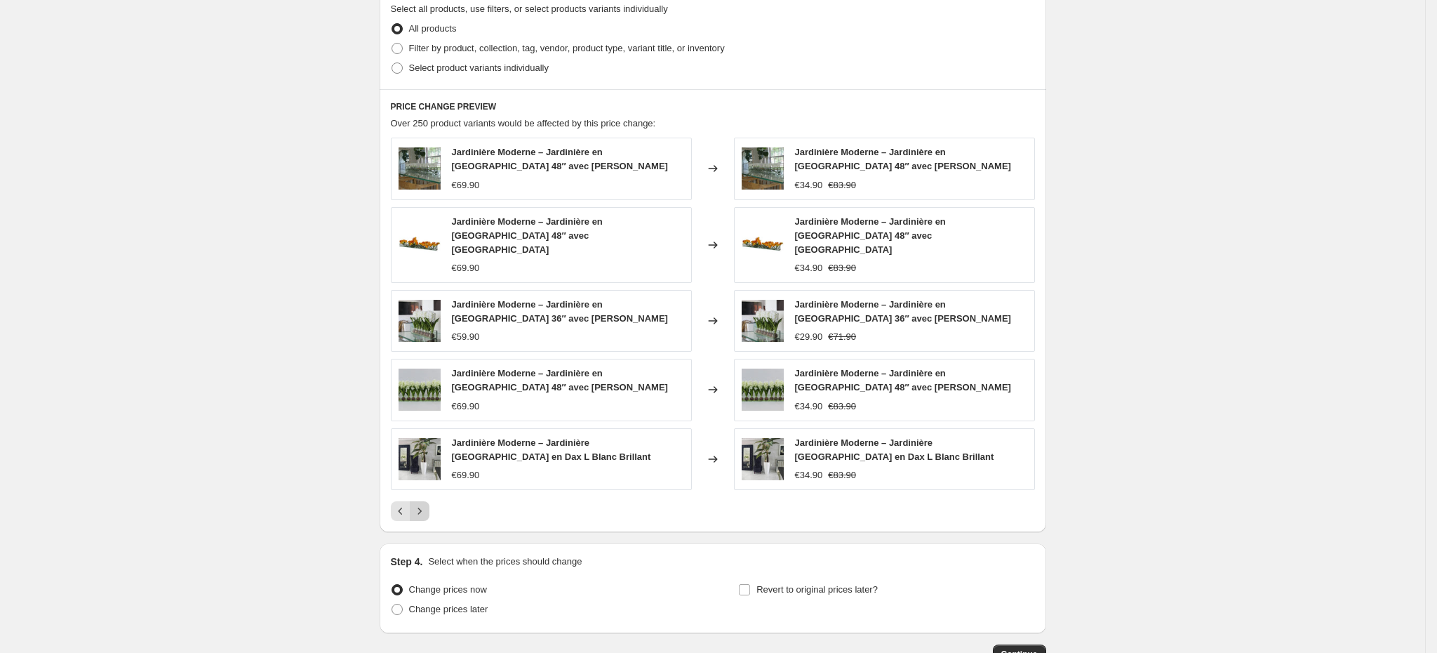
click at [427, 504] on icon "Next" at bounding box center [420, 511] width 14 height 14
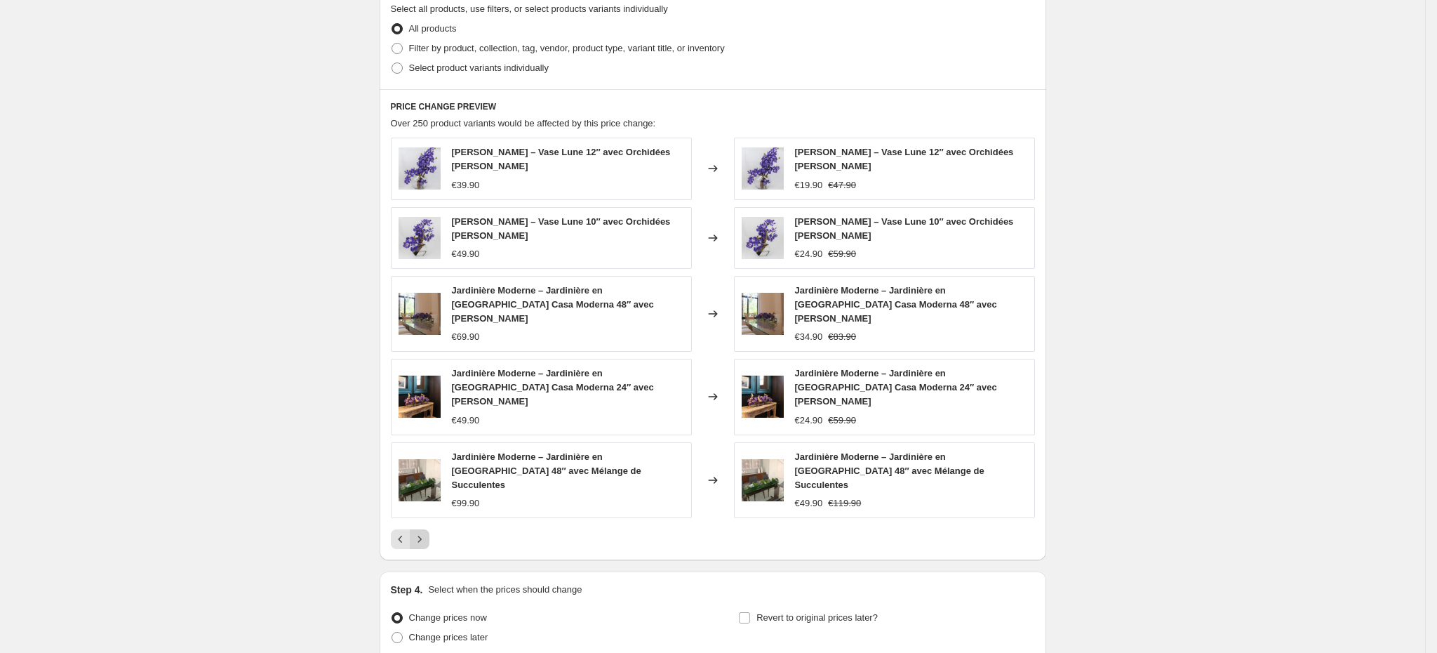
click at [427, 532] on icon "Next" at bounding box center [420, 539] width 14 height 14
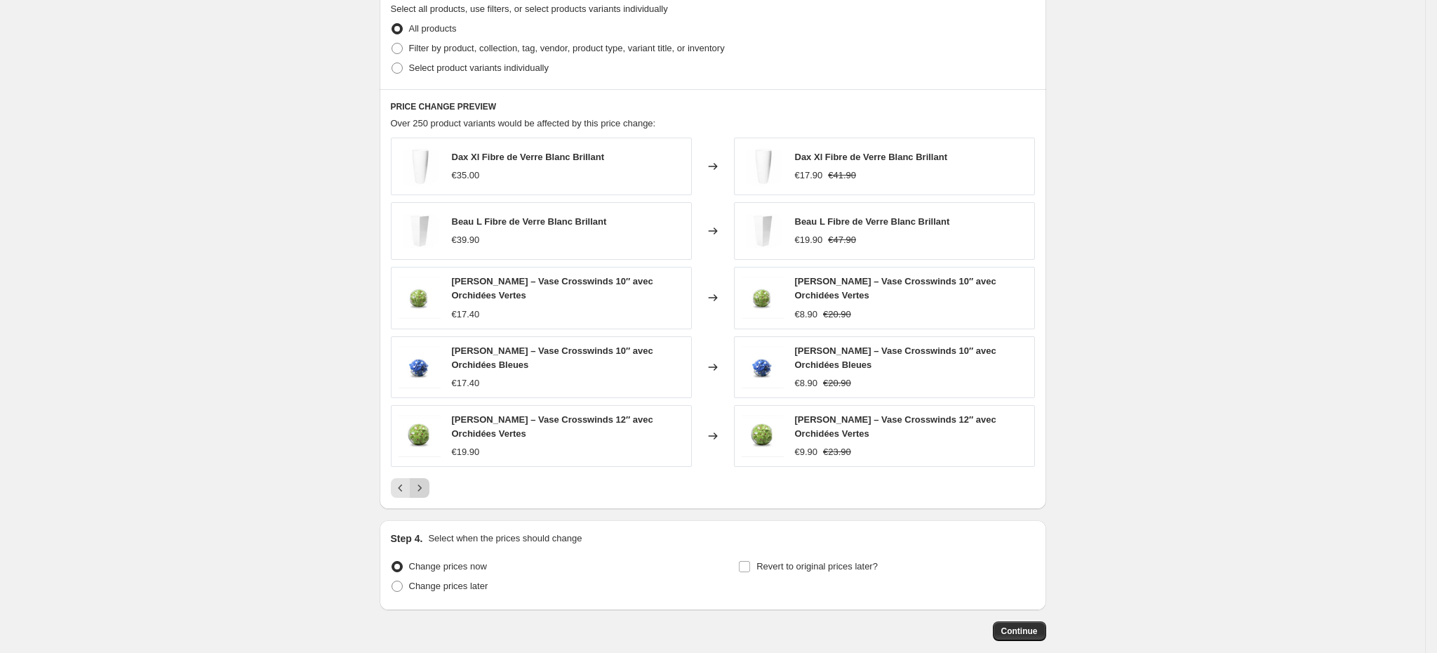
click at [427, 501] on div "PRICE CHANGE PREVIEW Over 250 product variants would be affected by this price …" at bounding box center [713, 299] width 667 height 420
click at [424, 491] on icon "Next" at bounding box center [420, 488] width 14 height 14
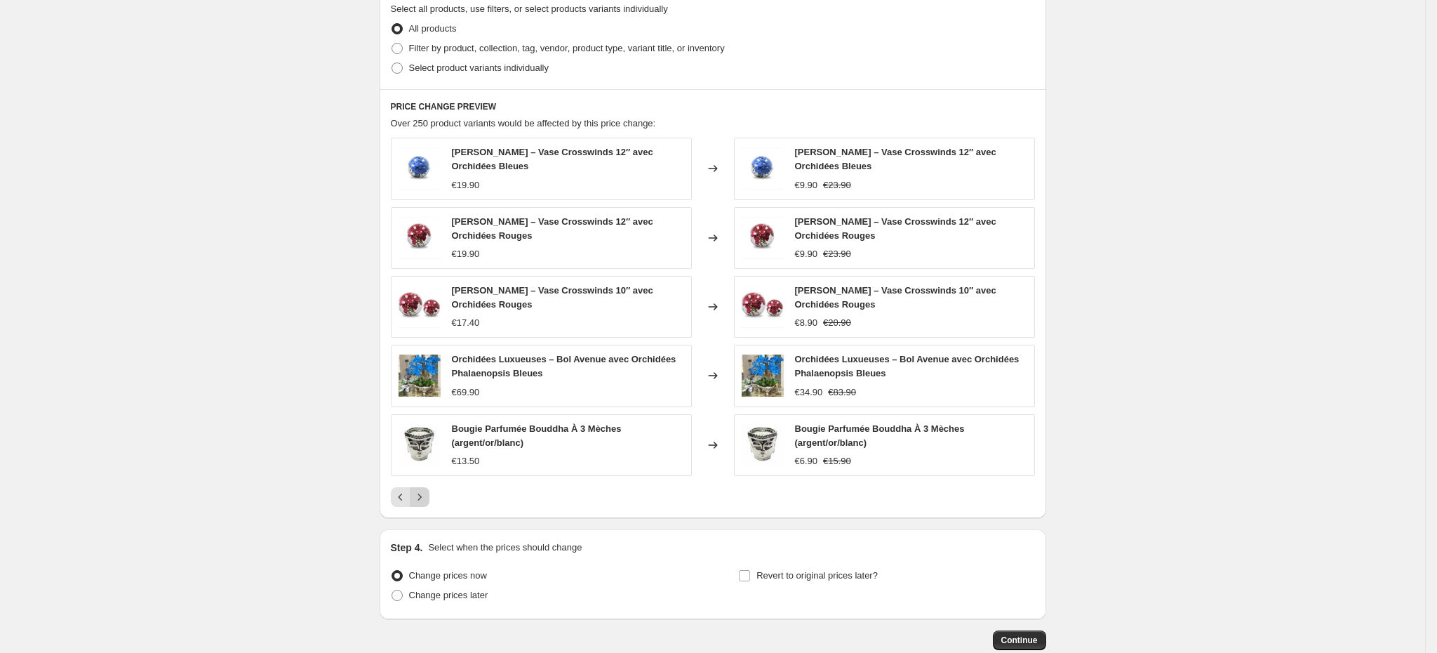
click at [424, 491] on button "Next" at bounding box center [420, 497] width 20 height 20
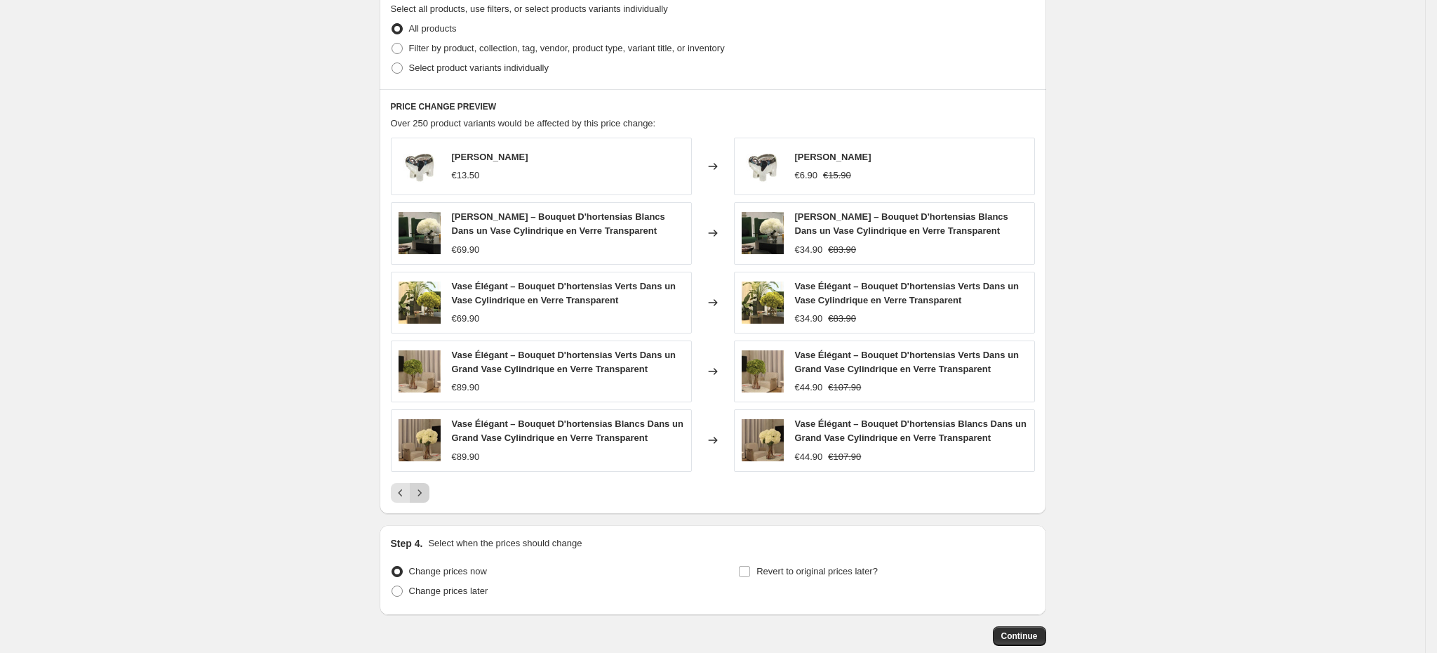
click at [424, 491] on icon "Next" at bounding box center [420, 493] width 14 height 14
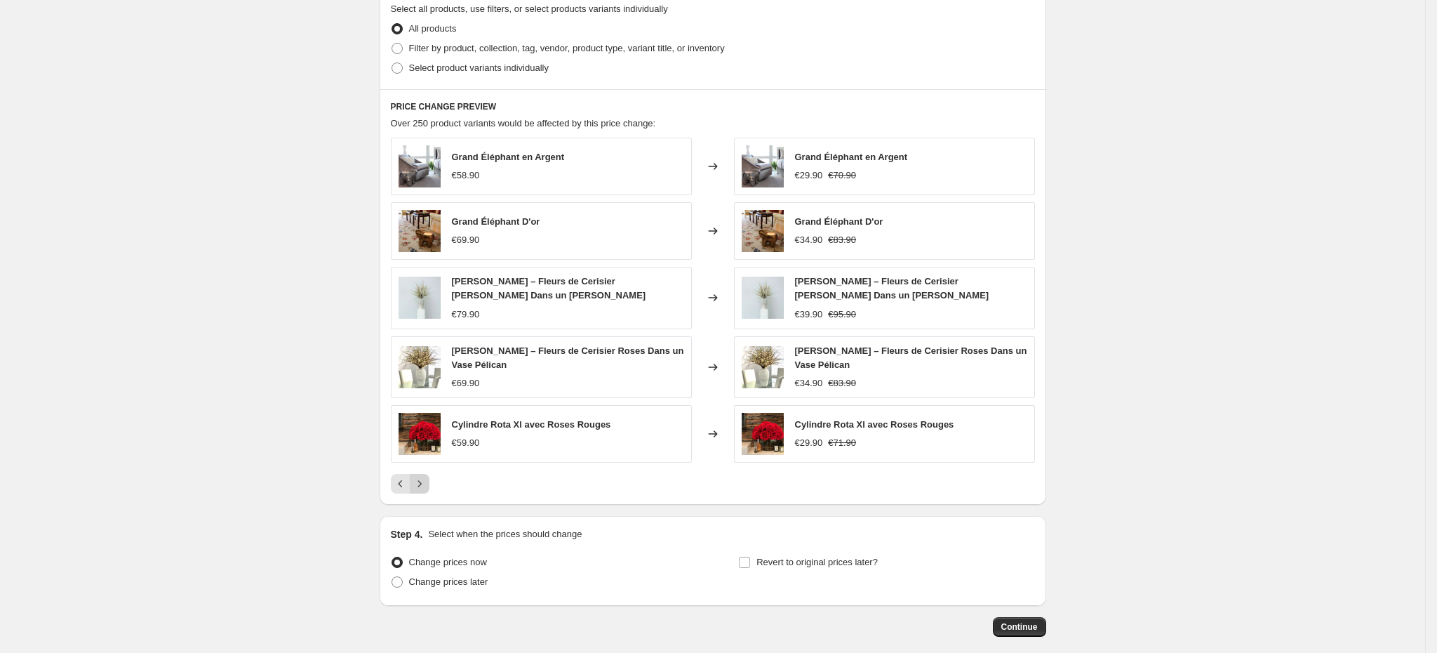
click at [424, 490] on icon "Next" at bounding box center [420, 483] width 14 height 14
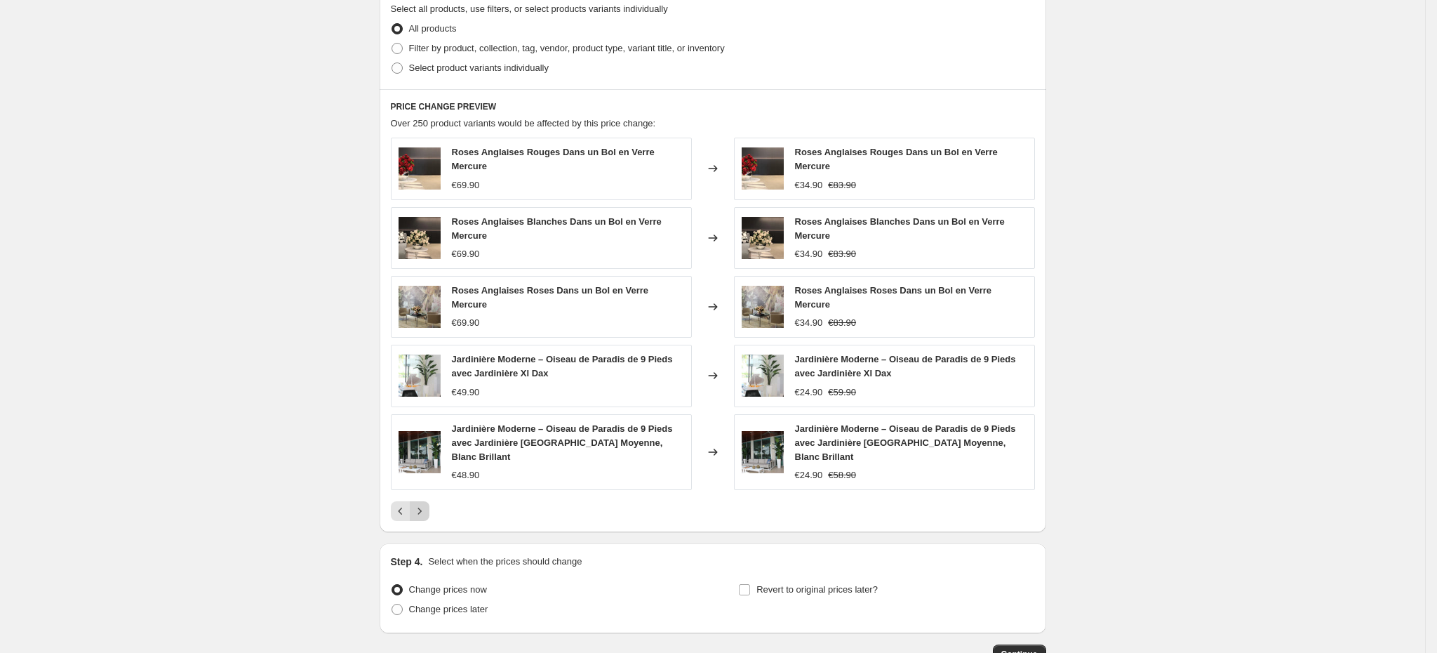
click at [424, 504] on icon "Next" at bounding box center [420, 511] width 14 height 14
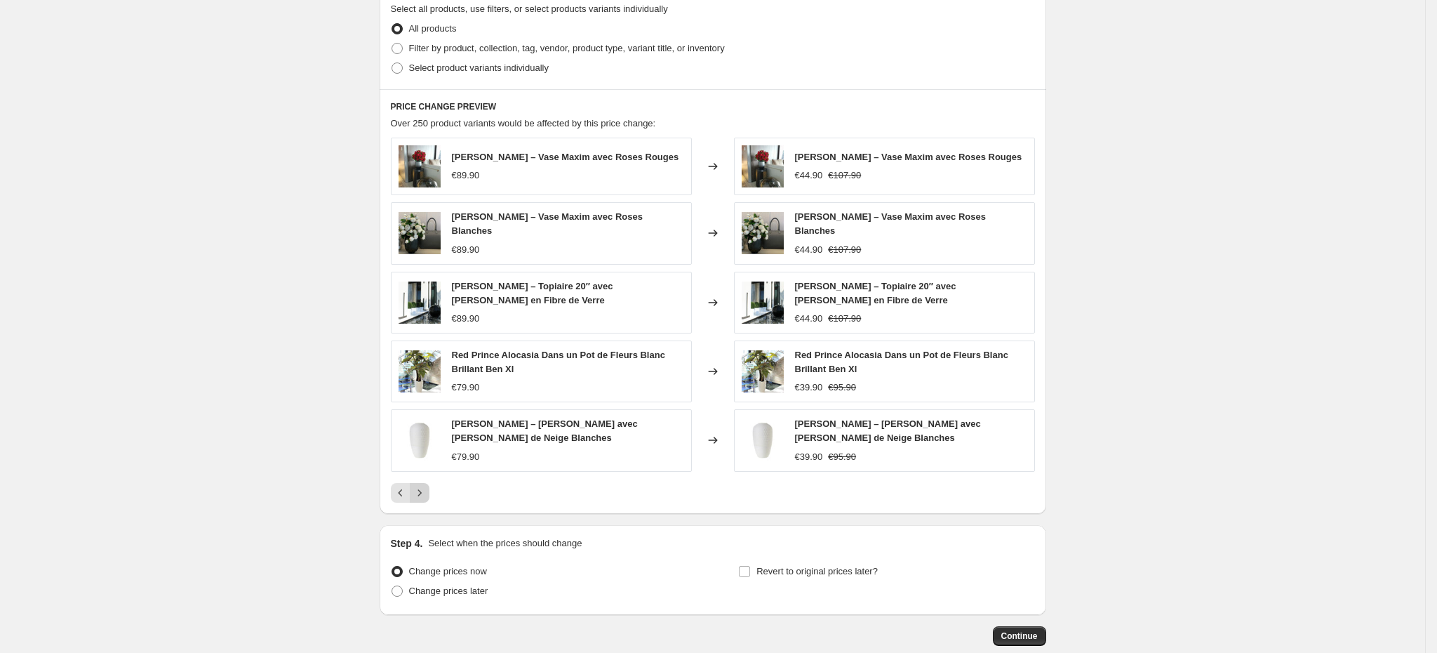
click at [424, 491] on icon "Next" at bounding box center [420, 493] width 14 height 14
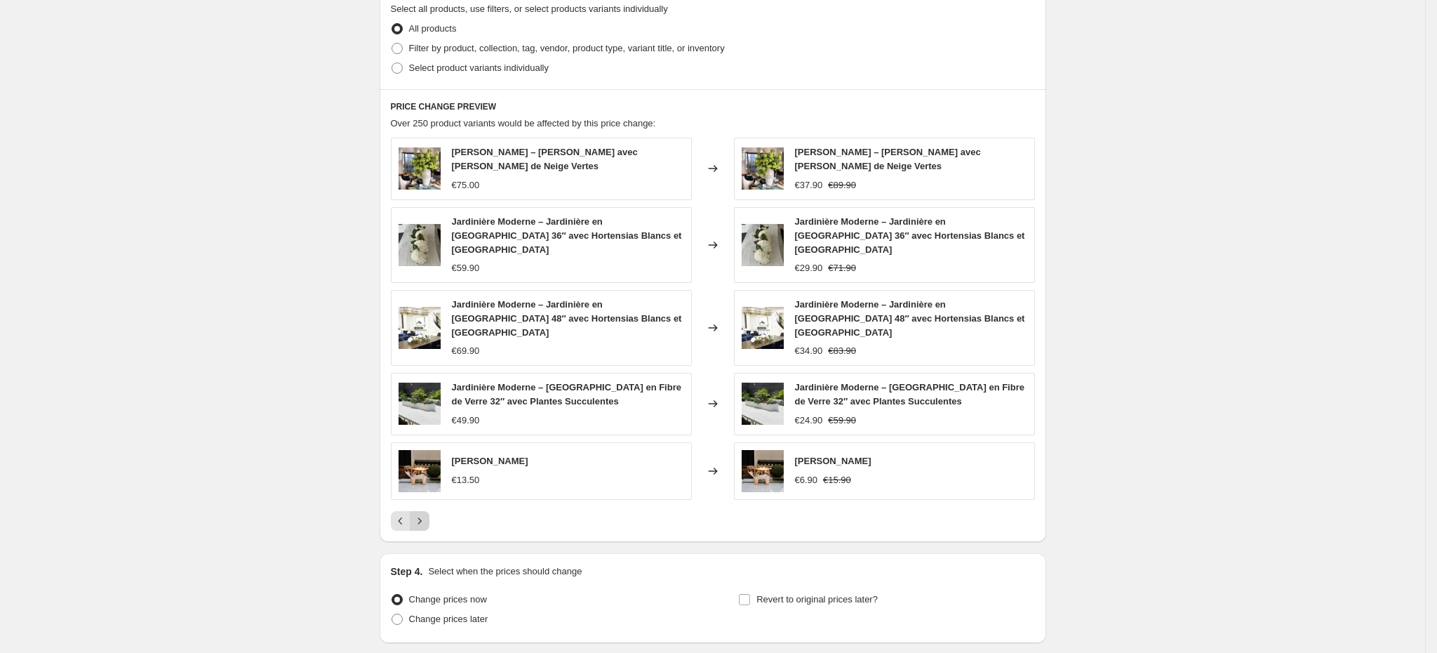
click at [424, 491] on img at bounding box center [420, 471] width 42 height 42
click at [427, 521] on icon "Next" at bounding box center [420, 521] width 14 height 14
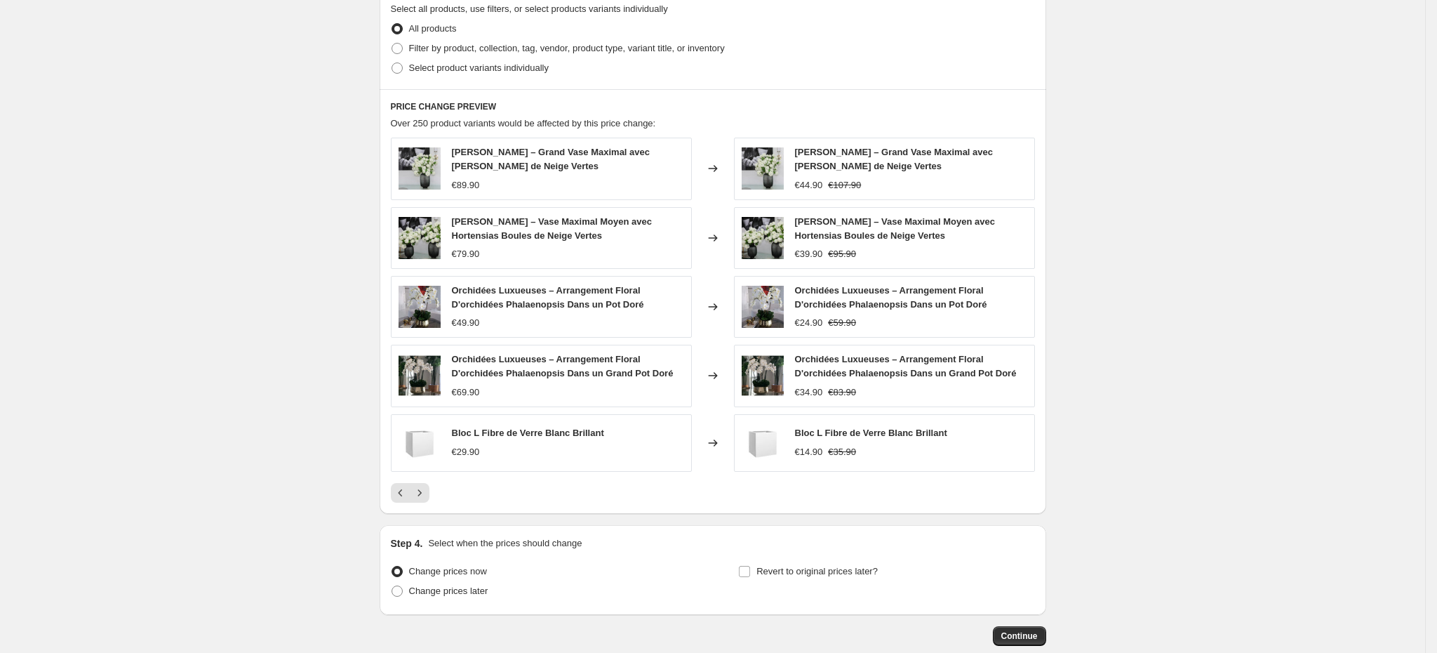
scroll to position [1127, 0]
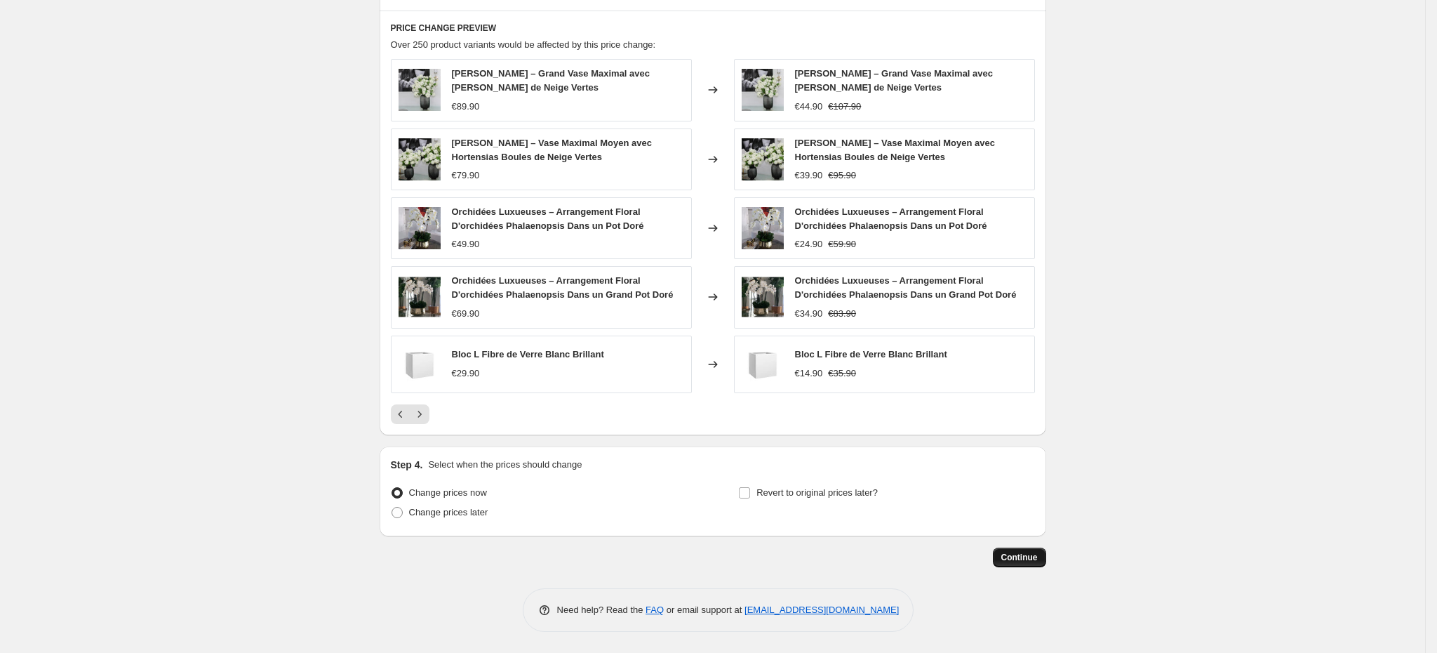
click at [1024, 550] on button "Continue" at bounding box center [1019, 557] width 53 height 20
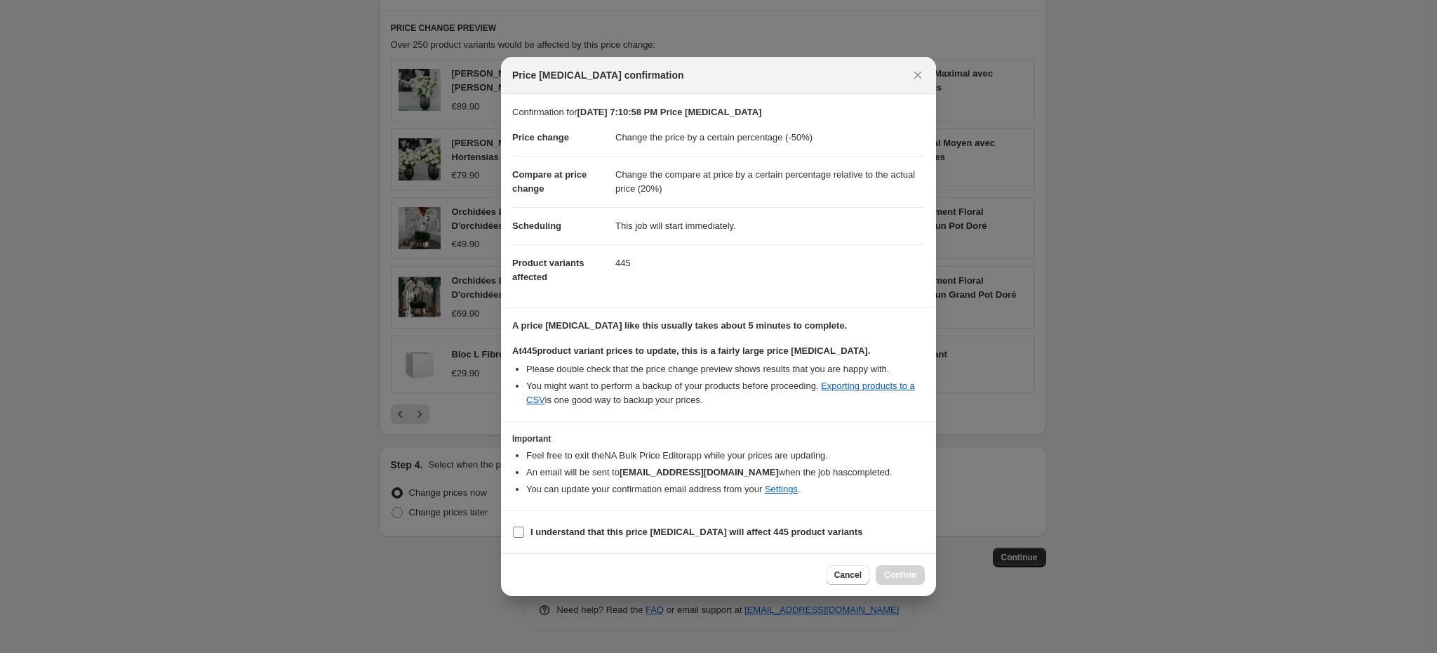
click at [520, 532] on input "I understand that this price [MEDICAL_DATA] will affect 445 product variants" at bounding box center [518, 531] width 11 height 11
checkbox input "true"
click at [899, 567] on button "Confirm" at bounding box center [900, 575] width 49 height 20
